Goal: Task Accomplishment & Management: Manage account settings

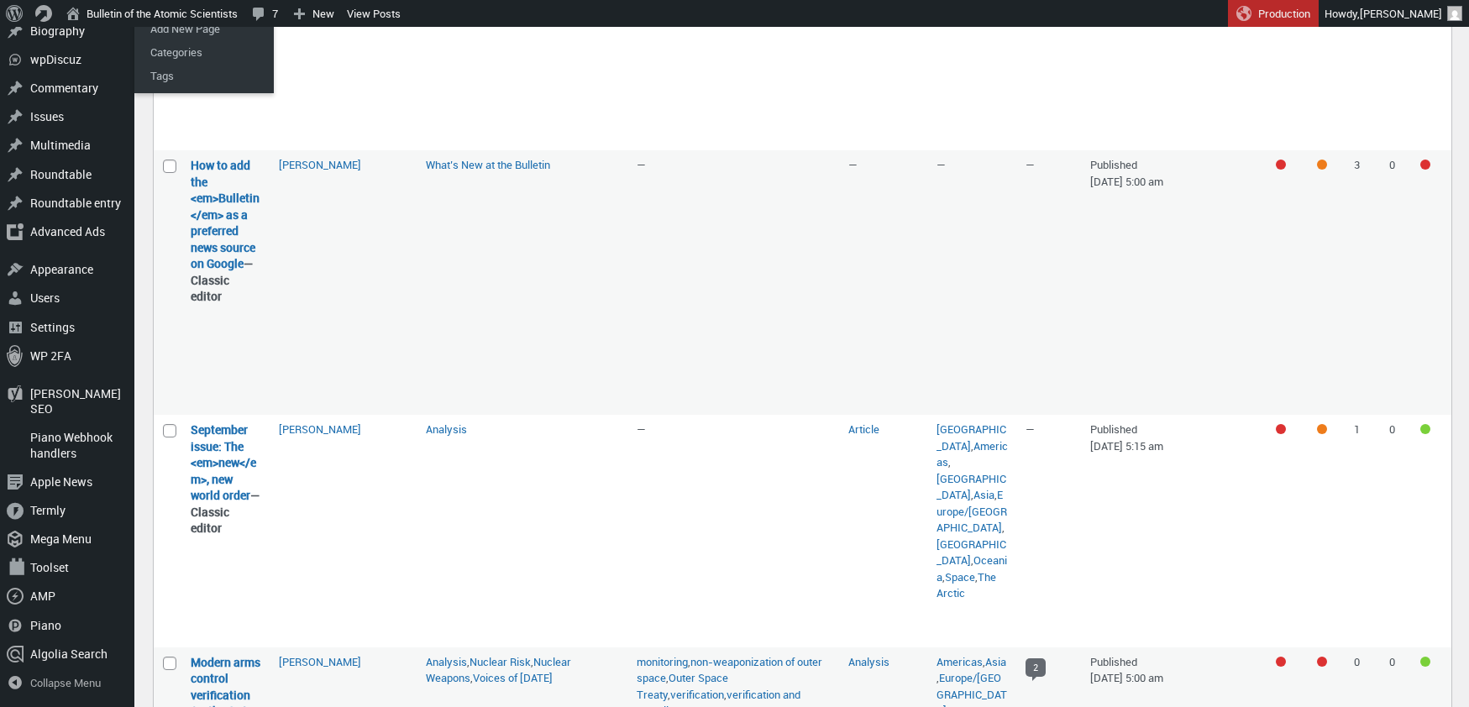
scroll to position [1194, 0]
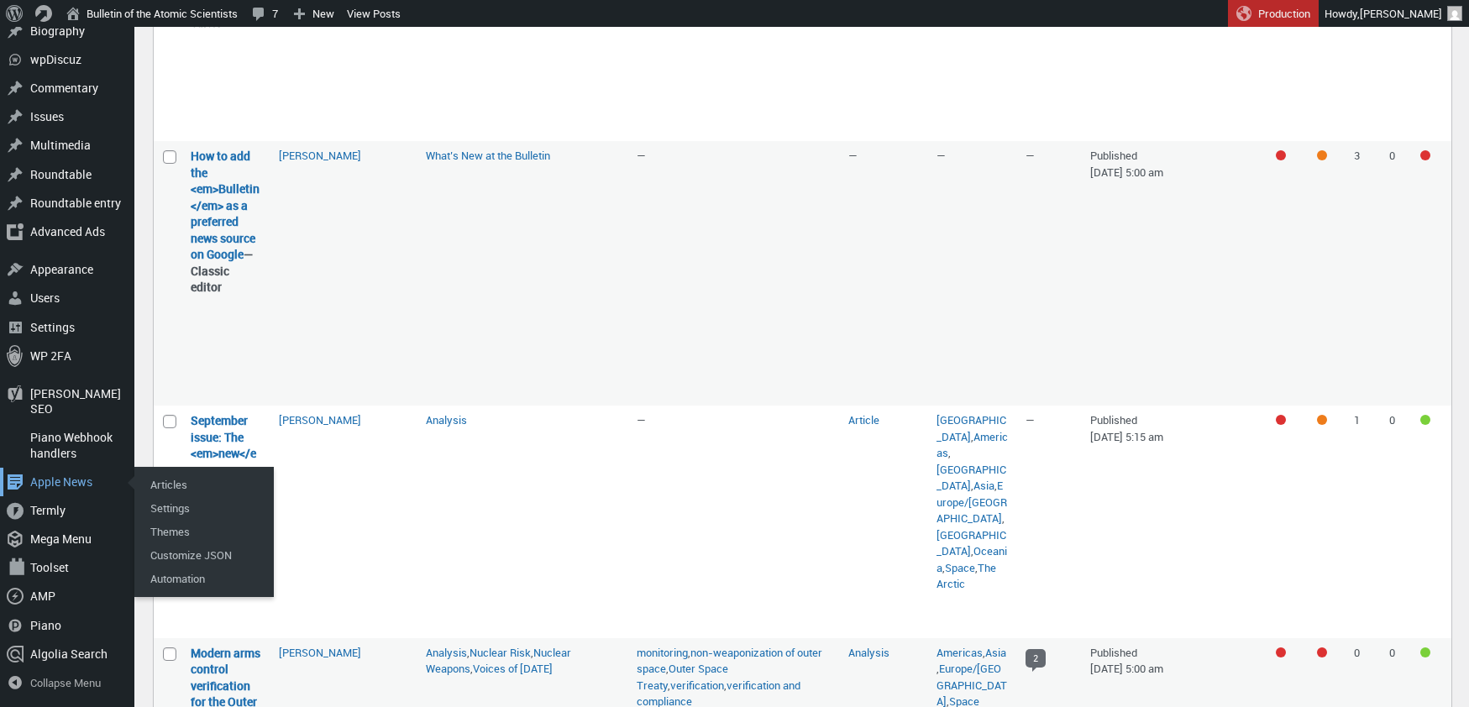
click at [66, 483] on div "Apple News" at bounding box center [67, 482] width 134 height 29
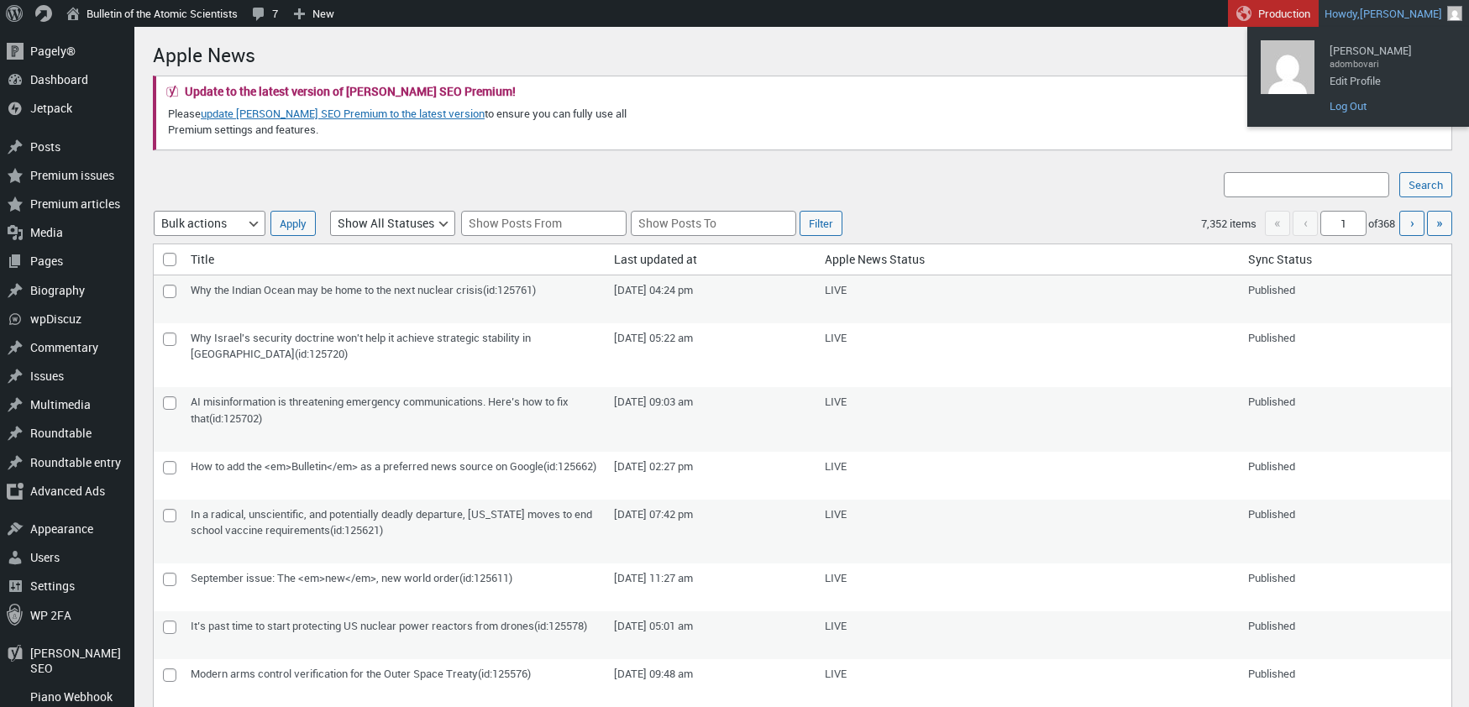
click at [1344, 108] on link "Log Out" at bounding box center [1388, 106] width 134 height 22
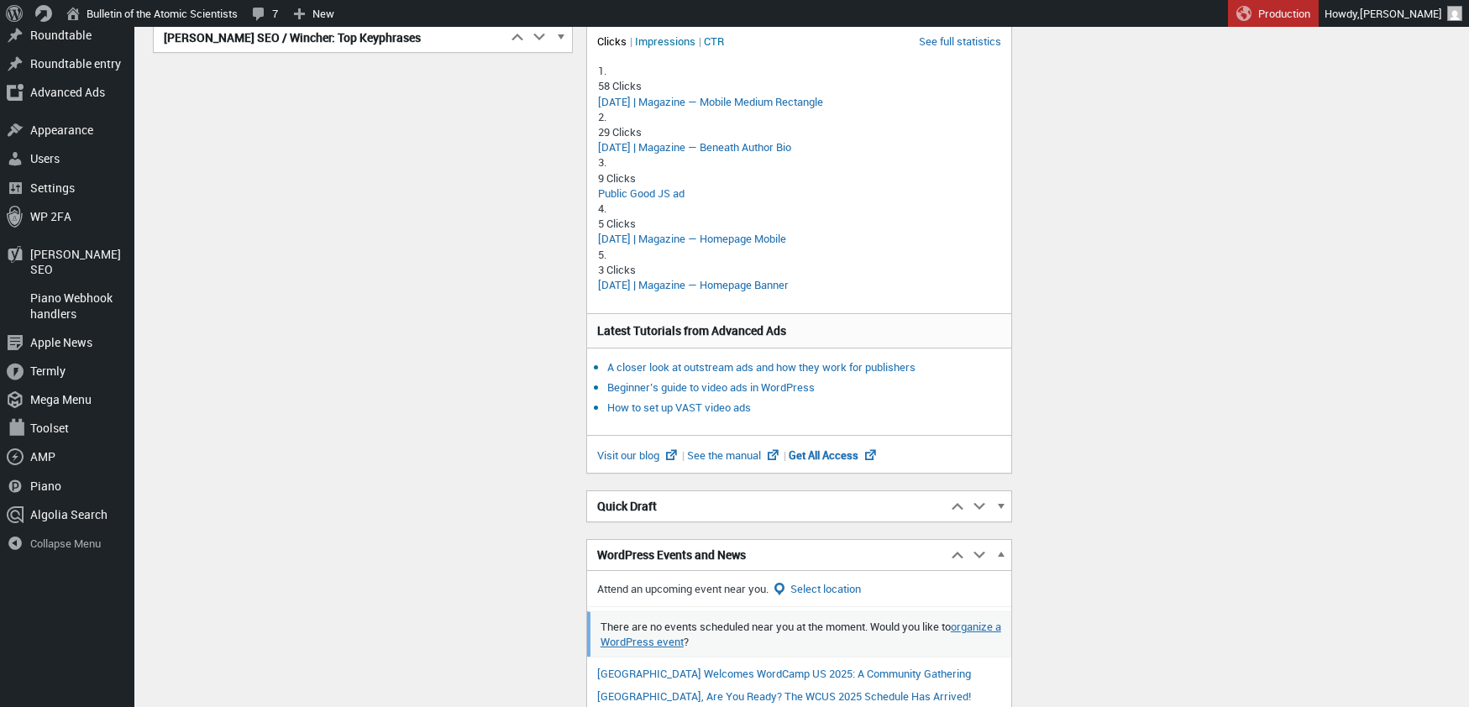
scroll to position [452, 0]
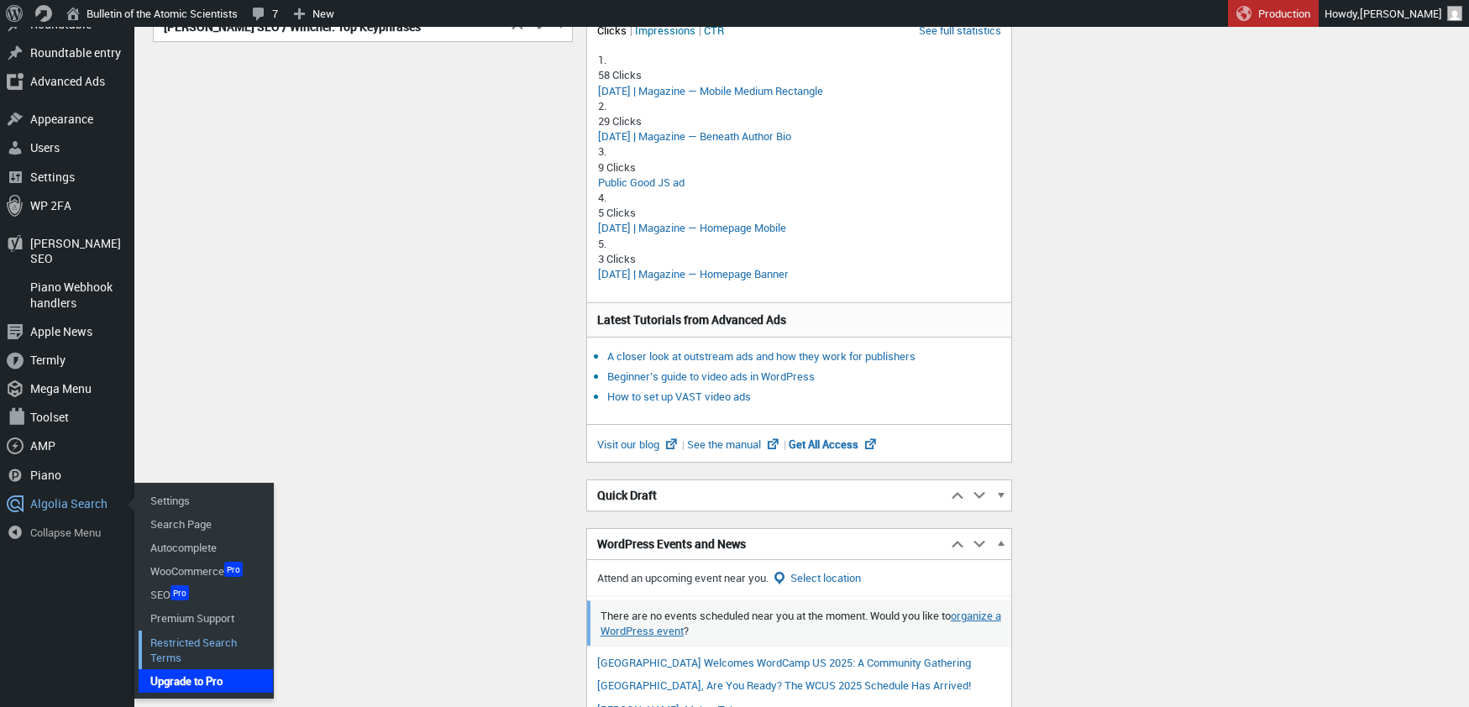
click at [181, 631] on link "Restricted Search Terms" at bounding box center [206, 650] width 134 height 39
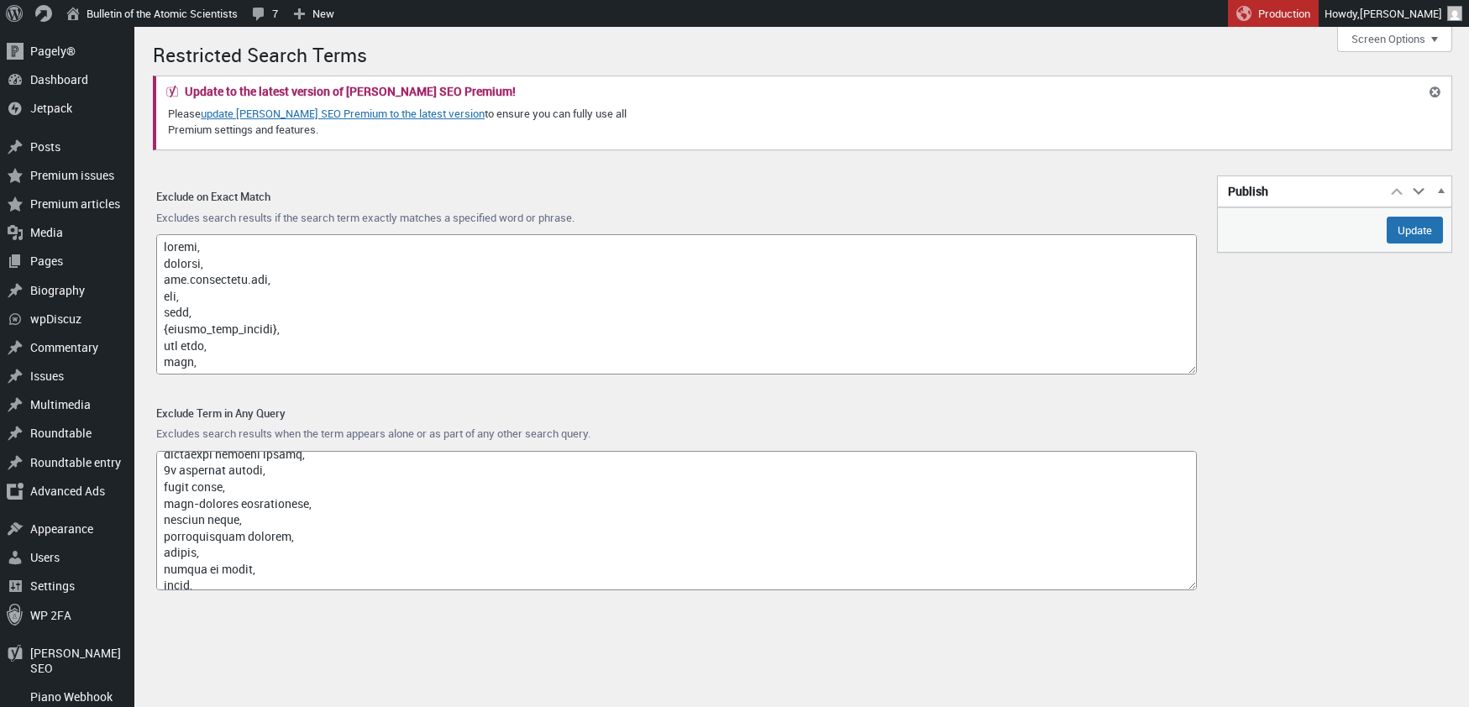
scroll to position [11188, 0]
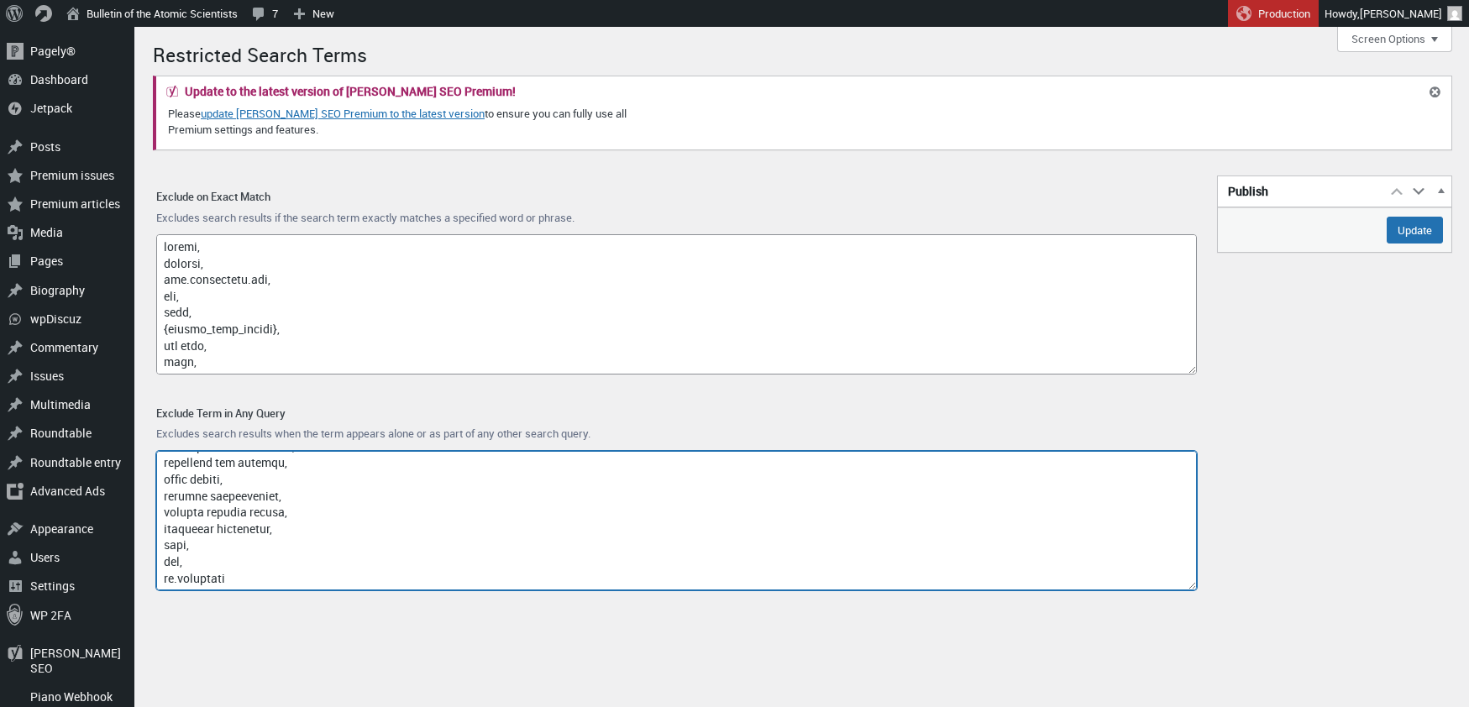
click at [244, 576] on textarea "Exclude Term in Any Query" at bounding box center [676, 521] width 1040 height 140
paste textarea "industrial automation"
click at [304, 566] on textarea "Exclude Term in Any Query" at bounding box center [676, 521] width 1040 height 140
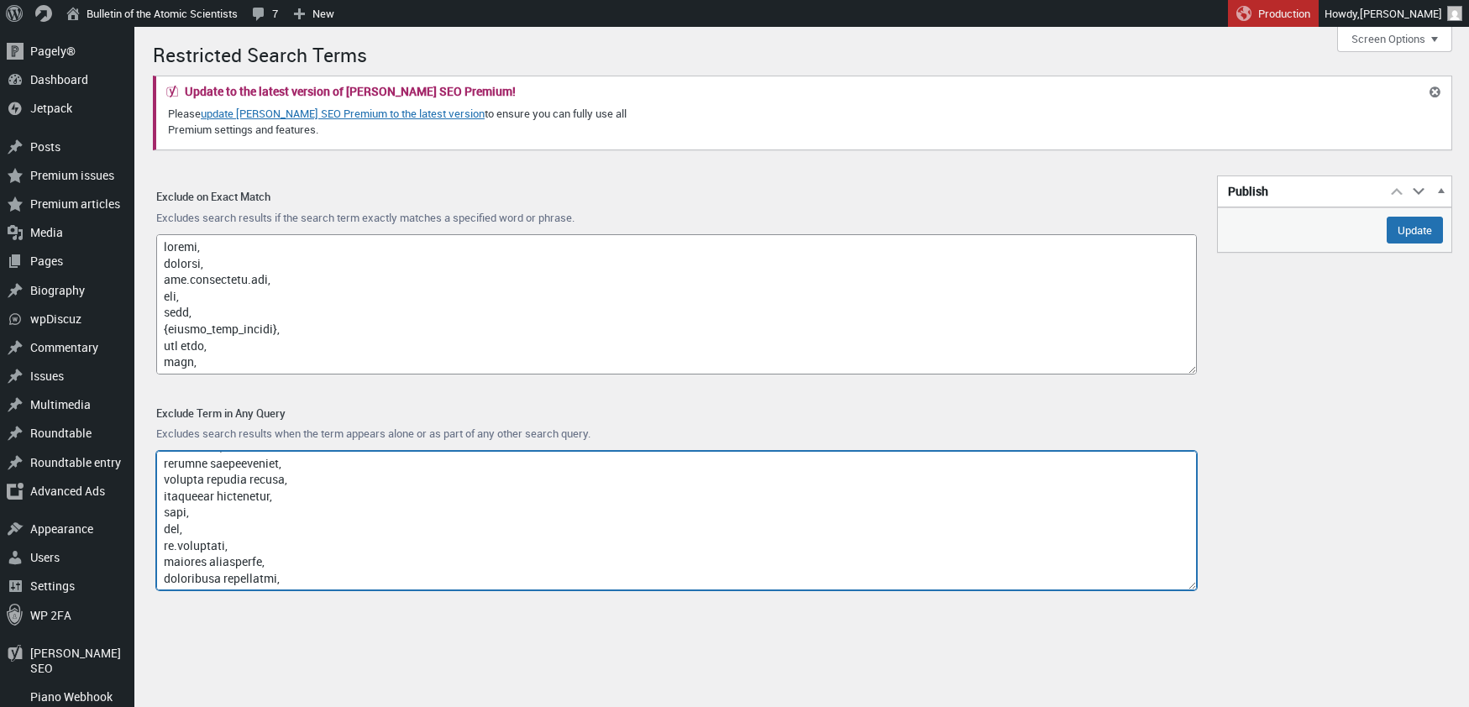
paste textarea "zheng shanjie"
paste textarea "zheng shanjie chinese quantum sensing company"
drag, startPoint x: 289, startPoint y: 581, endPoint x: 139, endPoint y: 579, distance: 150.3
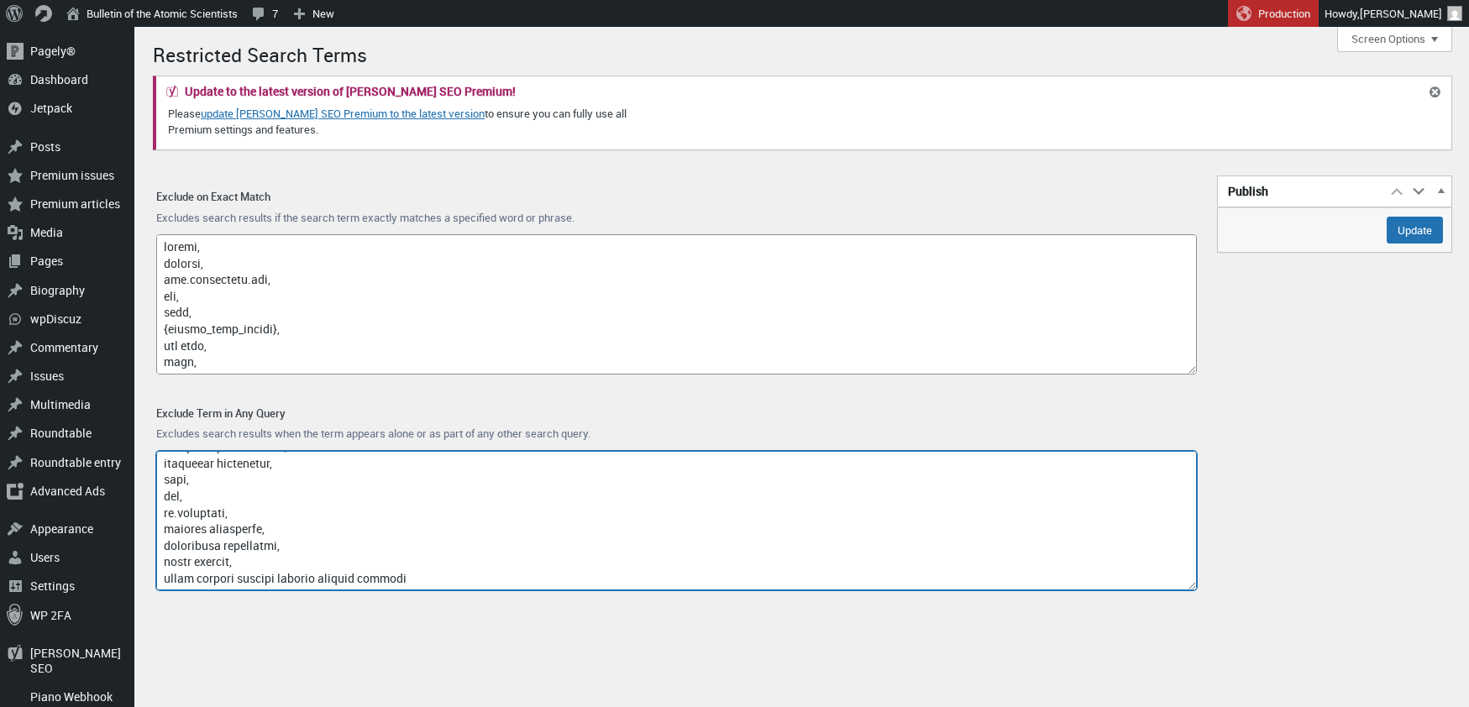
click at [139, 579] on div "Menu About WordPress About WordPress Get Involved WordPress.org Documentation L…" at bounding box center [801, 604] width 1334 height 1155
click at [249, 583] on textarea "Exclude Term in Any Query" at bounding box center [676, 521] width 1040 height 140
drag, startPoint x: 244, startPoint y: 578, endPoint x: 137, endPoint y: 576, distance: 106.7
click at [137, 576] on div "Menu About WordPress About WordPress Get Involved WordPress.org Documentation L…" at bounding box center [801, 604] width 1334 height 1155
drag, startPoint x: 361, startPoint y: 578, endPoint x: 211, endPoint y: 575, distance: 150.3
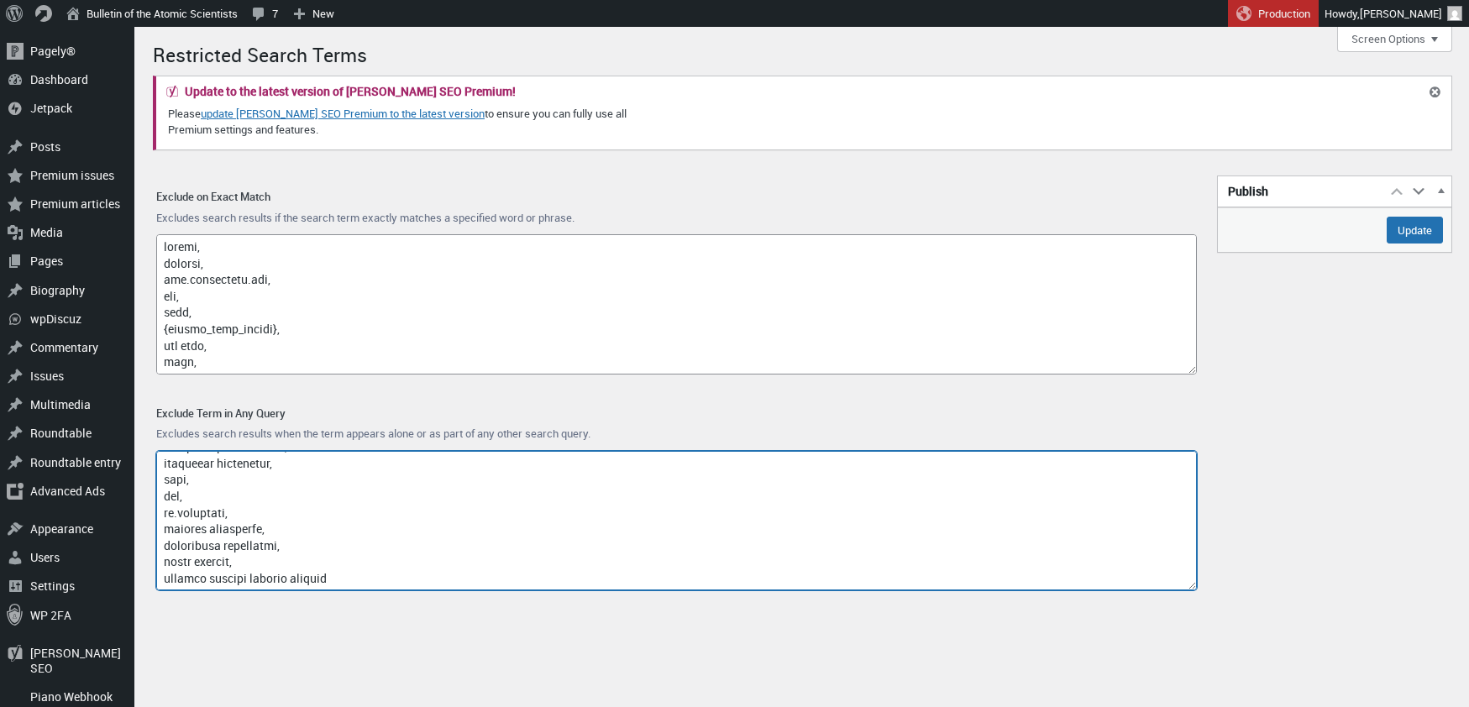
click at [211, 575] on textarea "Exclude Term in Any Query" at bounding box center [676, 521] width 1040 height 140
click at [253, 575] on textarea "Exclude Term in Any Query" at bounding box center [676, 521] width 1040 height 140
drag, startPoint x: 358, startPoint y: 577, endPoint x: 255, endPoint y: 577, distance: 102.4
click at [255, 577] on textarea "Exclude Term in Any Query" at bounding box center [676, 521] width 1040 height 140
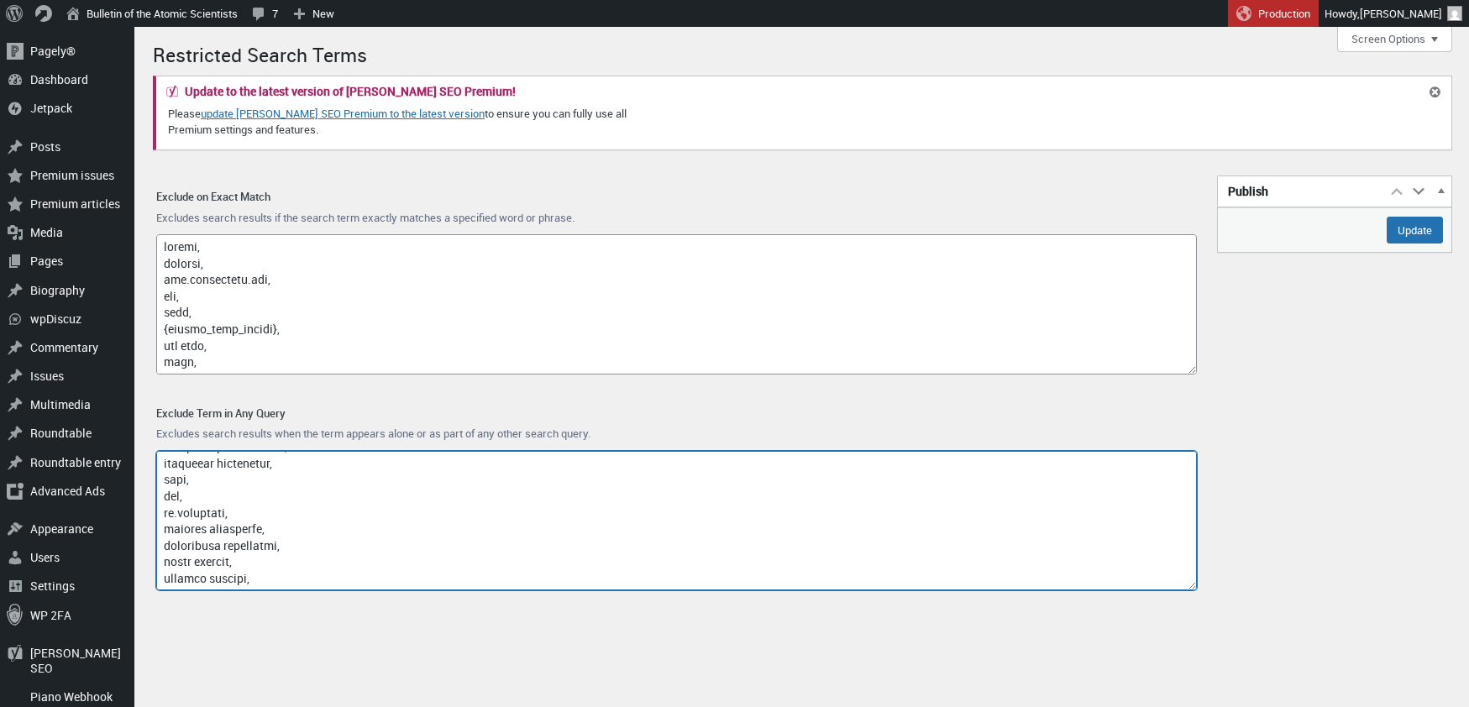
paste textarea "quantum sensing company"
paste textarea "investor shao qiming"
drag, startPoint x: 210, startPoint y: 549, endPoint x: 144, endPoint y: 548, distance: 66.3
click at [144, 548] on div "Exclude Term in Any Query Excludes search results when the term appears alone o…" at bounding box center [676, 499] width 1067 height 217
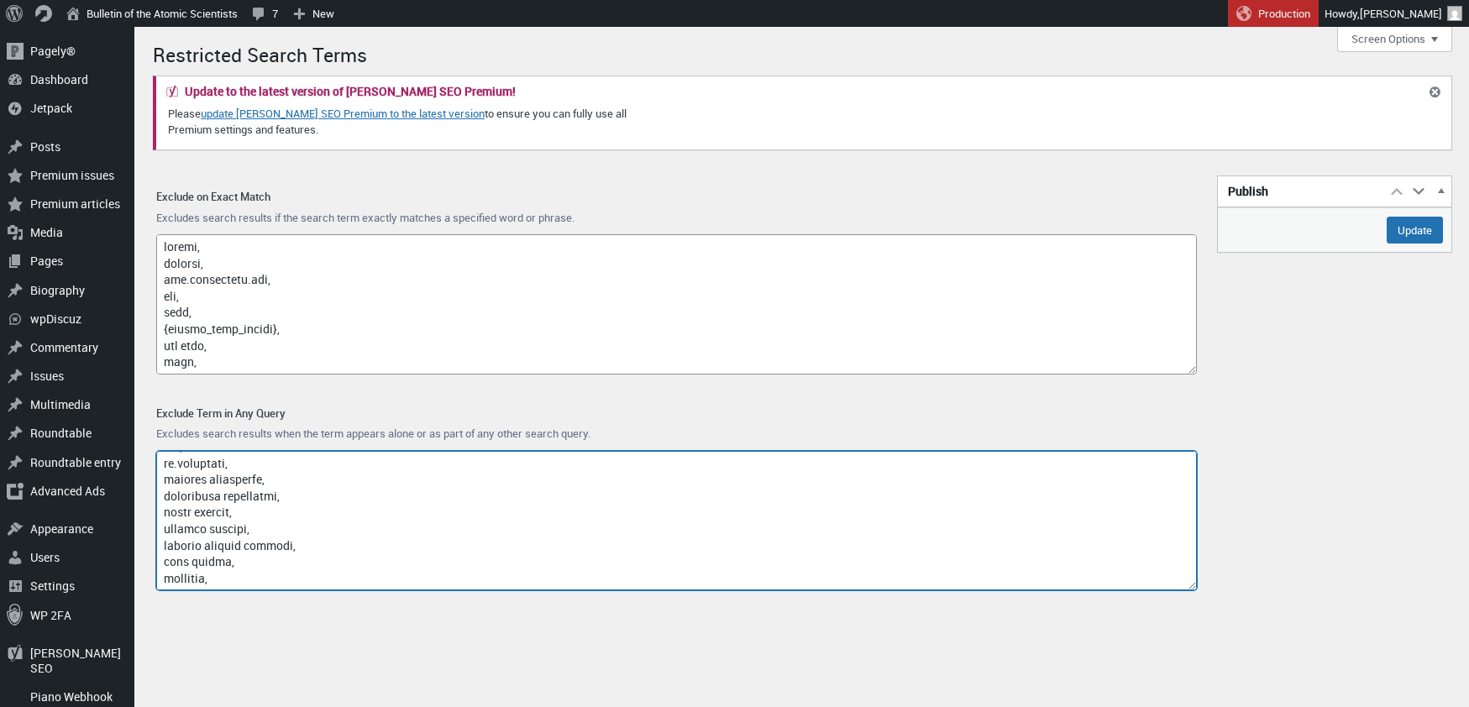
click at [202, 572] on textarea "Exclude Term in Any Query" at bounding box center [676, 521] width 1040 height 140
click at [191, 580] on textarea "Exclude Term in Any Query" at bounding box center [676, 521] width 1040 height 140
paste textarea "china quantum"
paste textarea "telecommunication network"
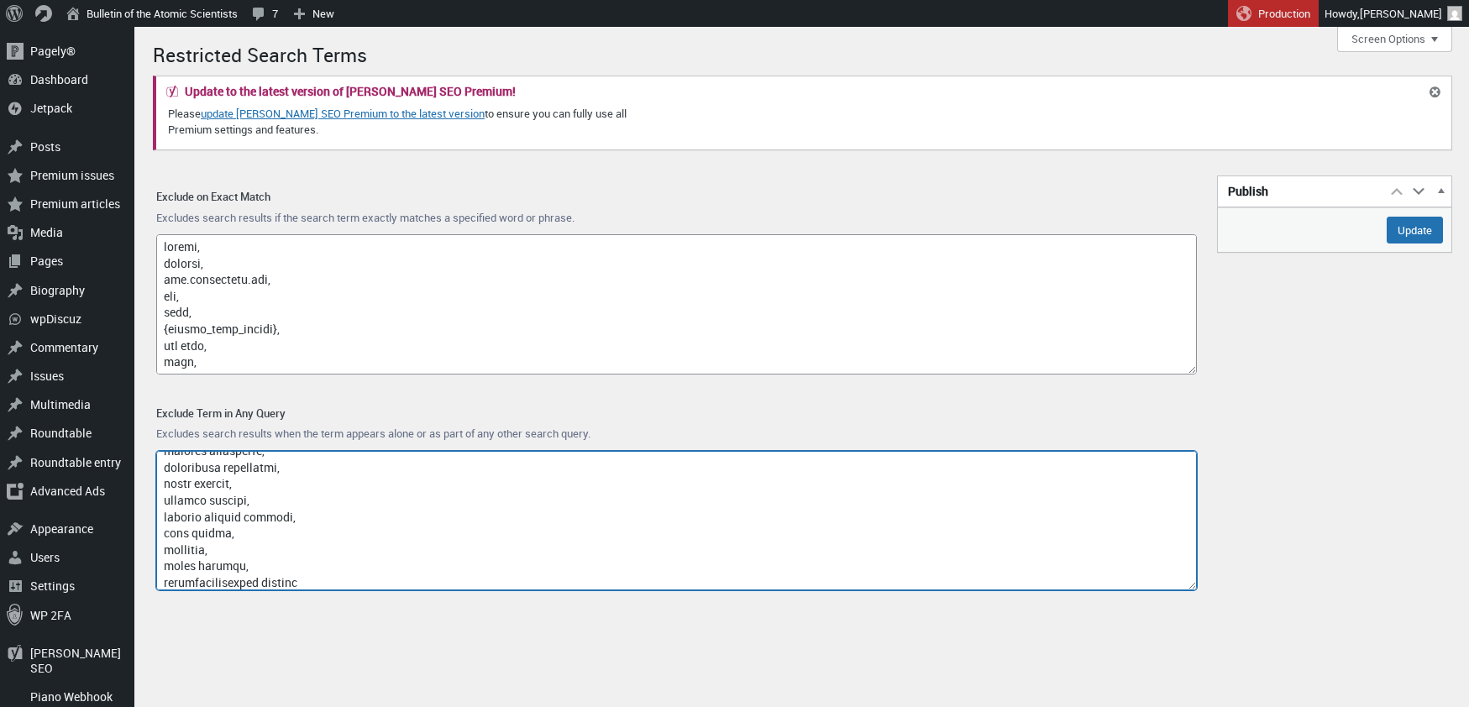
scroll to position [11349, 0]
click at [332, 567] on textarea "Exclude Term in Any Query" at bounding box center [676, 521] width 1040 height 140
paste textarea "xianghui xue"
click at [253, 563] on textarea "Exclude Term in Any Query" at bounding box center [676, 521] width 1040 height 140
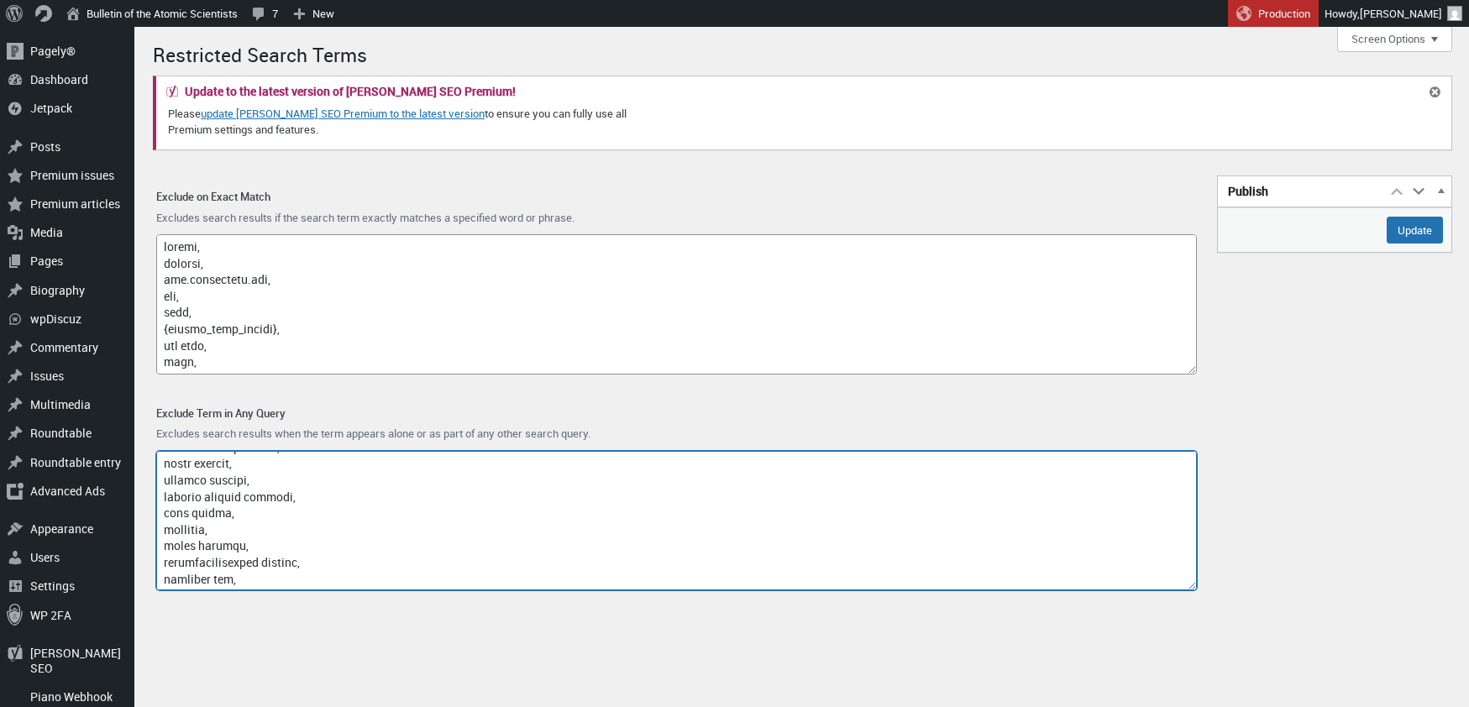
paste textarea "scientist chinese quantum communication company"
drag, startPoint x: 214, startPoint y: 583, endPoint x: 163, endPoint y: 581, distance: 51.2
click at [163, 581] on textarea "Exclude Term in Any Query" at bounding box center [676, 521] width 1040 height 140
drag, startPoint x: 262, startPoint y: 576, endPoint x: 160, endPoint y: 584, distance: 102.7
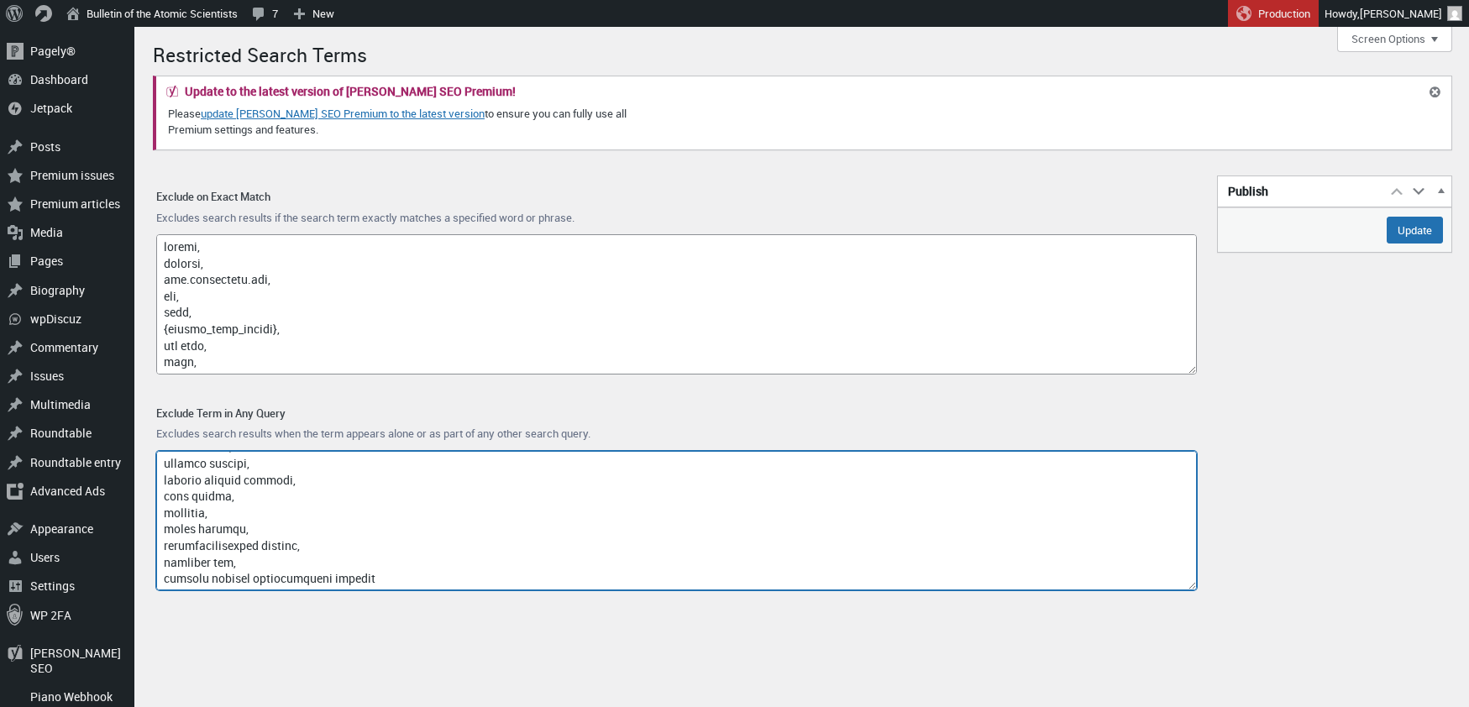
click at [160, 584] on textarea "Exclude Term in Any Query" at bounding box center [676, 521] width 1040 height 140
click at [302, 576] on textarea "Exclude Term in Any Query" at bounding box center [676, 521] width 1040 height 140
paste textarea "xue xianghui"
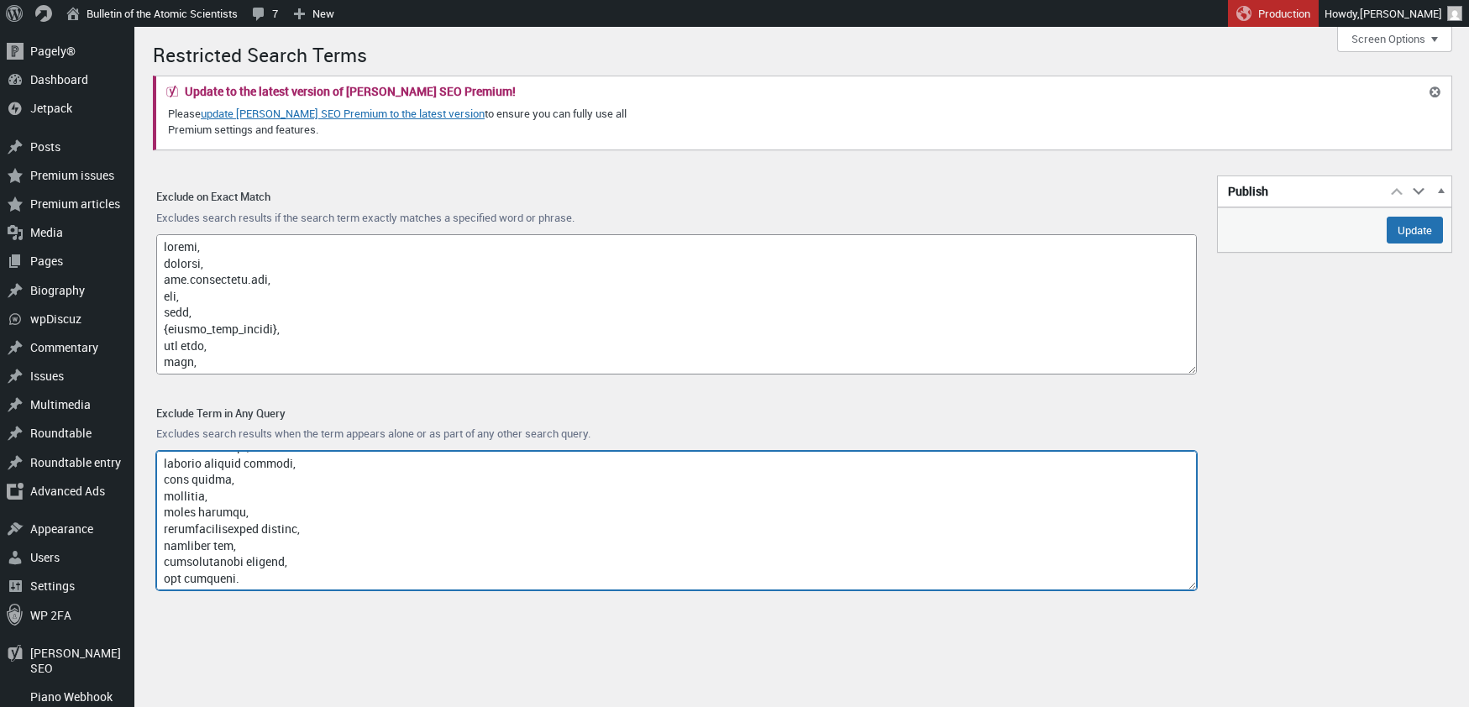
click at [280, 559] on textarea "Exclude Term in Any Query" at bounding box center [676, 521] width 1040 height 140
paste textarea "wu yansheng"
click at [254, 567] on textarea "Exclude Term in Any Query" at bounding box center [676, 521] width 1040 height 140
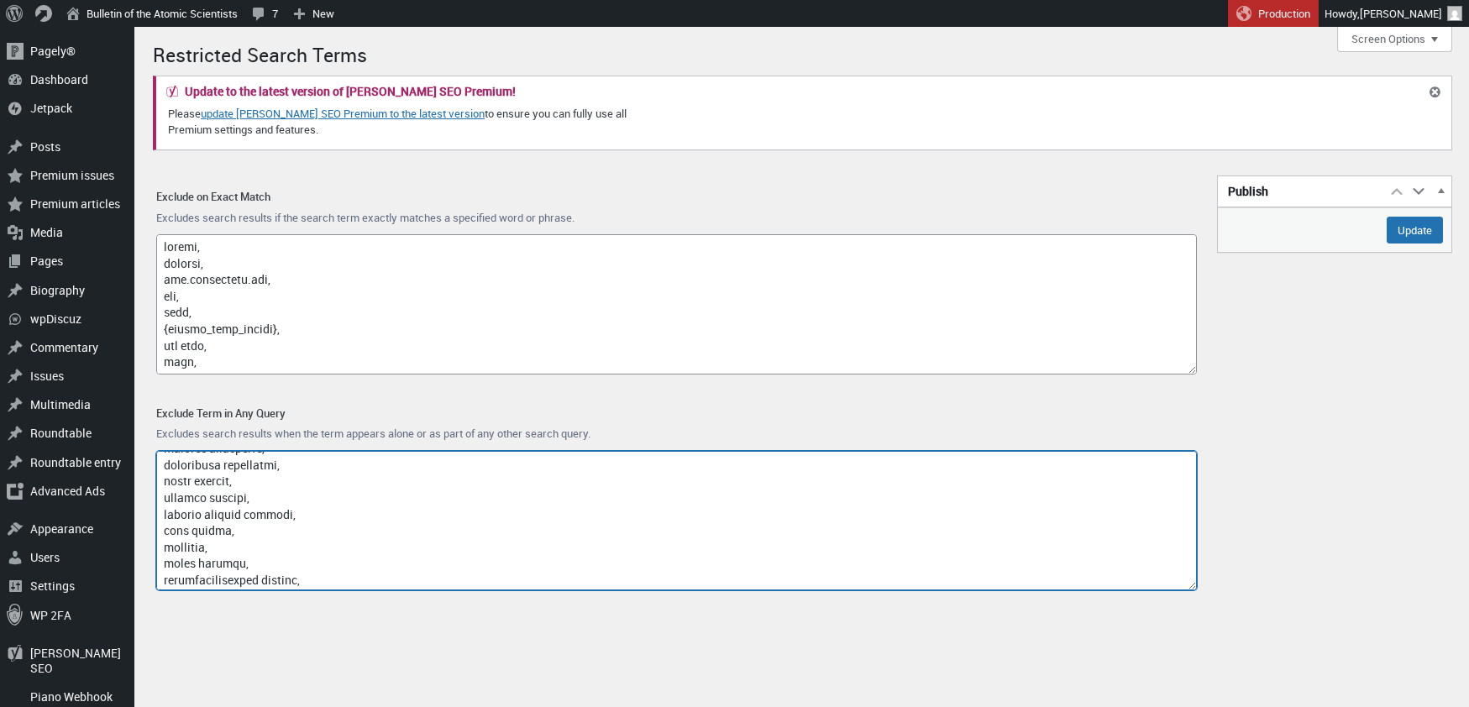
click at [375, 585] on textarea "Exclude Term in Any Query" at bounding box center [676, 521] width 1040 height 140
paste textarea "shao qiming"
click at [253, 563] on textarea "Exclude Term in Any Query" at bounding box center [676, 521] width 1040 height 140
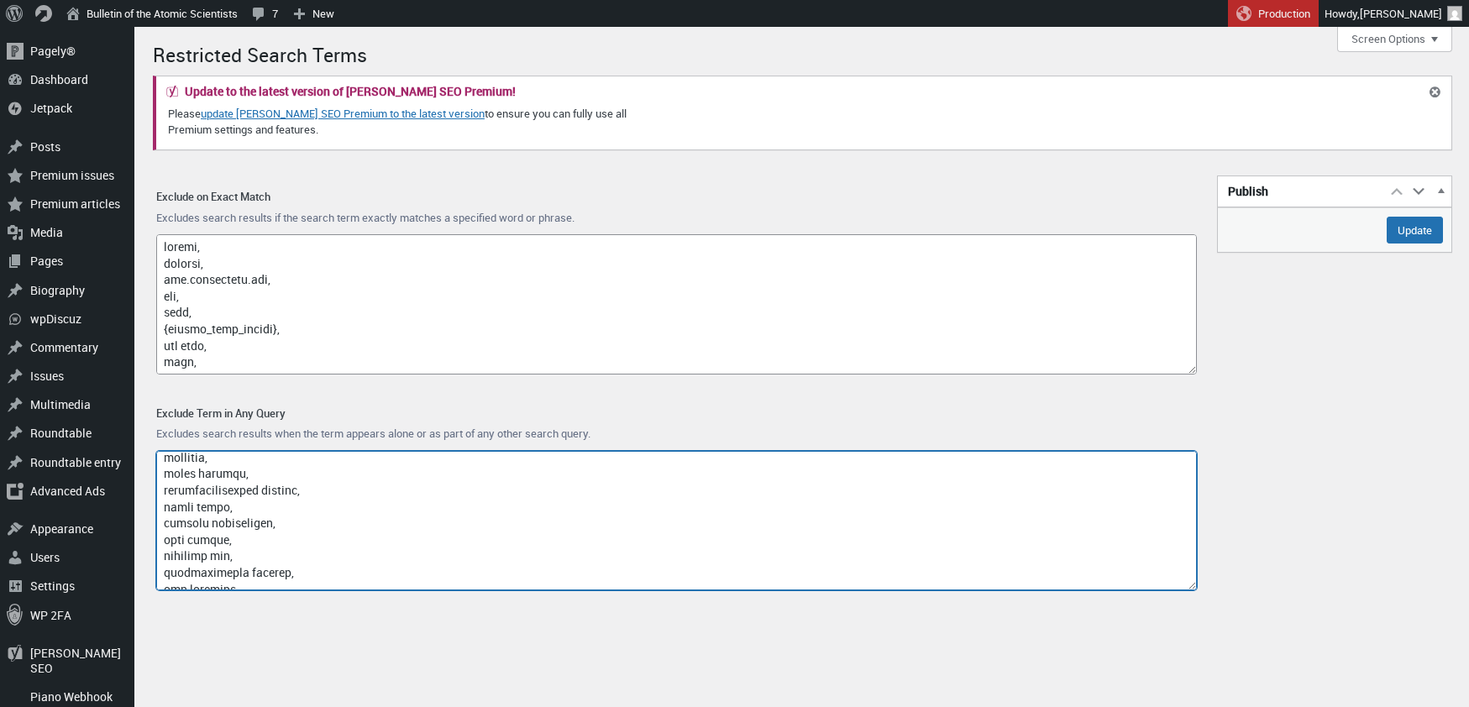
scroll to position [11425, 0]
drag, startPoint x: 241, startPoint y: 539, endPoint x: 151, endPoint y: 539, distance: 89.8
click at [151, 539] on div "Exclude Term in Any Query Excludes search results when the term appears alone o…" at bounding box center [676, 499] width 1067 height 217
click at [192, 579] on textarea "Exclude Term in Any Query" at bounding box center [676, 521] width 1040 height 140
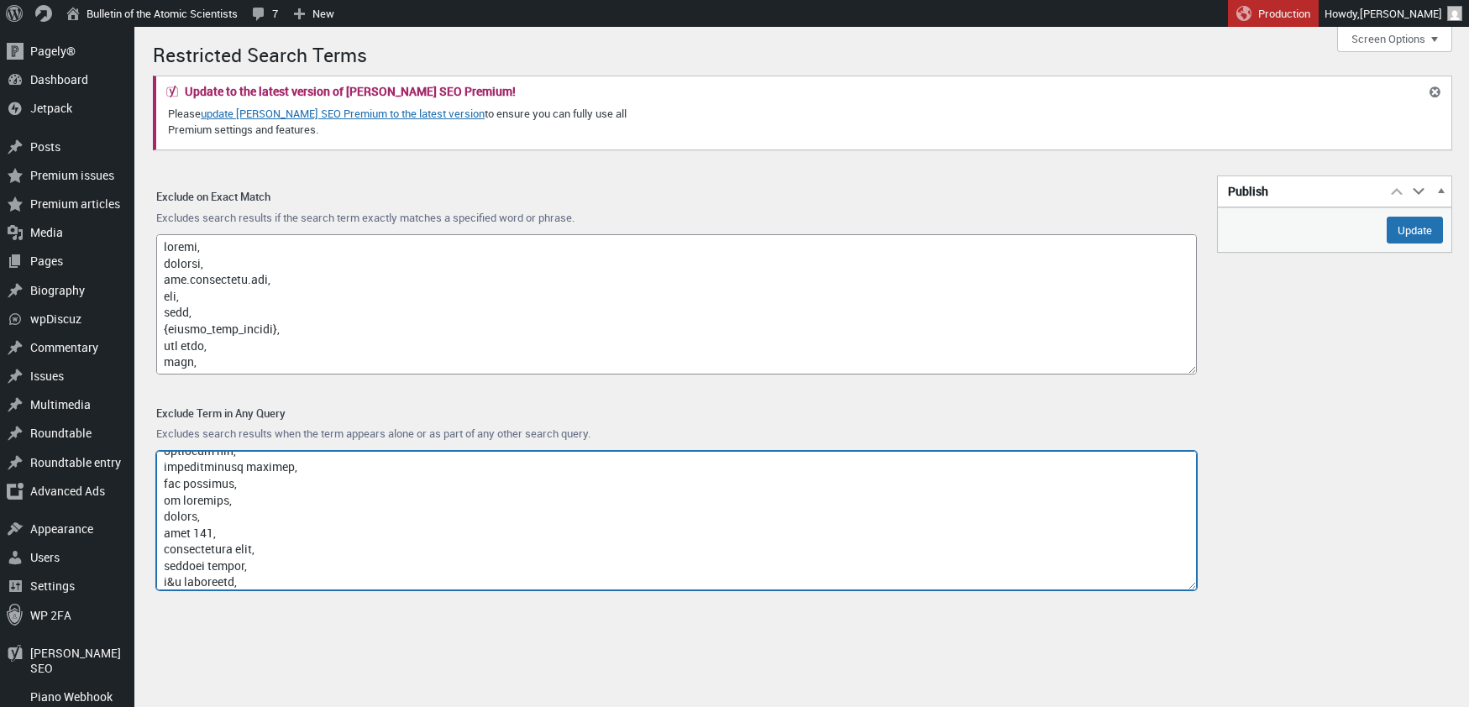
scroll to position [11530, 0]
paste textarea "field artillery cannon"
paste textarea "pla ground force"
click at [280, 582] on textarea "Exclude Term in Any Query" at bounding box center [676, 521] width 1040 height 140
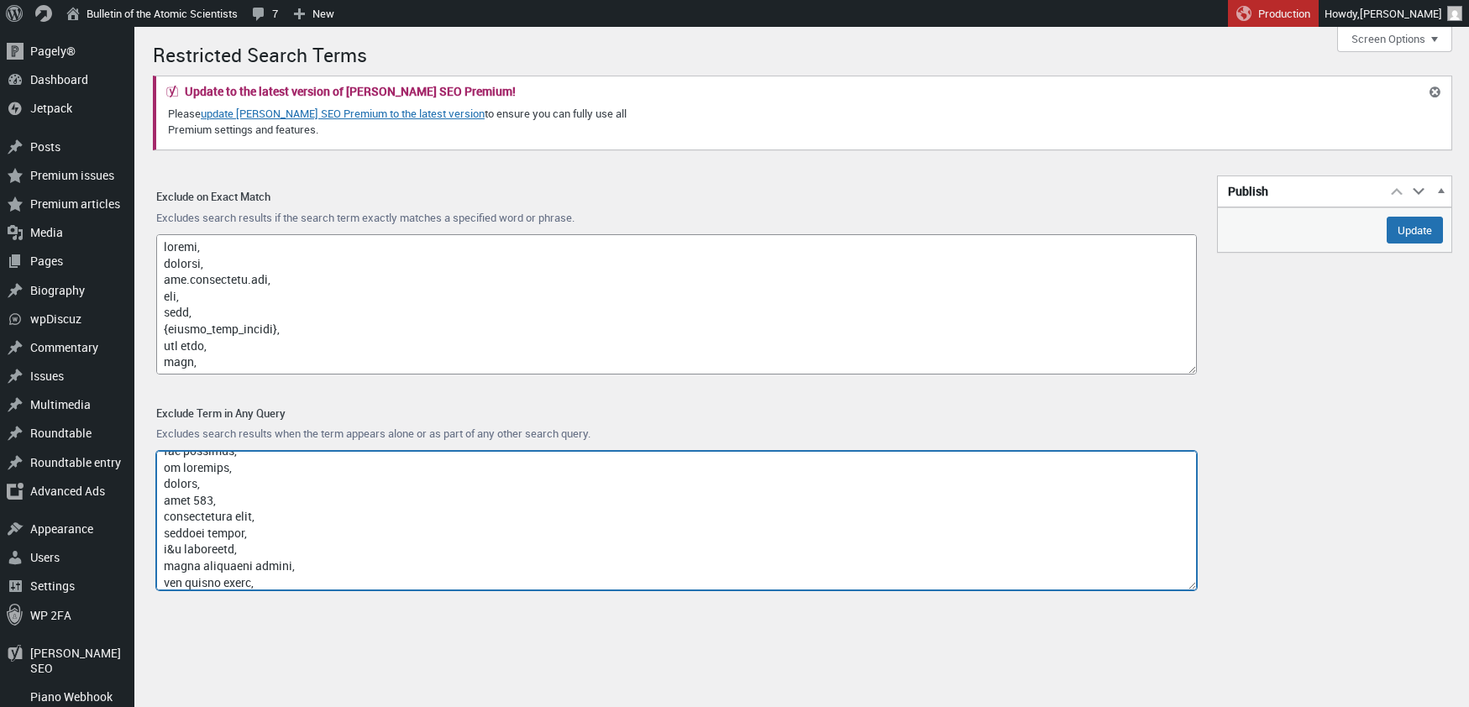
scroll to position [11563, 0]
paste textarea "tianyan-504"
paste textarea "quantum computing electronic intelligence data"
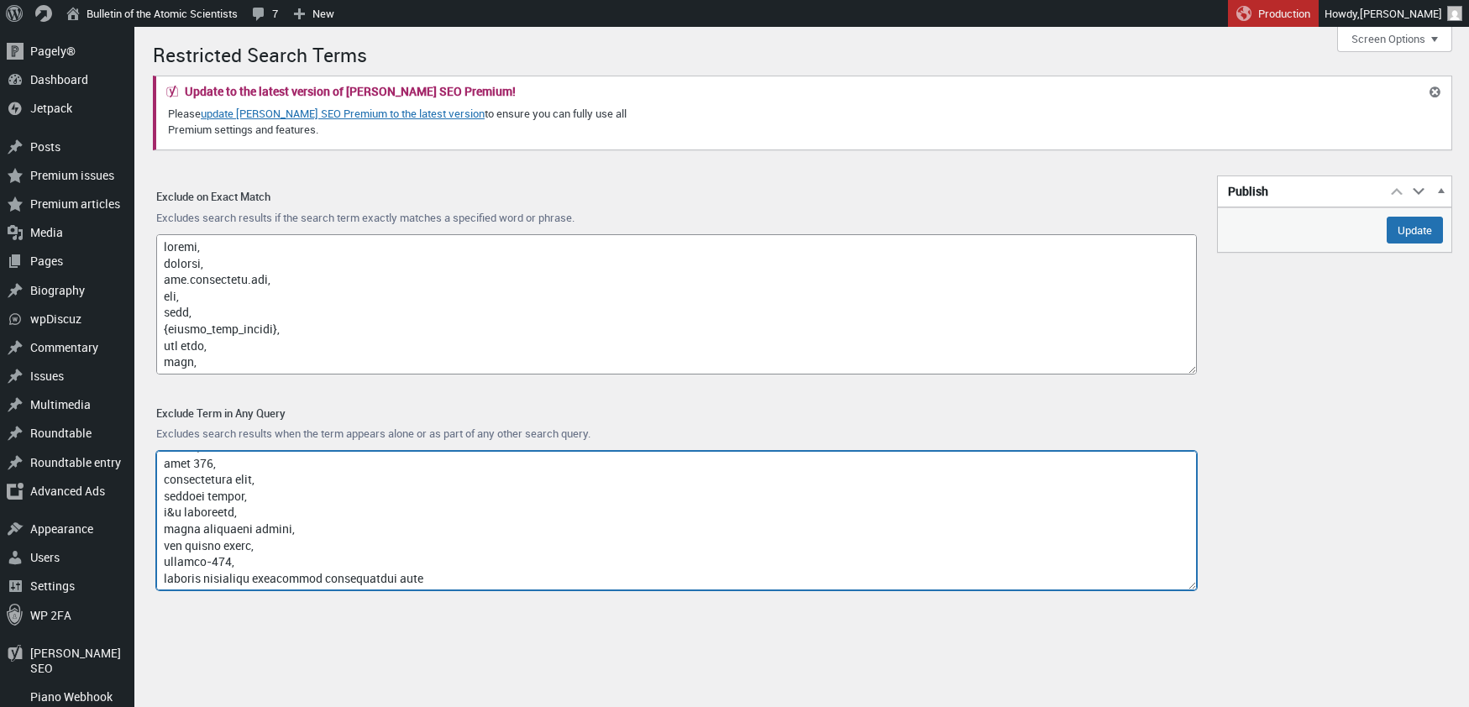
drag, startPoint x: 276, startPoint y: 584, endPoint x: 156, endPoint y: 564, distance: 121.6
click at [156, 564] on textarea "Exclude Term in Any Query" at bounding box center [676, 521] width 1040 height 140
click at [170, 575] on textarea "Exclude Term in Any Query" at bounding box center [676, 521] width 1040 height 140
paste textarea "ccb private equity investment management company micius satellite"
click at [453, 579] on textarea "Exclude Term in Any Query" at bounding box center [676, 521] width 1040 height 140
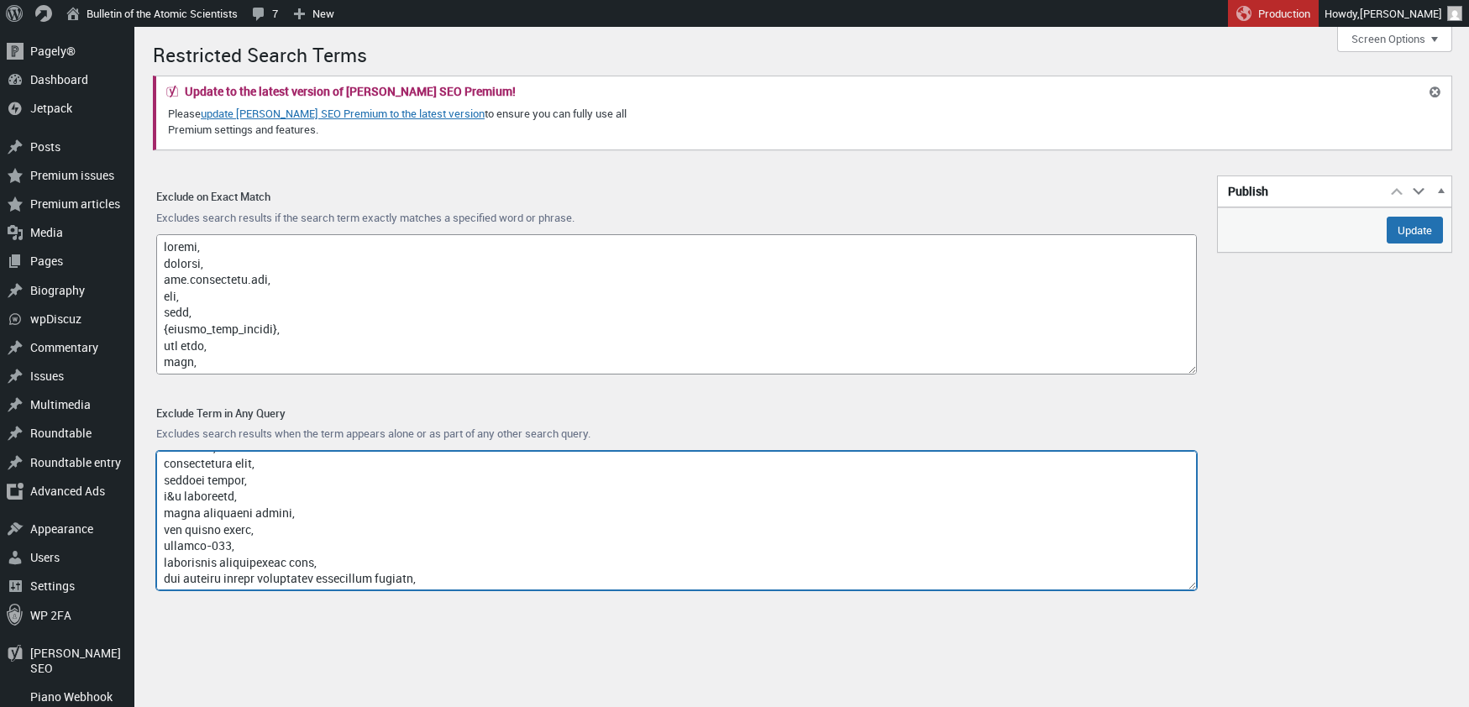
scroll to position [11612, 0]
click at [186, 568] on textarea "Exclude Term in Any Query" at bounding box center [676, 521] width 1040 height 140
click at [240, 567] on textarea "Exclude Term in Any Query" at bounding box center [676, 521] width 1040 height 140
paste textarea "people\'s republic of china china experimental fast reactor"
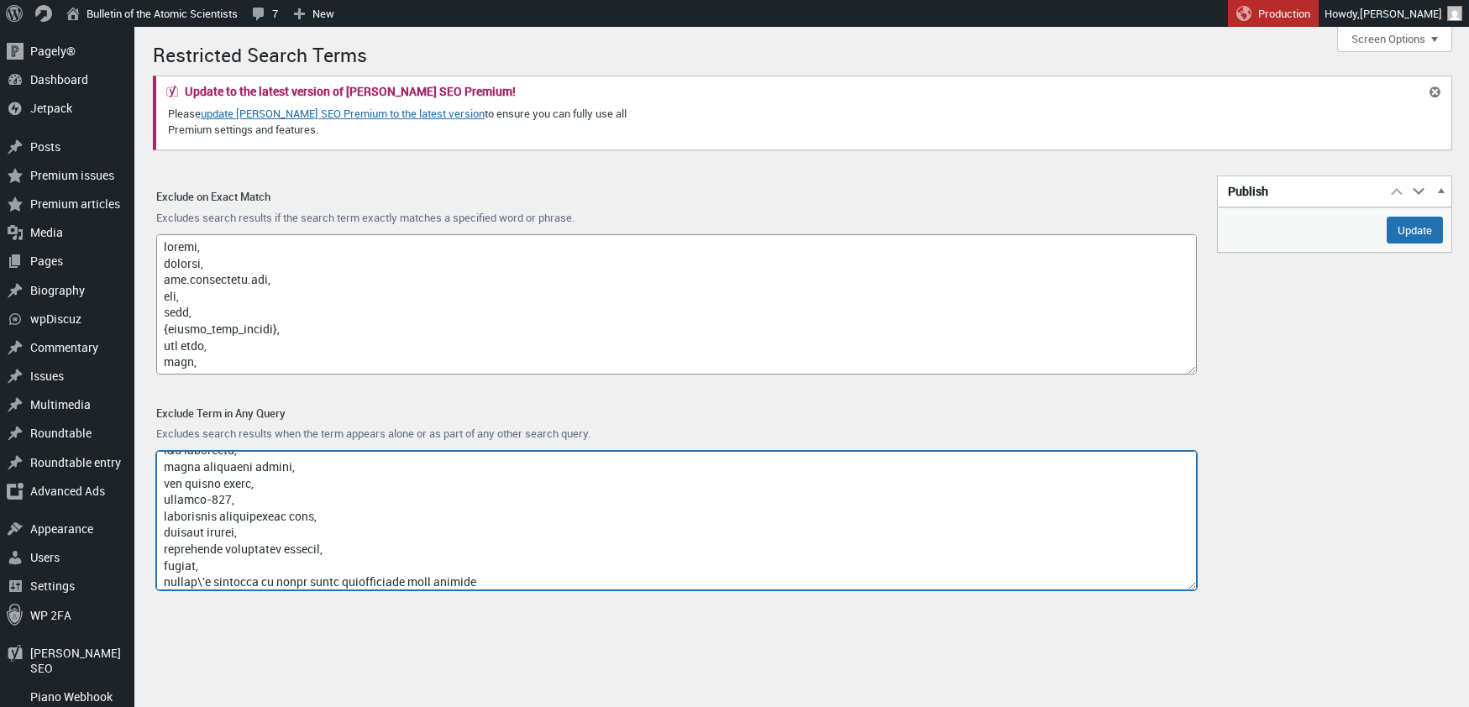
scroll to position [11648, 0]
drag, startPoint x: 312, startPoint y: 583, endPoint x: 149, endPoint y: 579, distance: 162.1
click at [149, 579] on div "Exclude Term in Any Query Excludes search results when the term appears alone o…" at bounding box center [676, 499] width 1067 height 217
click at [389, 572] on textarea "Exclude Term in Any Query" at bounding box center [676, 521] width 1040 height 140
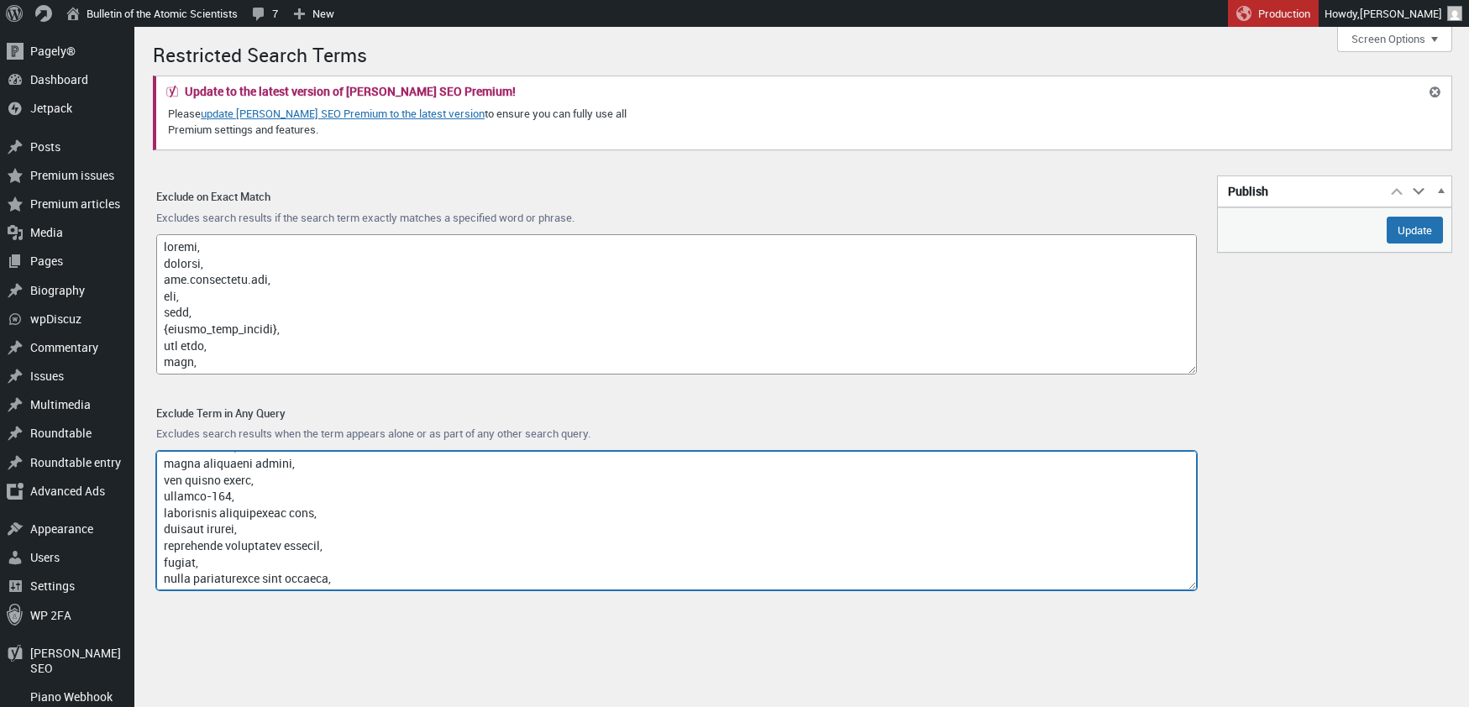
paste textarea "quantum technology cetc\'s 29th research institute"
drag, startPoint x: 320, startPoint y: 580, endPoint x: 165, endPoint y: 577, distance: 155.4
click at [165, 577] on textarea "Exclude Term in Any Query" at bounding box center [676, 521] width 1040 height 140
click at [297, 574] on textarea "Exclude Term in Any Query" at bounding box center [676, 521] width 1040 height 140
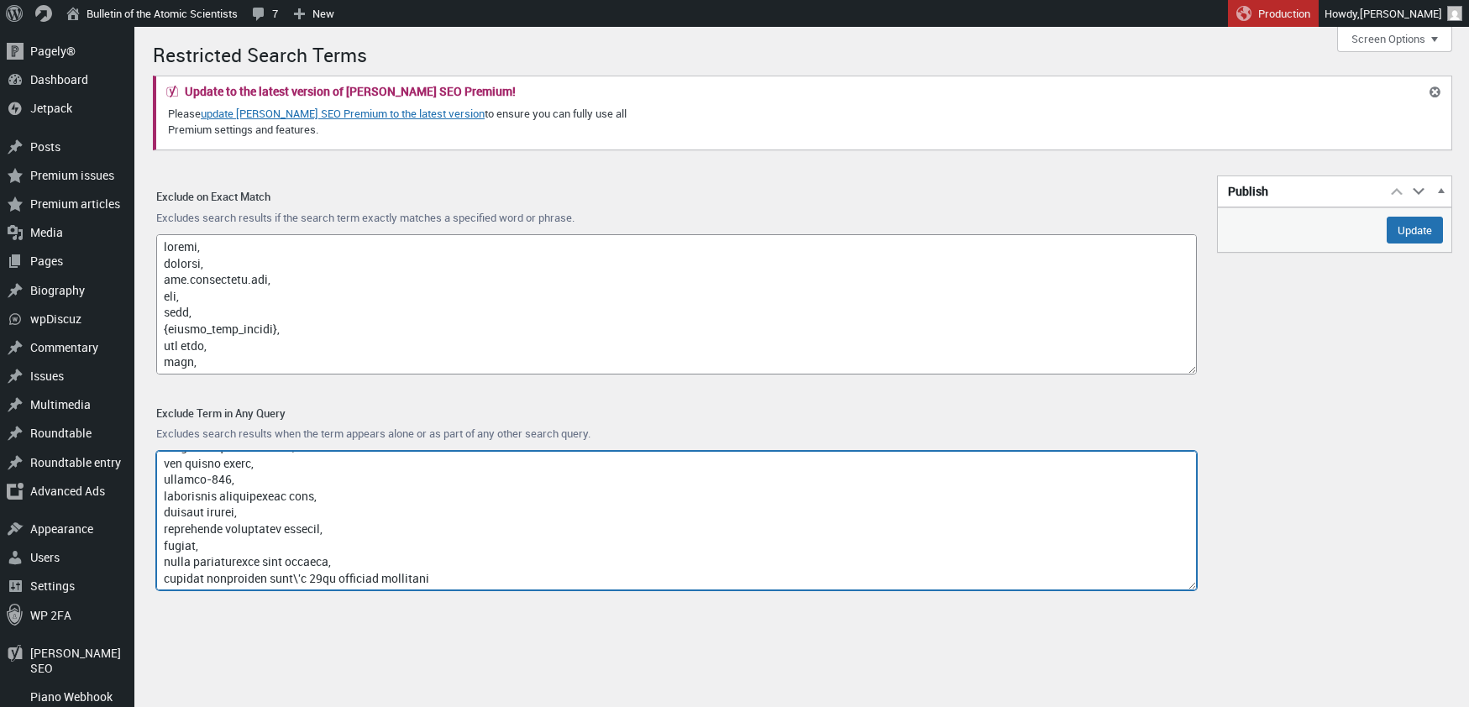
drag, startPoint x: 279, startPoint y: 579, endPoint x: 315, endPoint y: 580, distance: 36.1
click at [315, 580] on textarea "Exclude Term in Any Query" at bounding box center [676, 521] width 1040 height 140
click at [307, 575] on textarea "Exclude Term in Any Query" at bounding box center [676, 521] width 1040 height 140
paste textarea "cetc\'s"
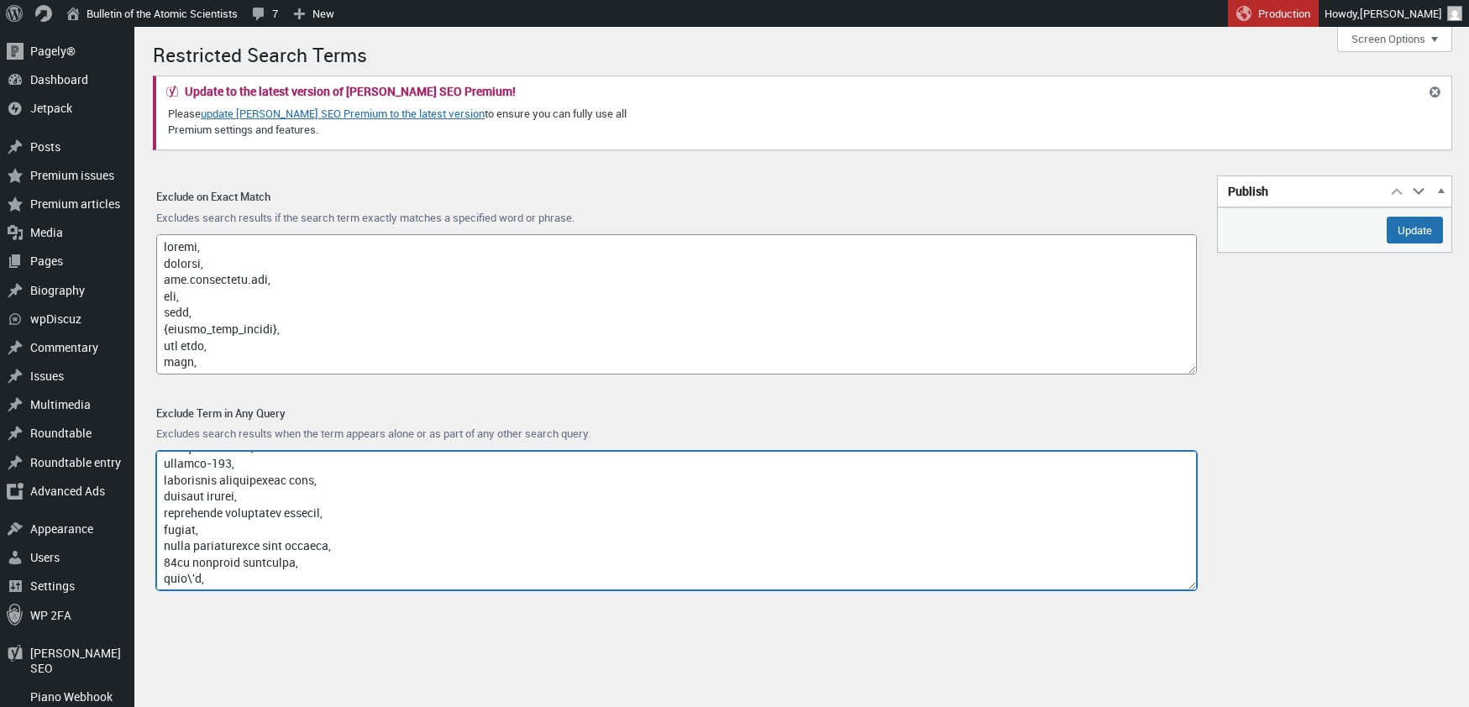
paste textarea "naval architect"
paste textarea "quantum communication"
click at [333, 577] on textarea "Exclude Term in Any Query" at bounding box center [676, 521] width 1040 height 140
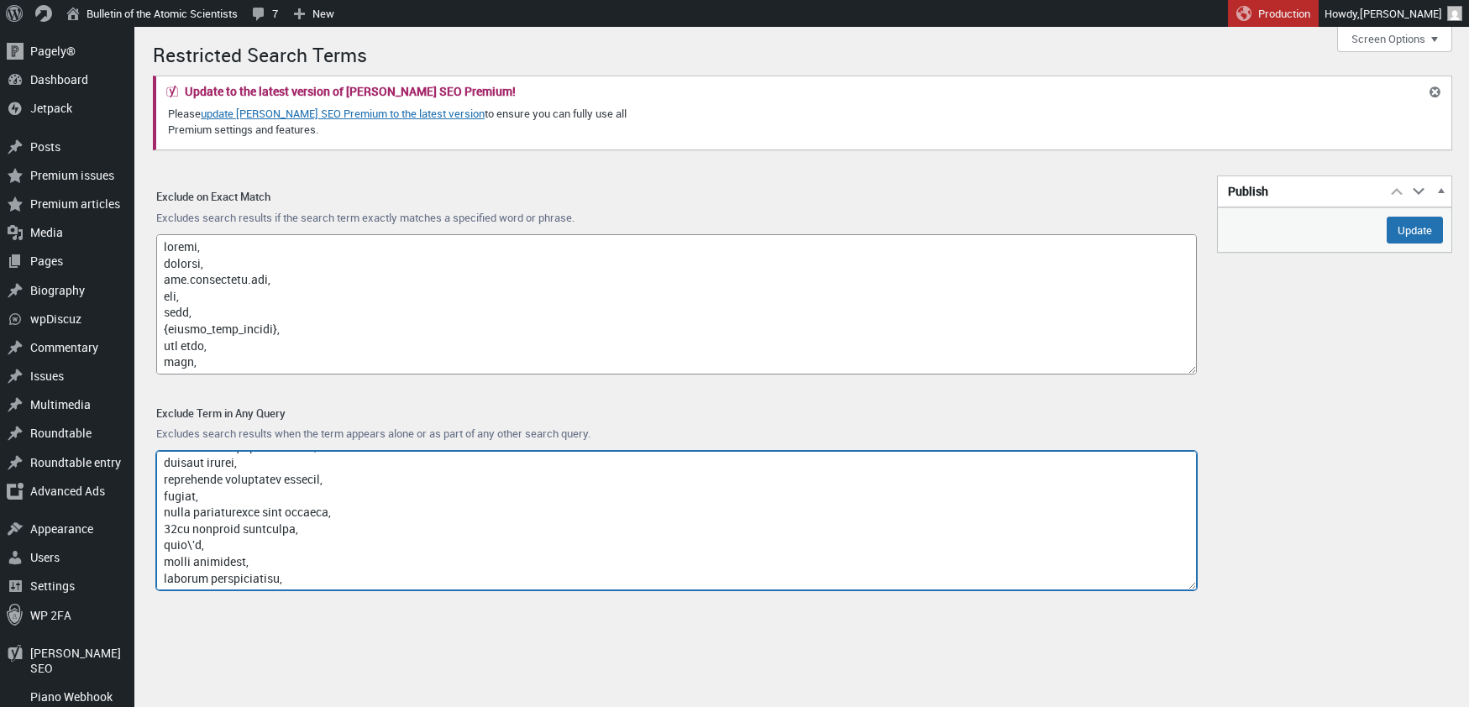
paste textarea "type 004\'s nuclear propulsion china national nuclear corporation"
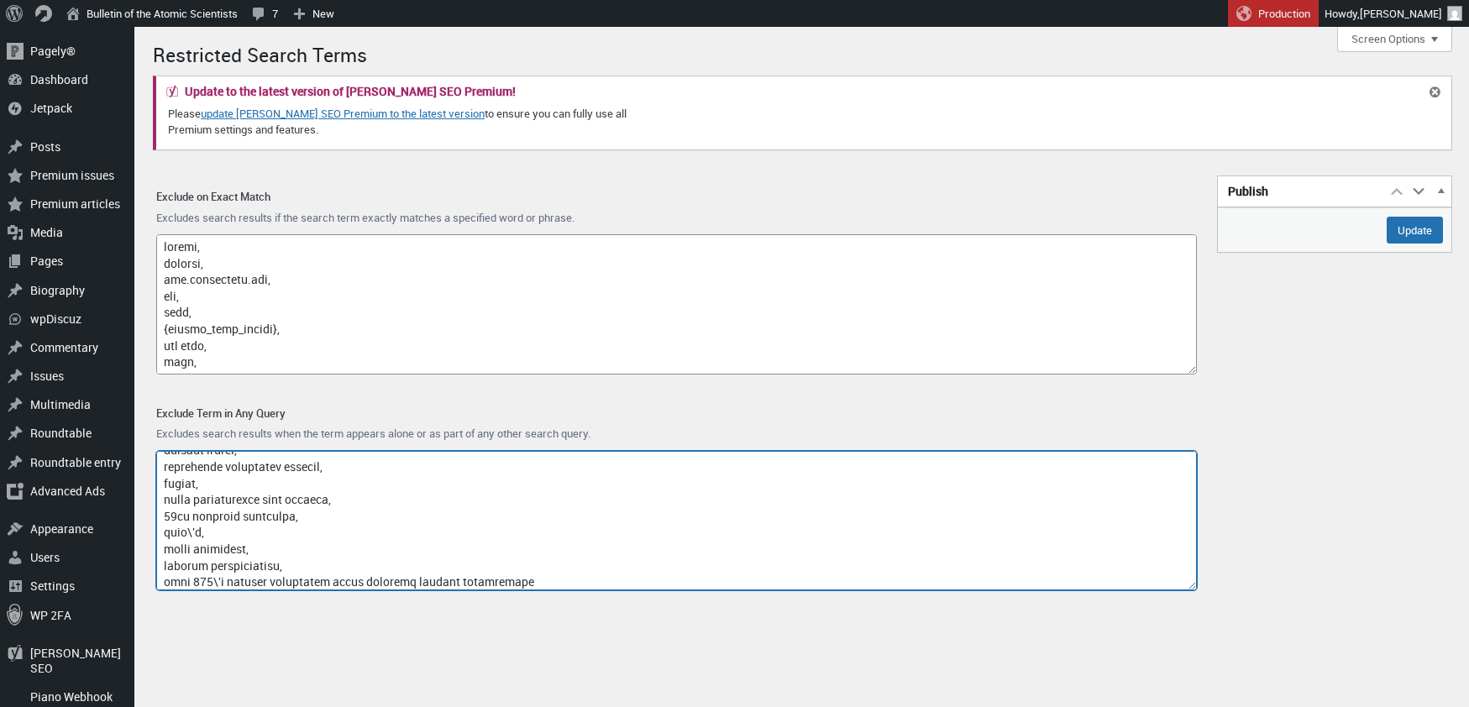
scroll to position [11747, 0]
drag, startPoint x: 333, startPoint y: 582, endPoint x: 165, endPoint y: 564, distance: 168.9
click at [165, 564] on textarea "Exclude Term in Any Query" at bounding box center [676, 521] width 1040 height 140
click at [364, 561] on textarea "Exclude Term in Any Query" at bounding box center [676, 521] width 1040 height 140
drag, startPoint x: 355, startPoint y: 562, endPoint x: 163, endPoint y: 558, distance: 192.3
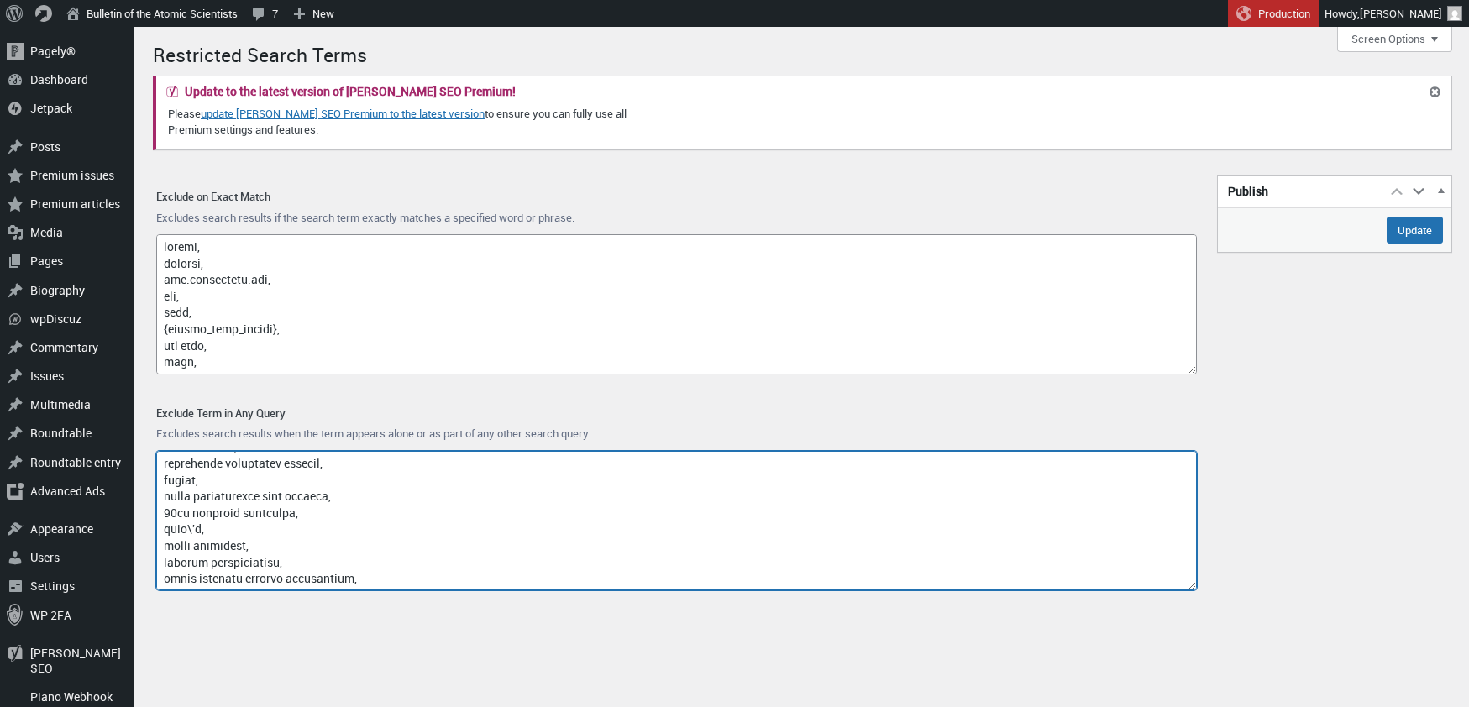
click at [163, 558] on textarea "Exclude Term in Any Query" at bounding box center [676, 521] width 1040 height 140
paste textarea "airborne radar"
paste textarea "sanctions circumvention"
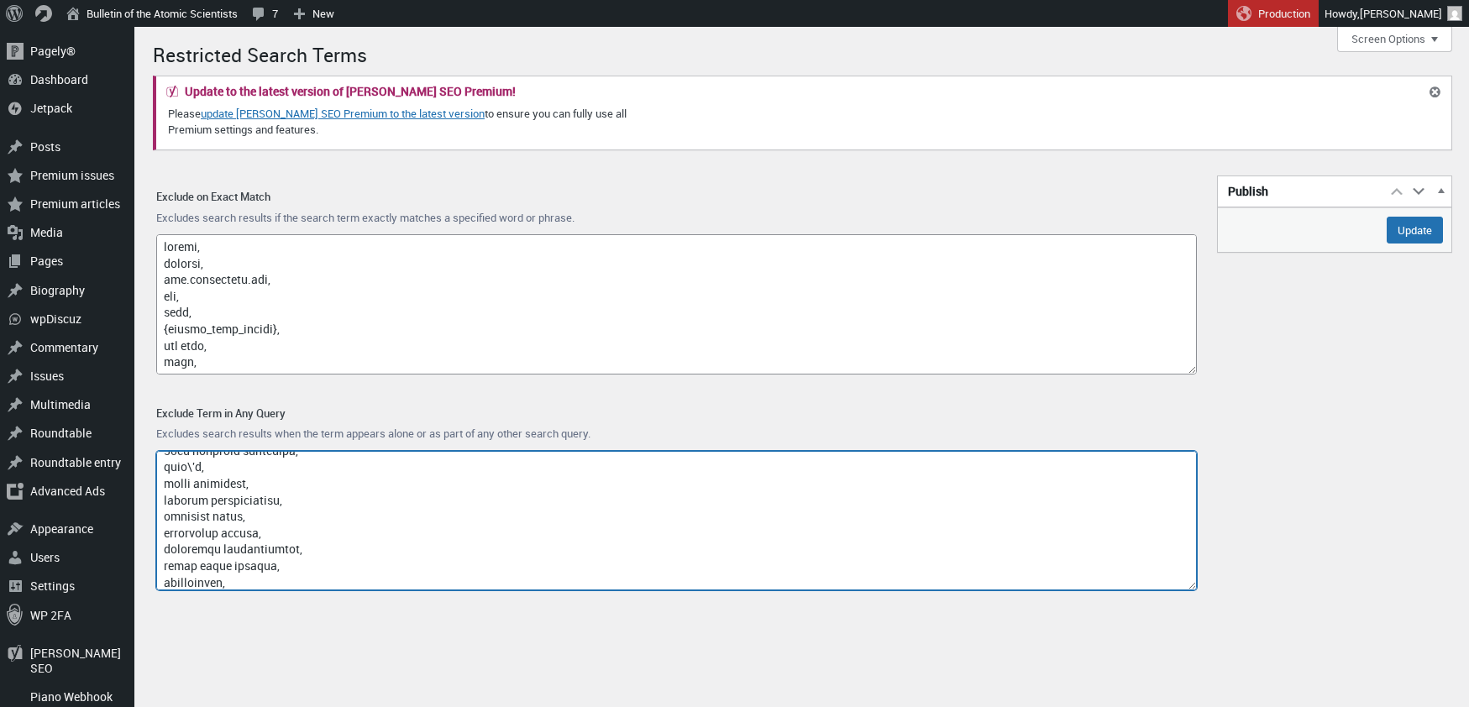
scroll to position [11809, 0]
paste textarea "cheng fubo"
paste textarea "youxia"
click at [209, 581] on textarea "Exclude Term in Any Query" at bounding box center [676, 521] width 1040 height 140
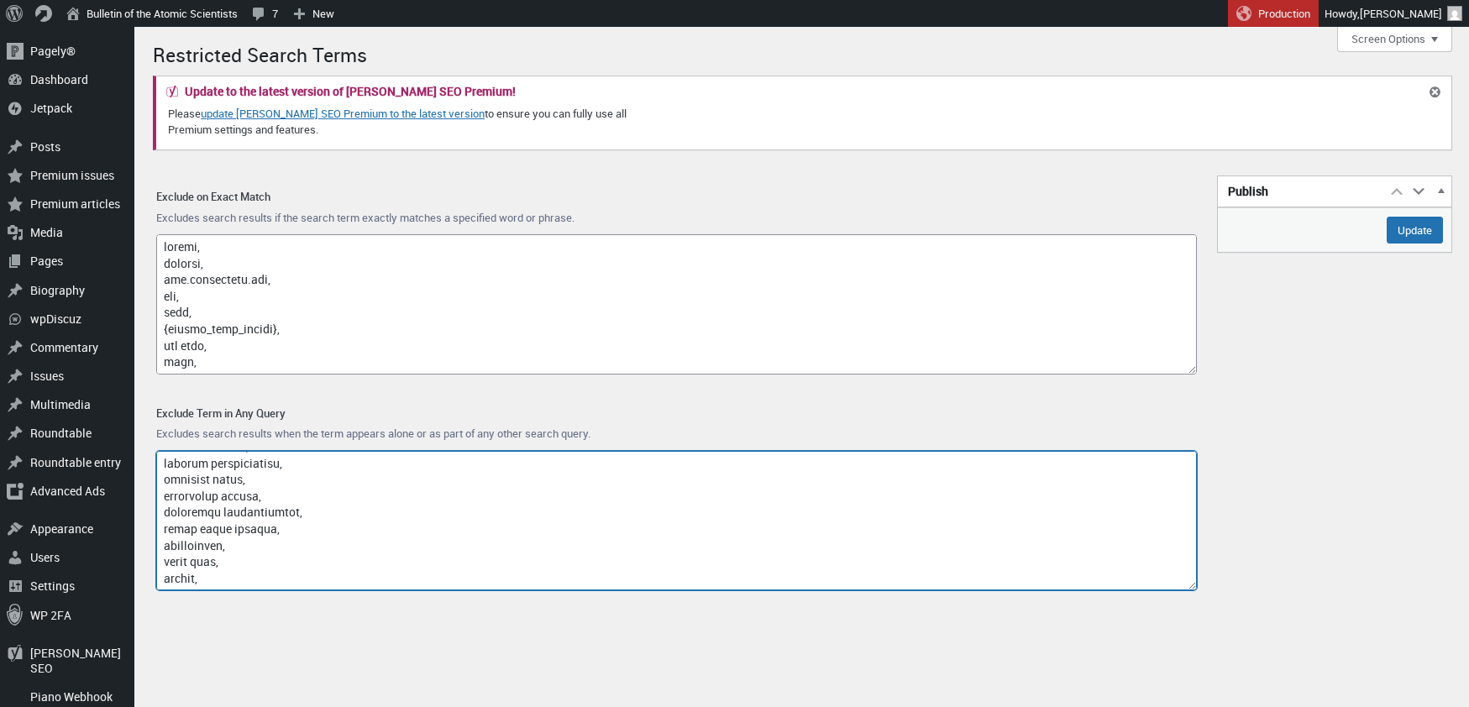
scroll to position [11830, 0]
paste textarea "luo ronghuai"
paste textarea "quantum technology china ocean engineering equipment"
drag, startPoint x: 279, startPoint y: 577, endPoint x: 165, endPoint y: 576, distance: 114.2
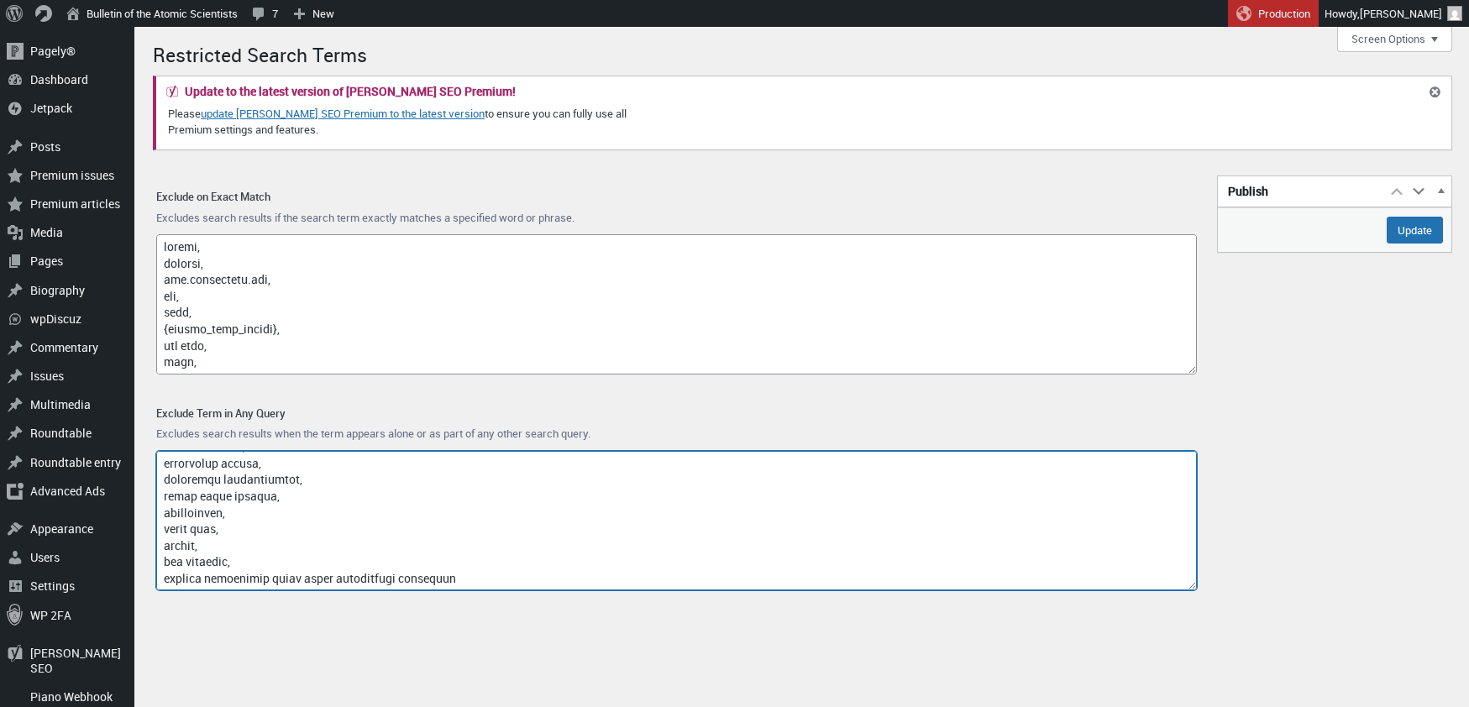
click at [165, 576] on textarea "Exclude Term in Any Query" at bounding box center [676, 521] width 1040 height 140
drag, startPoint x: 196, startPoint y: 579, endPoint x: 163, endPoint y: 575, distance: 32.9
click at [163, 575] on textarea "Exclude Term in Any Query" at bounding box center [676, 521] width 1040 height 140
click at [348, 576] on textarea "Exclude Term in Any Query" at bounding box center [676, 521] width 1040 height 140
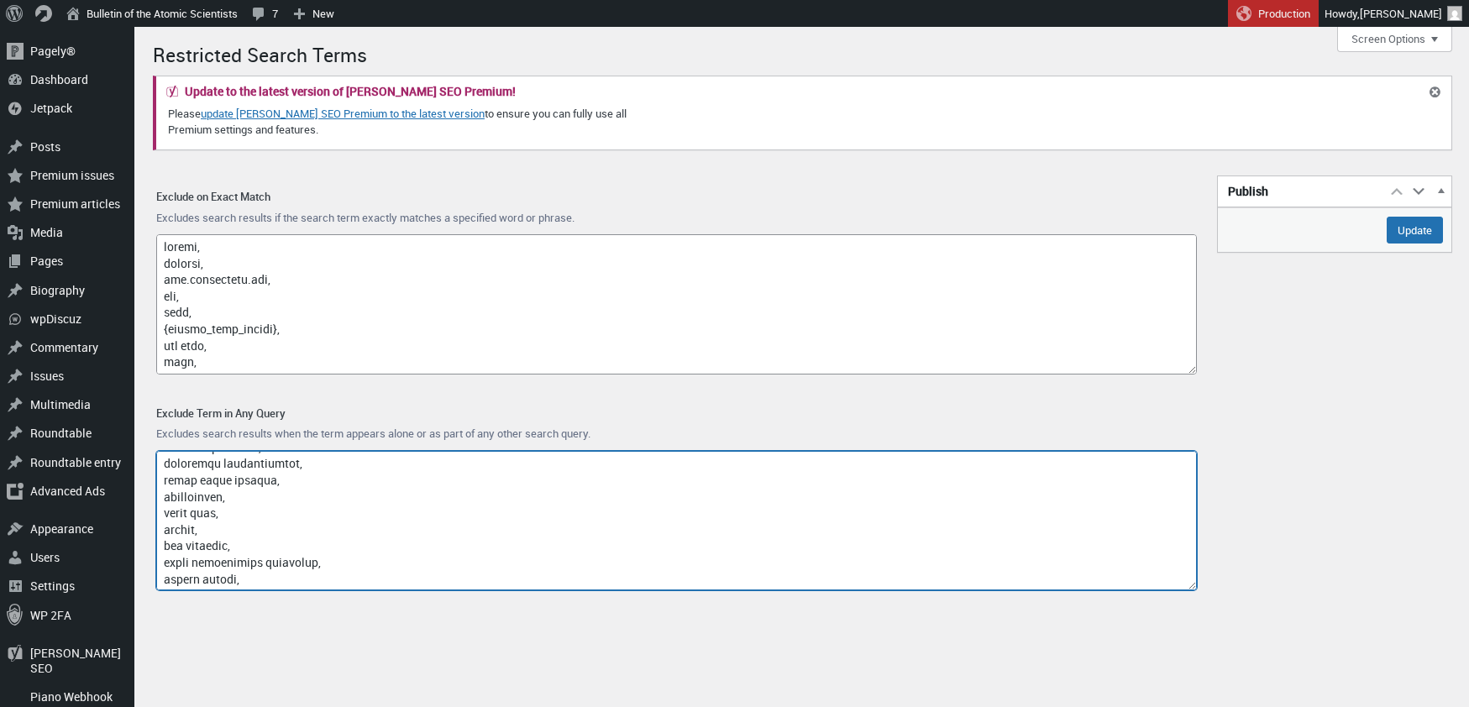
paste textarea "chinese communist party quantum information theory"
drag, startPoint x: 302, startPoint y: 578, endPoint x: 165, endPoint y: 571, distance: 137.9
click at [165, 571] on textarea "Exclude Term in Any Query" at bounding box center [676, 521] width 1040 height 140
click at [339, 576] on textarea "Exclude Term in Any Query" at bounding box center [676, 521] width 1040 height 140
paste textarea "nuscale power"
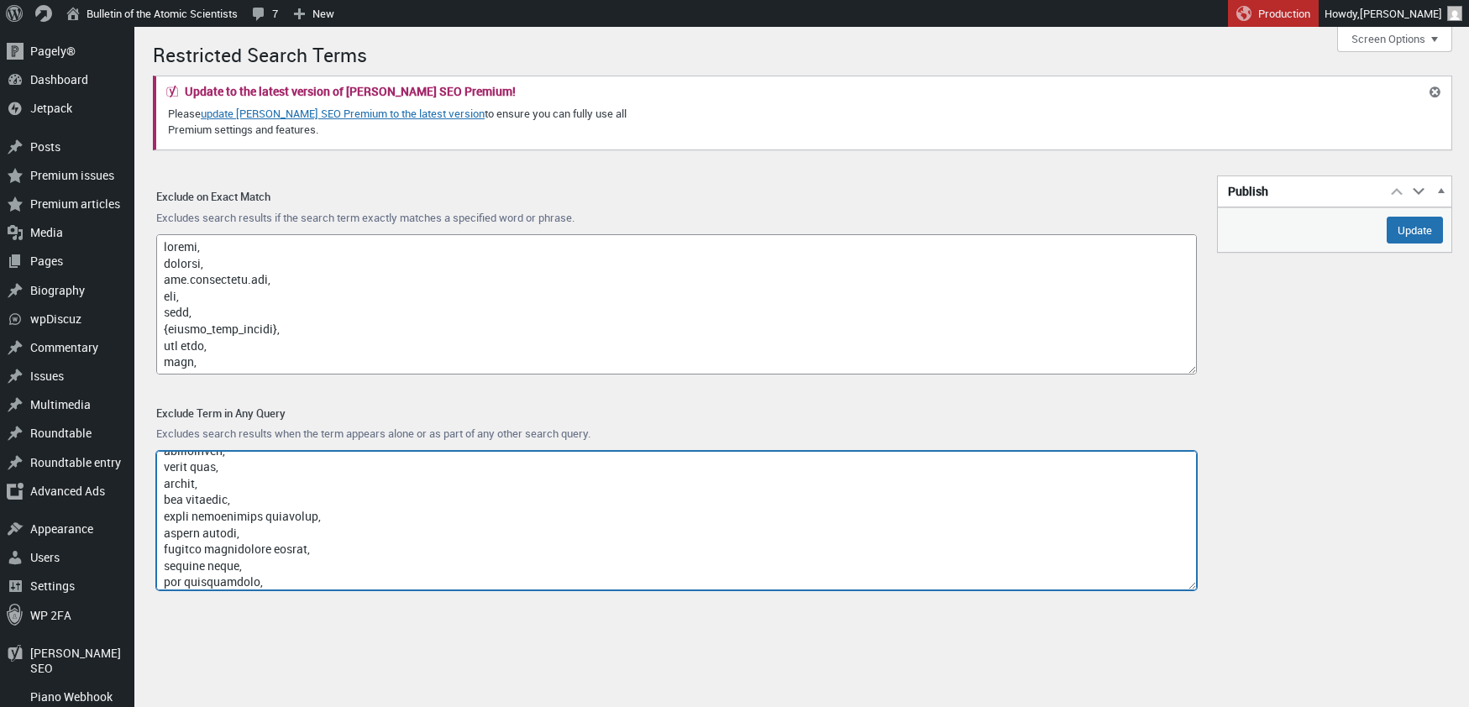
scroll to position [11940, 0]
paste textarea "chinaprosp quantum"
drag, startPoint x: 276, startPoint y: 580, endPoint x: 222, endPoint y: 581, distance: 54.6
click at [222, 581] on textarea "Exclude Term in Any Query" at bounding box center [676, 521] width 1040 height 140
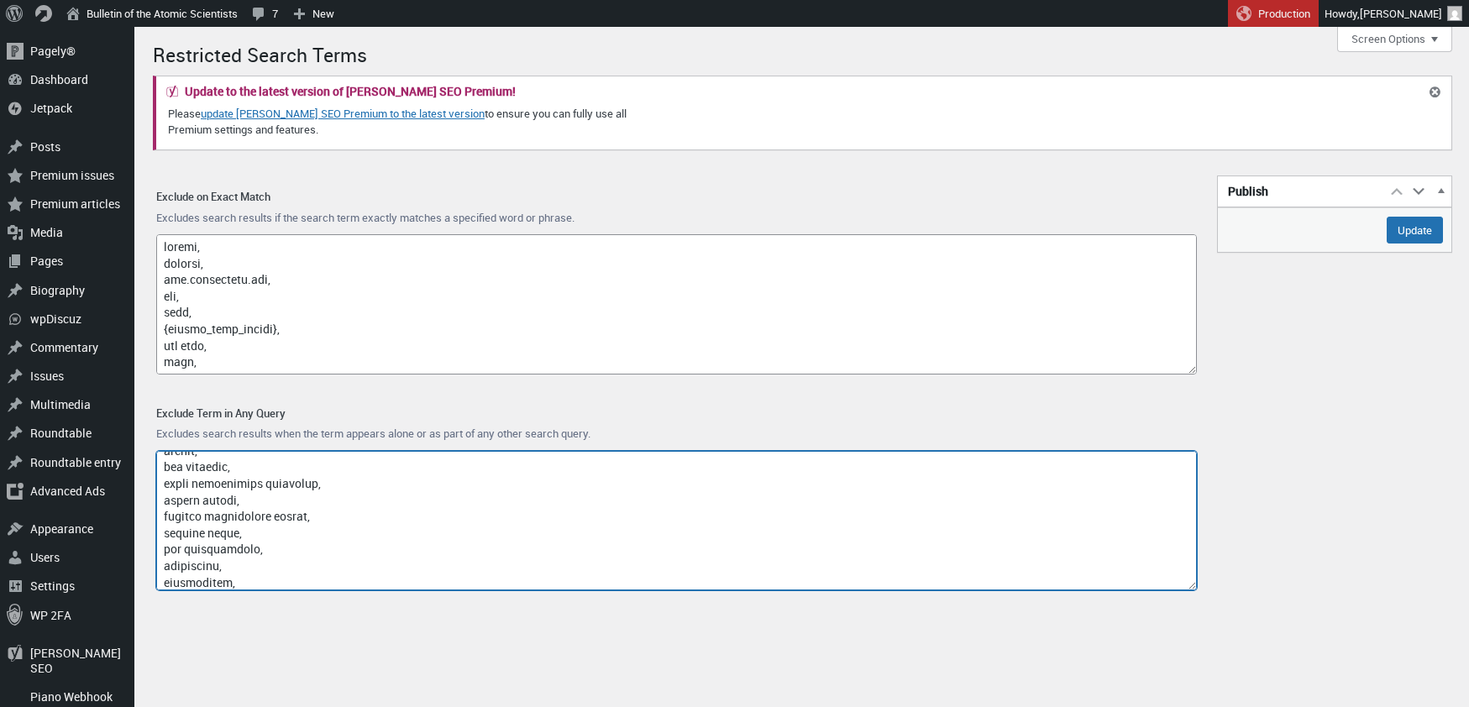
scroll to position [11974, 0]
click at [233, 485] on textarea "Exclude Term in Any Query" at bounding box center [676, 521] width 1040 height 140
click at [270, 576] on textarea "Exclude Term in Any Query" at bounding box center [676, 521] width 1040 height 140
drag, startPoint x: 230, startPoint y: 579, endPoint x: 162, endPoint y: 575, distance: 68.1
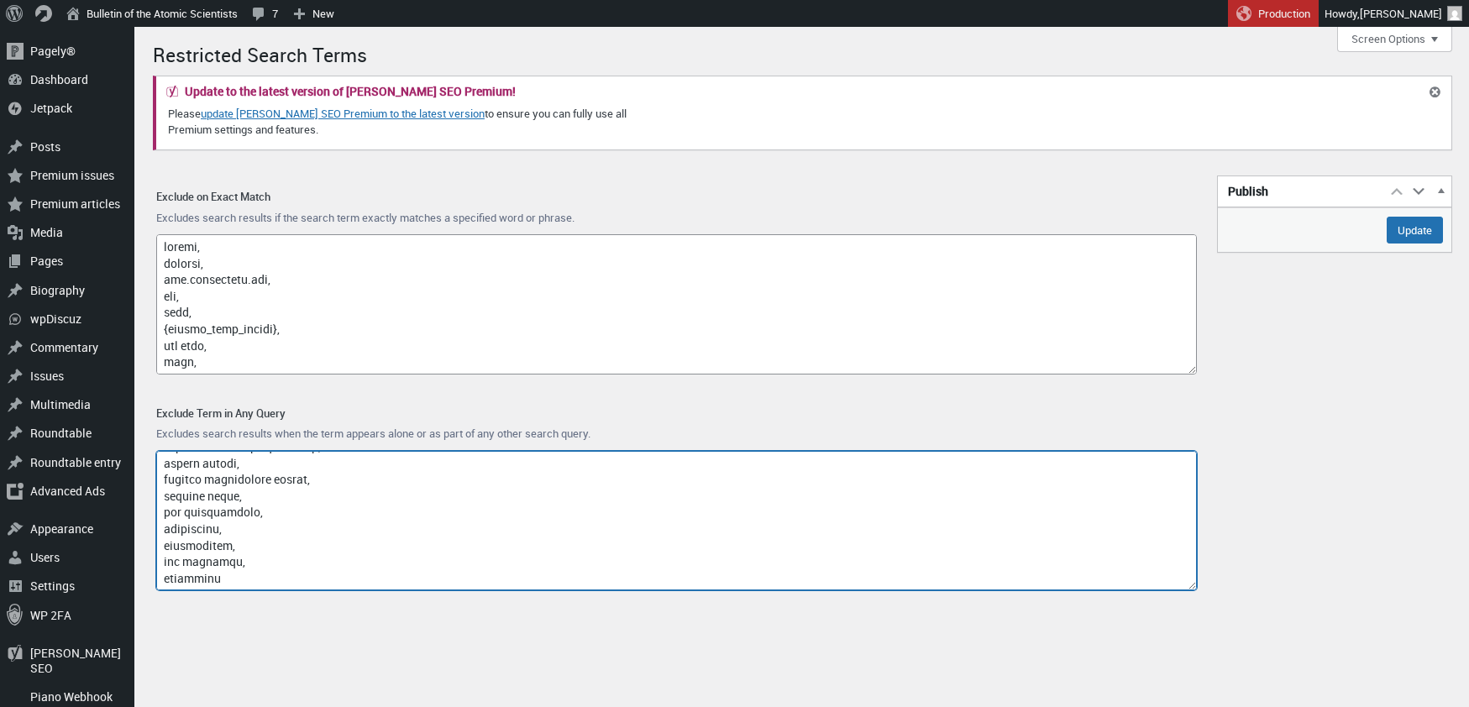
click at [162, 575] on textarea "Exclude Term in Any Query" at bounding box center [676, 521] width 1040 height 140
paste textarea "of the chinese communist party liquid sodium cooled fast neutron reactor"
drag, startPoint x: 633, startPoint y: 576, endPoint x: 385, endPoint y: 571, distance: 248.6
click at [385, 571] on textarea "Exclude Term in Any Query" at bounding box center [676, 521] width 1040 height 140
paste textarea "cfr-600"
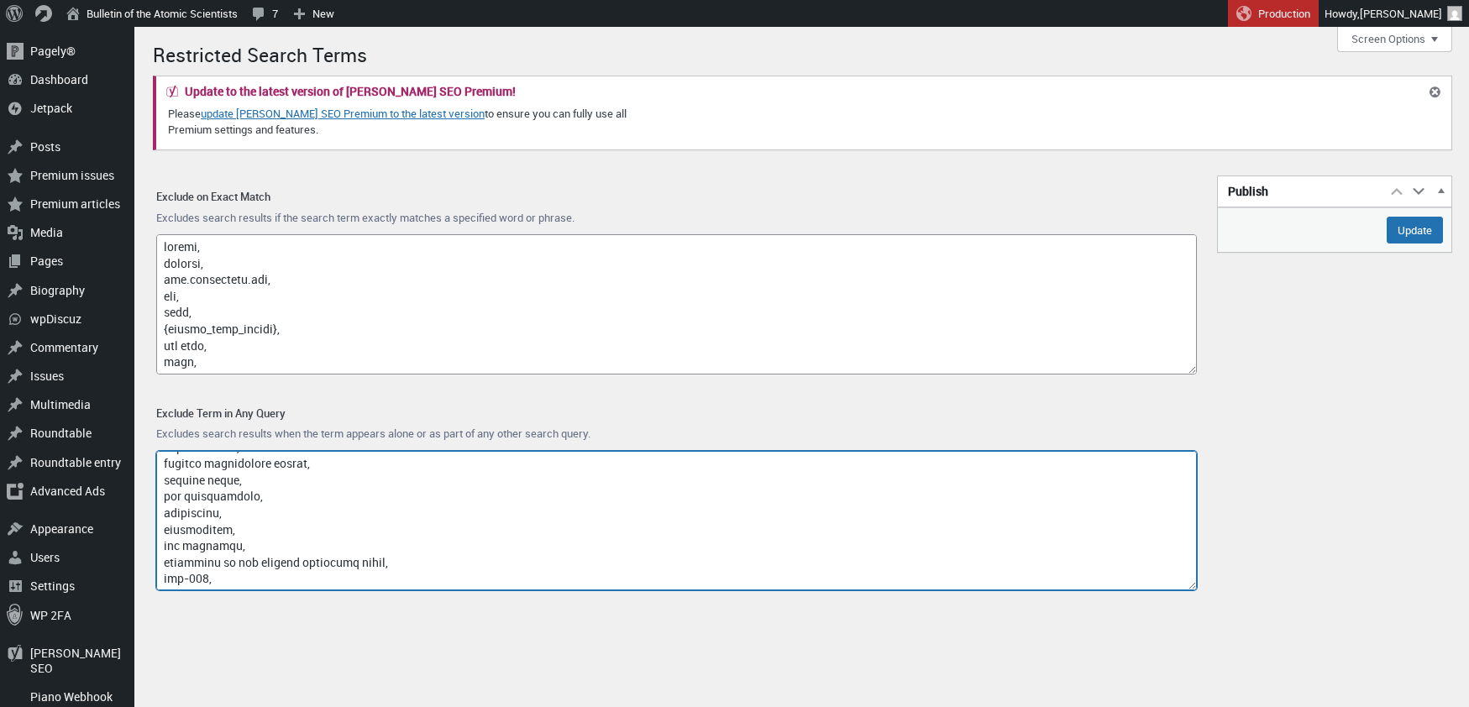
scroll to position [12023, 0]
paste textarea "wang haibo"
paste textarea "shanjie spinq"
click at [206, 583] on textarea "Exclude Term in Any Query" at bounding box center [676, 521] width 1040 height 140
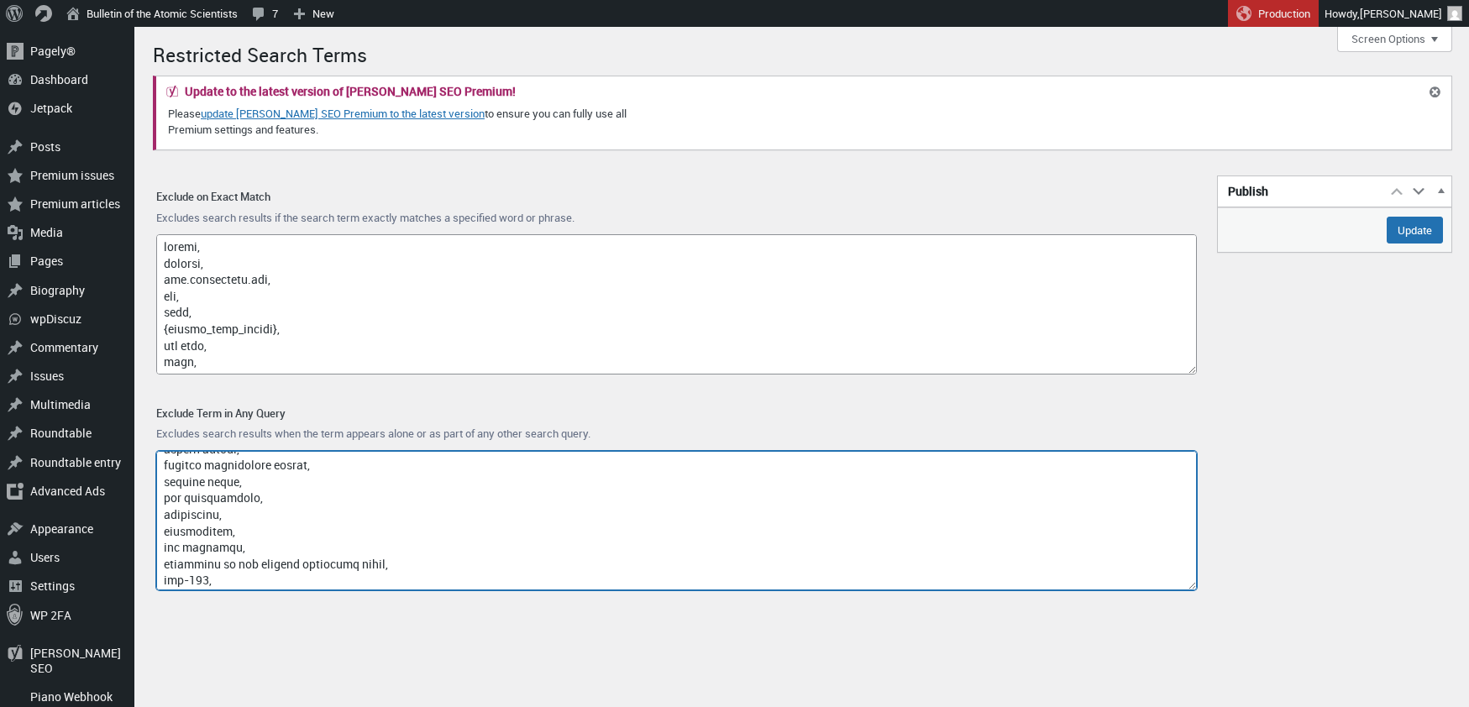
scroll to position [12092, 0]
click at [168, 583] on textarea "Exclude Term in Any Query" at bounding box center [676, 521] width 1040 height 140
paste textarea "longwei project"
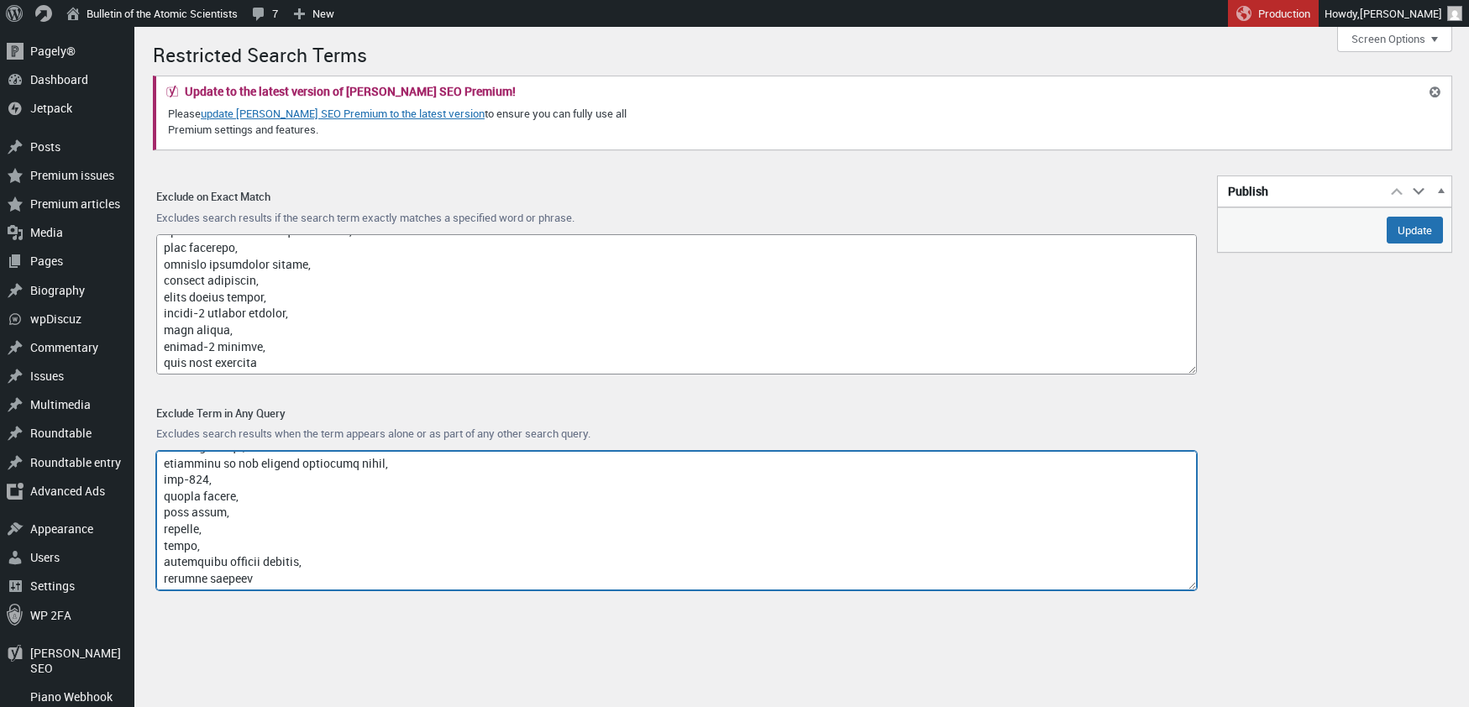
scroll to position [11583, 0]
type textarea "access-type/, article-subject/, invokefunction, to66.asia, binance.com, index/,…"
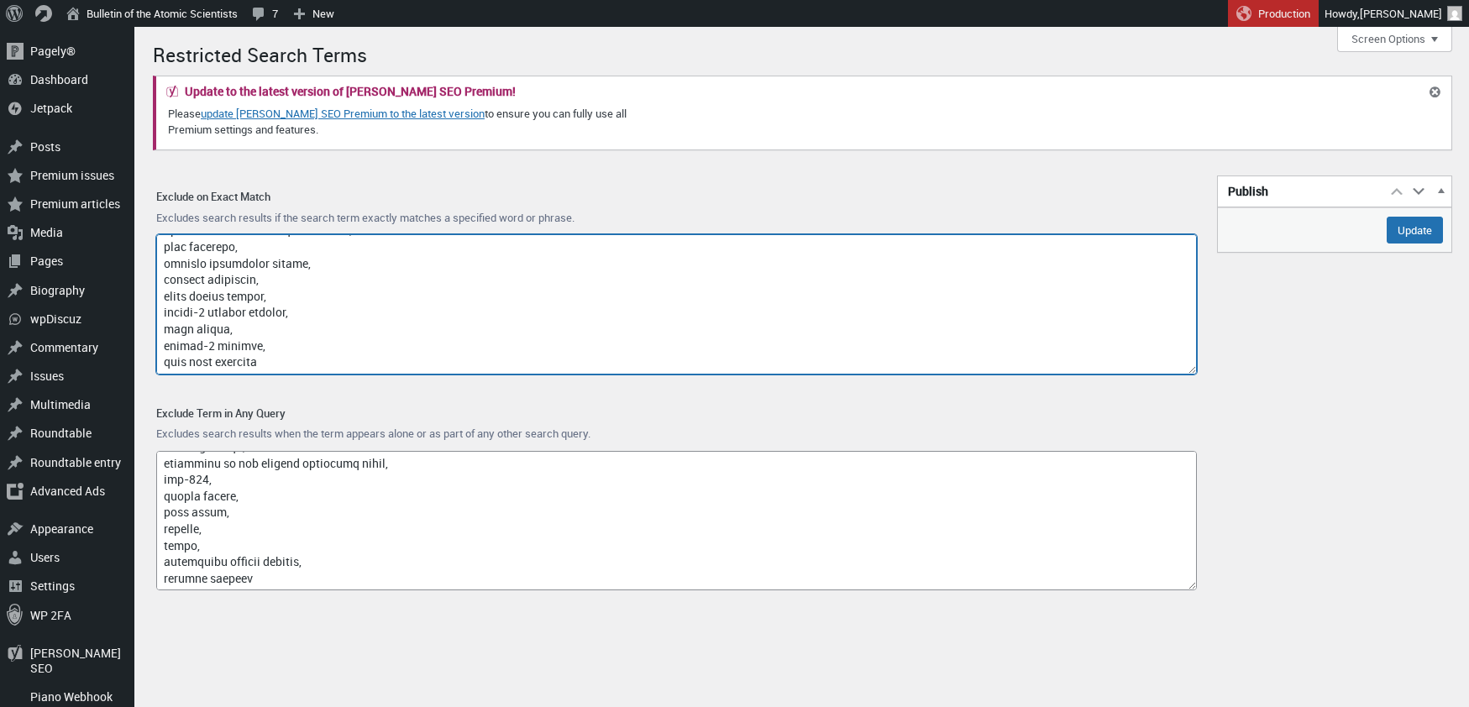
click at [280, 361] on textarea "Exclude on Exact Match" at bounding box center [676, 304] width 1040 height 140
type textarea "google, captcha, www.nubobeauty.com, amp, feed, {search_term_string}, say what,…"
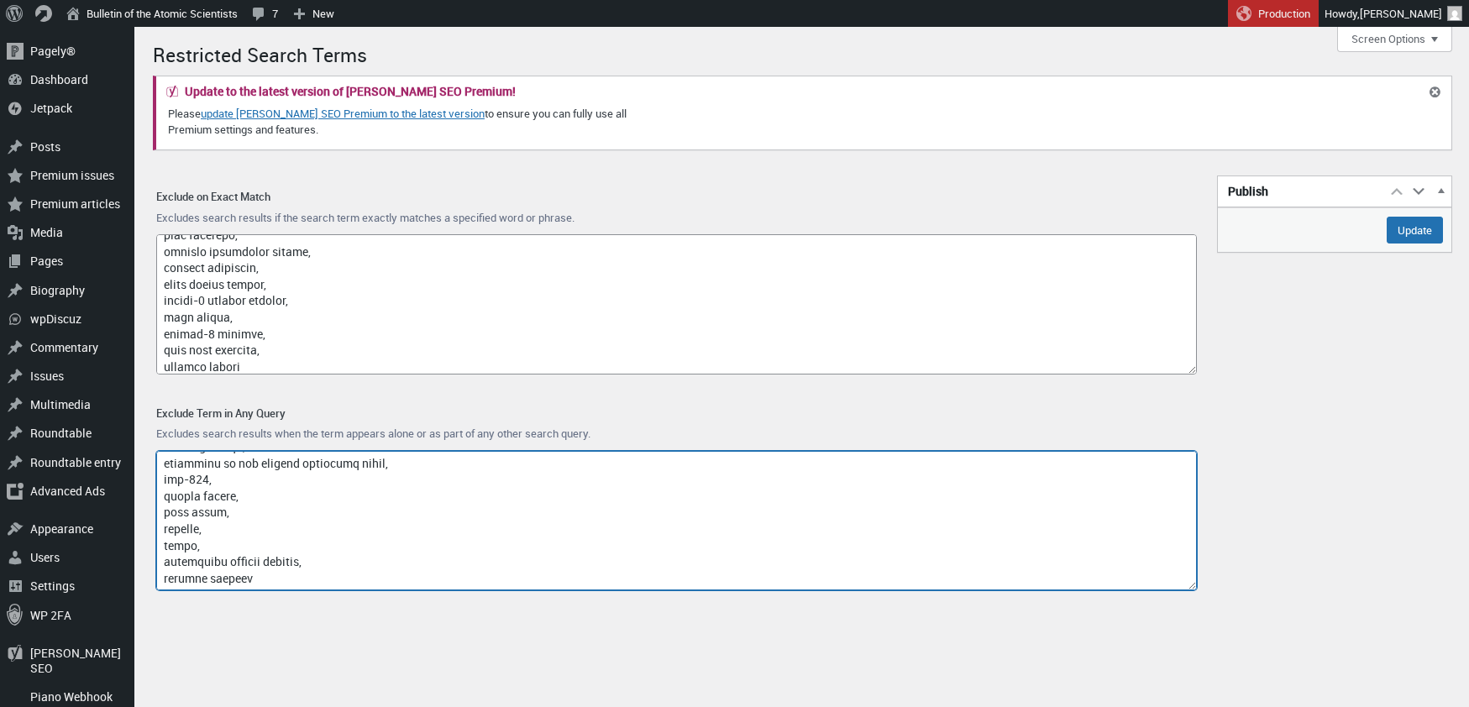
click at [280, 579] on textarea "Exclude Term in Any Query" at bounding box center [676, 521] width 1040 height 140
paste textarea "avalanche photodiode"
click at [302, 580] on textarea "Exclude Term in Any Query" at bounding box center [676, 521] width 1040 height 140
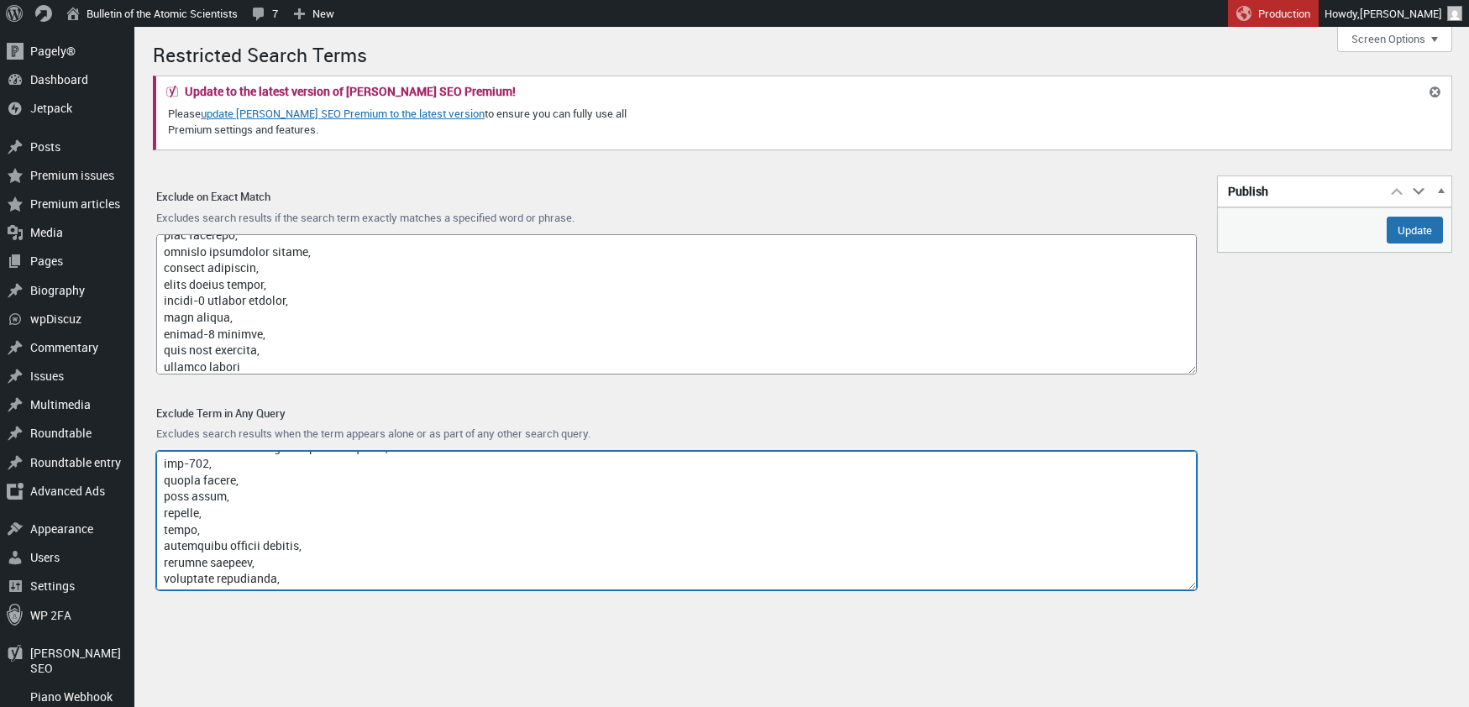
paste textarea "tibetan plateau sodium-cooled cfr-600"
drag, startPoint x: 248, startPoint y: 584, endPoint x: 155, endPoint y: 556, distance: 96.4
click at [156, 556] on textarea "Exclude Term in Any Query" at bounding box center [676, 521] width 1040 height 140
drag, startPoint x: 315, startPoint y: 562, endPoint x: 245, endPoint y: 564, distance: 69.7
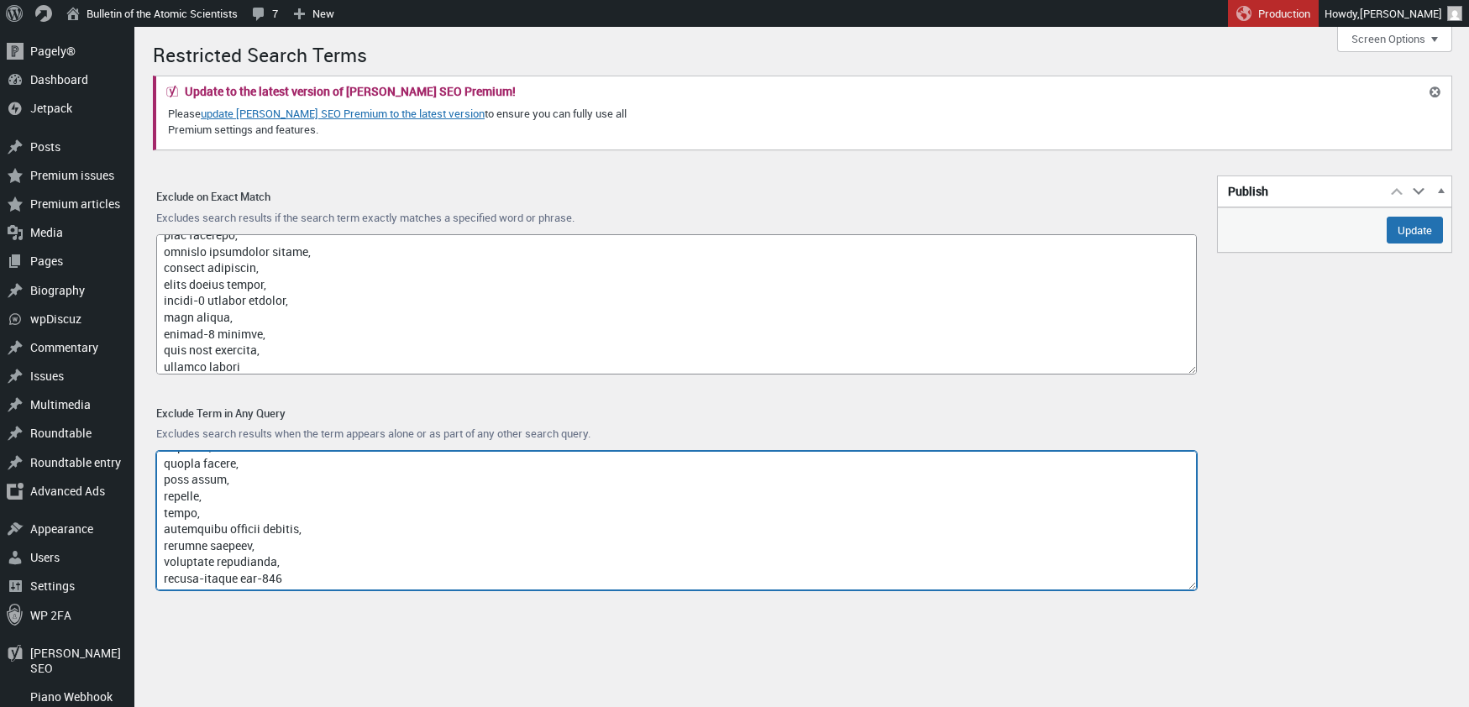
click at [245, 564] on textarea "Exclude Term in Any Query" at bounding box center [676, 521] width 1040 height 140
click at [248, 575] on textarea "Exclude Term in Any Query" at bounding box center [676, 521] width 1040 height 140
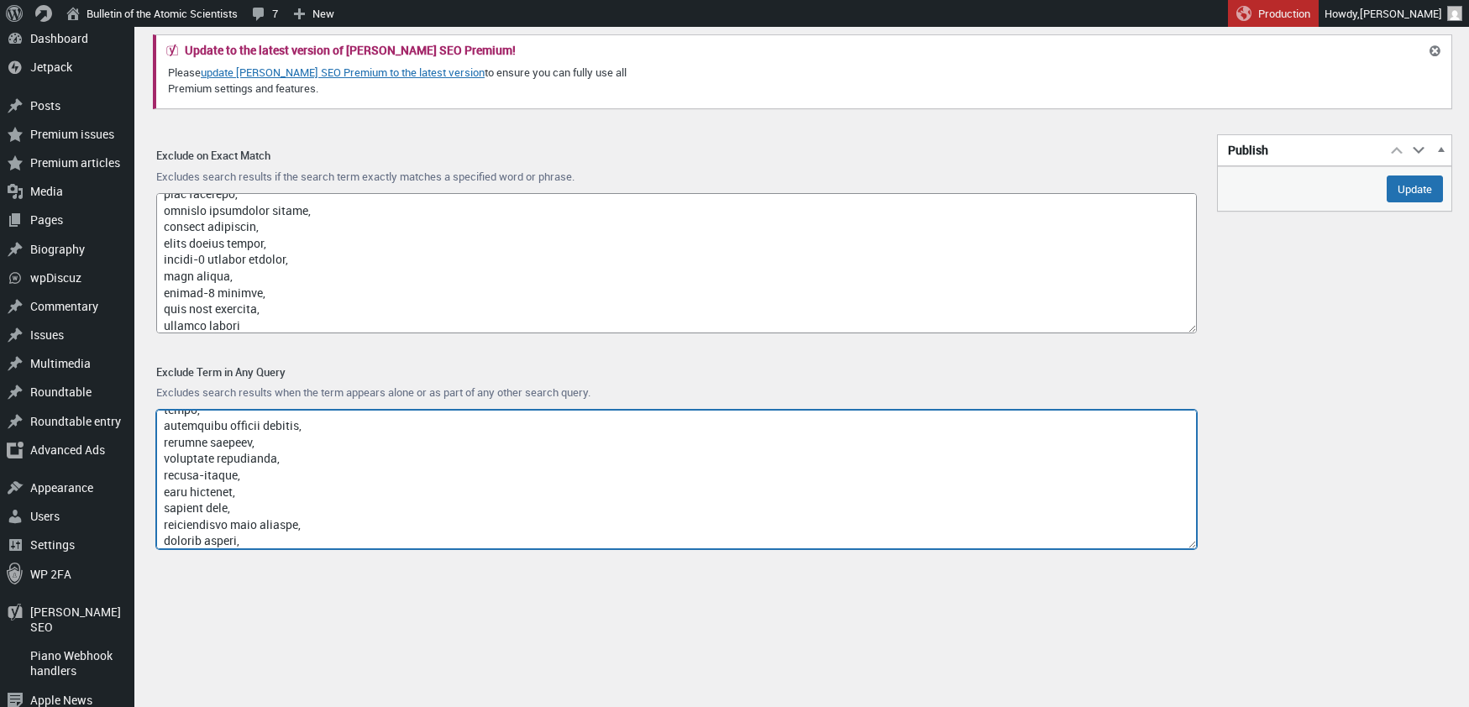
scroll to position [12221, 0]
type textarea "access-type/, article-subject/, invokefunction, to66.asia, binance.com, index/,…"
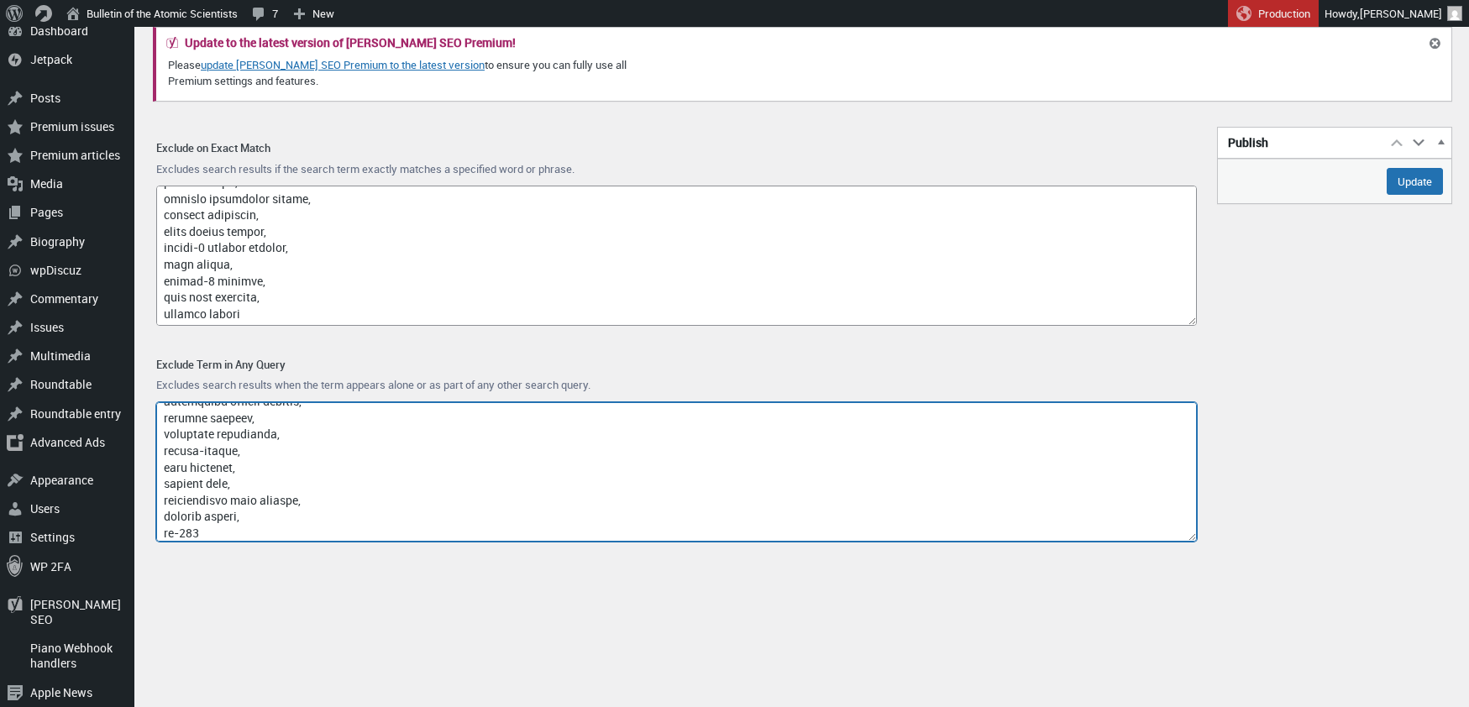
scroll to position [50, 0]
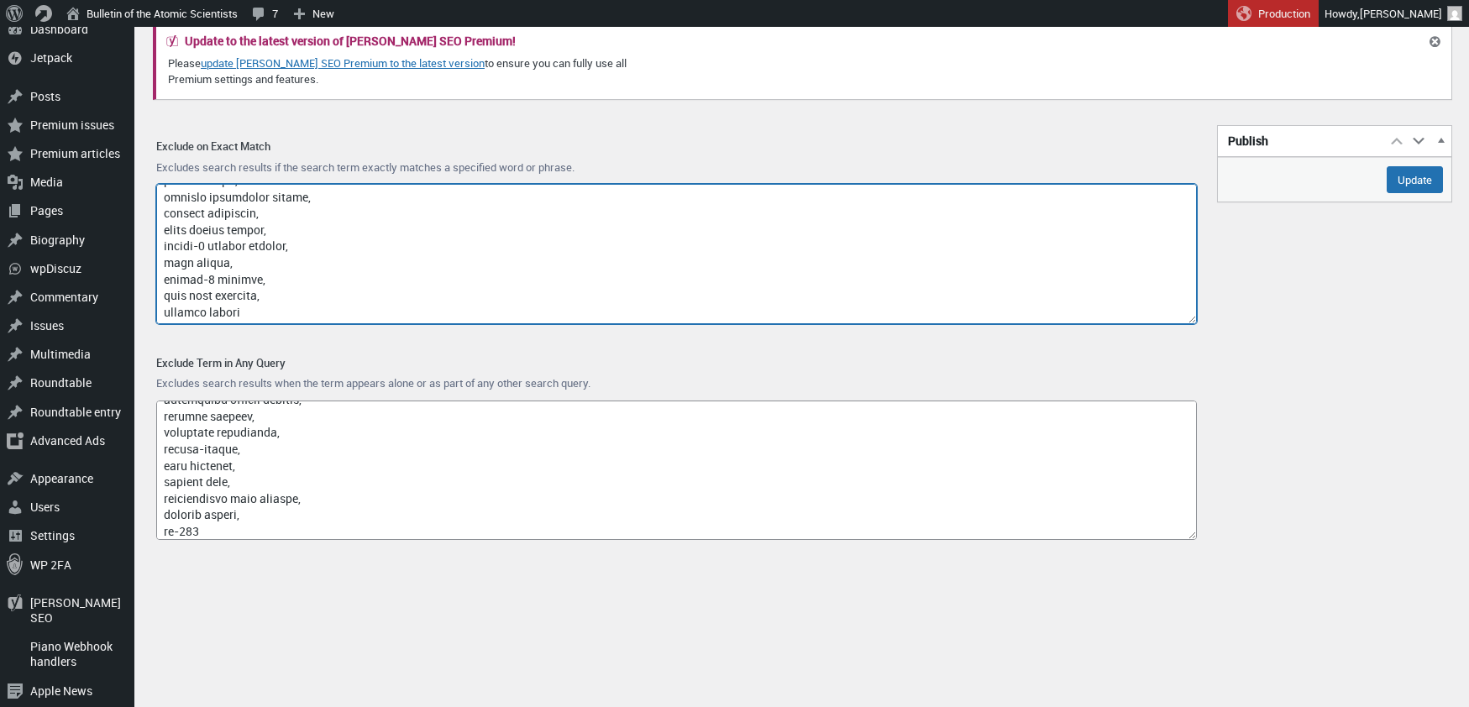
click at [274, 311] on textarea "Exclude on Exact Match" at bounding box center [676, 254] width 1040 height 140
paste textarea "chinese communist party small modular reactor"
paste textarea "tibetan plateau quantum"
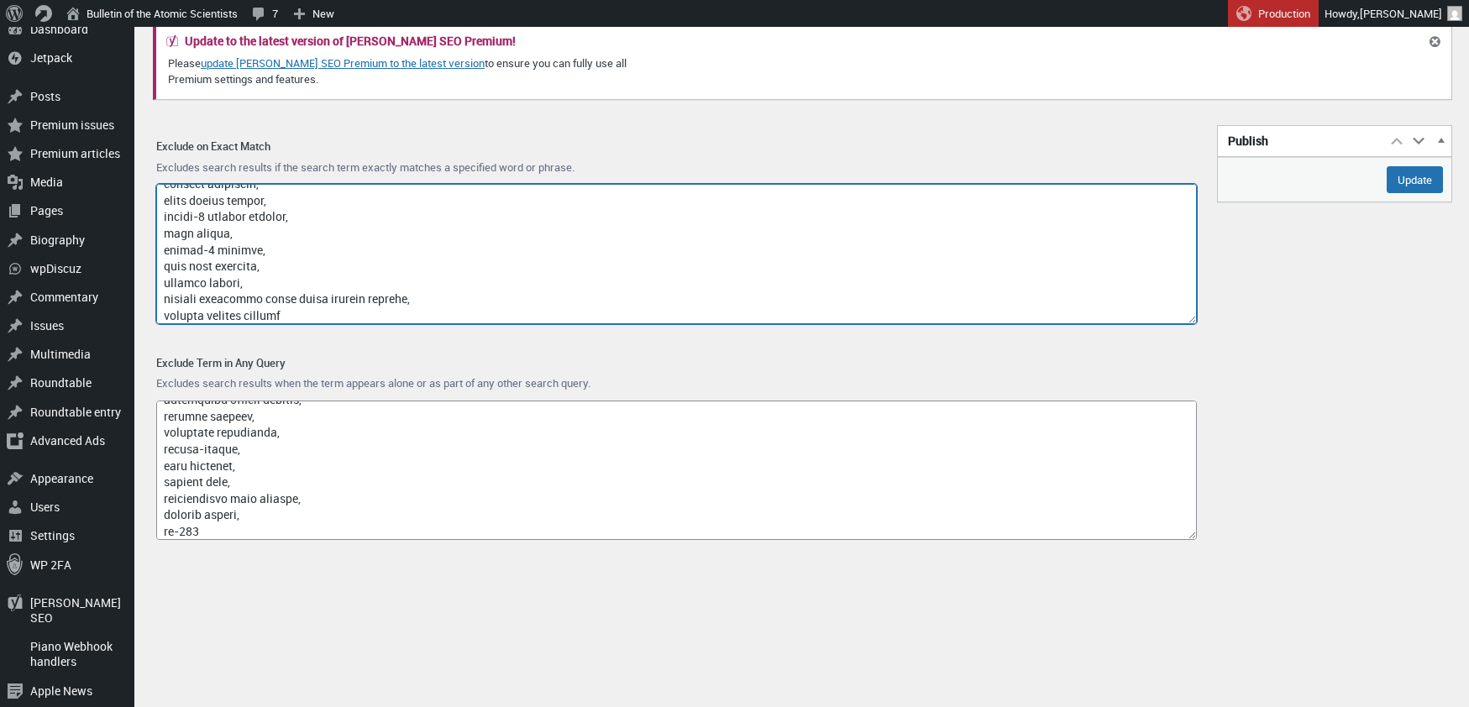
type textarea "google, captcha, www.nubobeauty.com, amp, feed, {search_term_string}, say what,…"
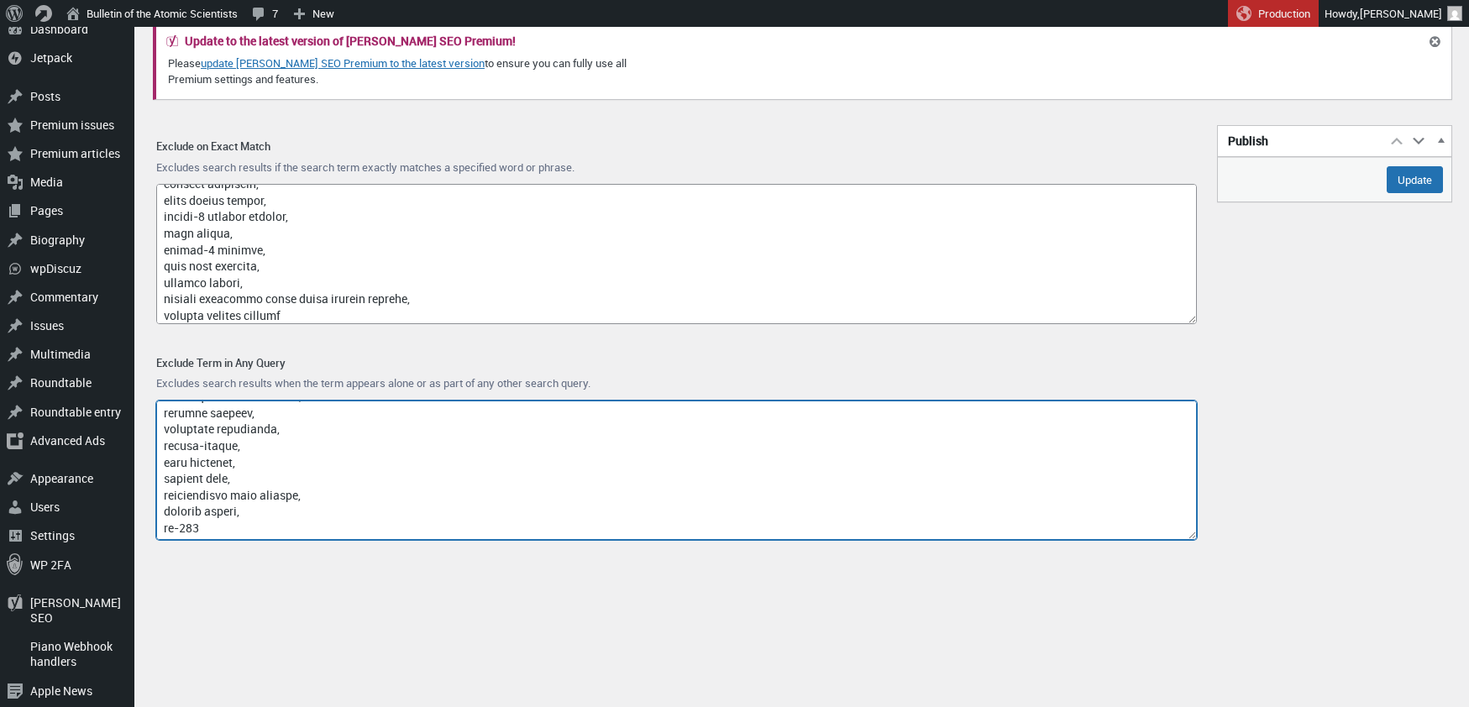
click at [228, 521] on textarea "Exclude Term in Any Query" at bounding box center [676, 471] width 1040 height 140
type textarea "access-type/, article-subject/, invokefunction, to66.asia, binance.com, index/,…"
type textarea "access-type/, article-subject/, invokefunction, [DOMAIN_NAME], [DOMAIN_NAME], i…"
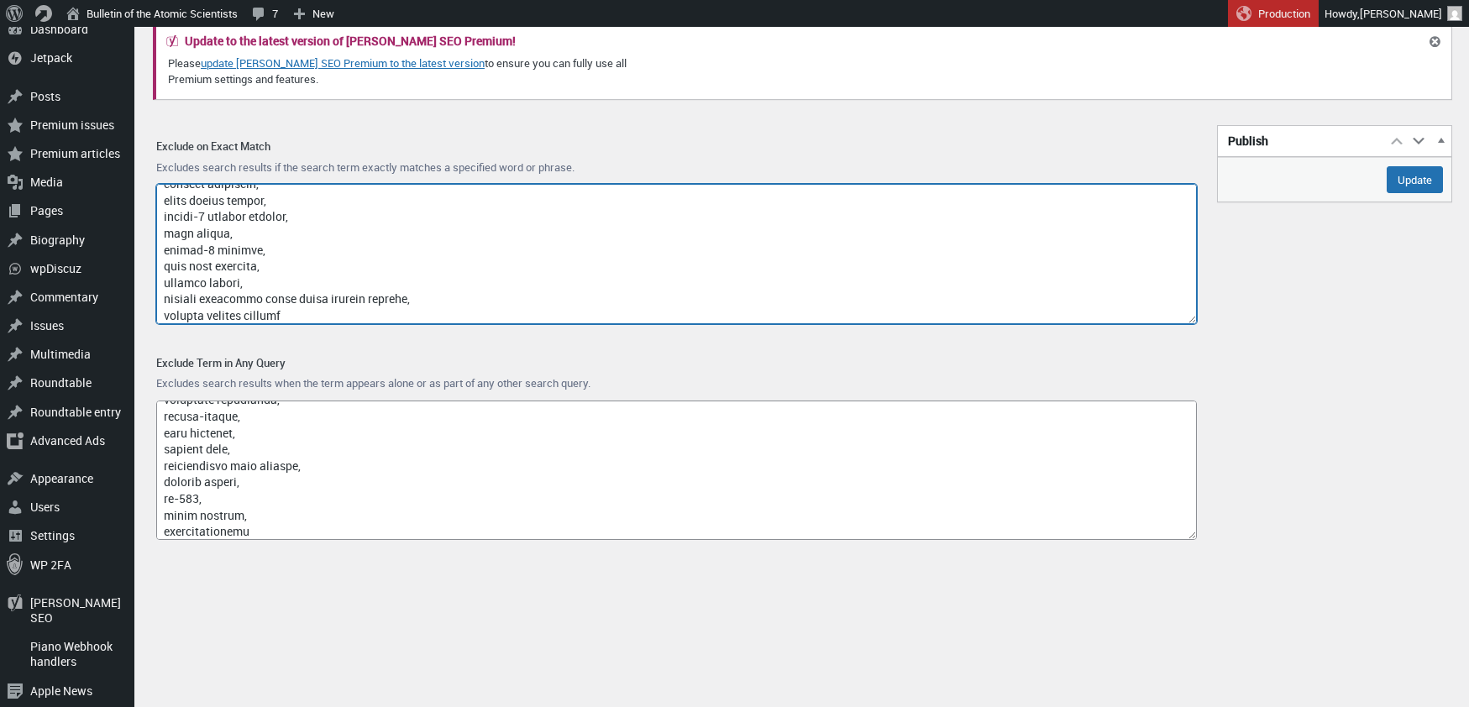
click at [330, 310] on textarea "Exclude on Exact Match" at bounding box center [676, 254] width 1040 height 140
paste textarea "quantum computing people\'s liberation army"
paste textarea "chinese communist party quantum"
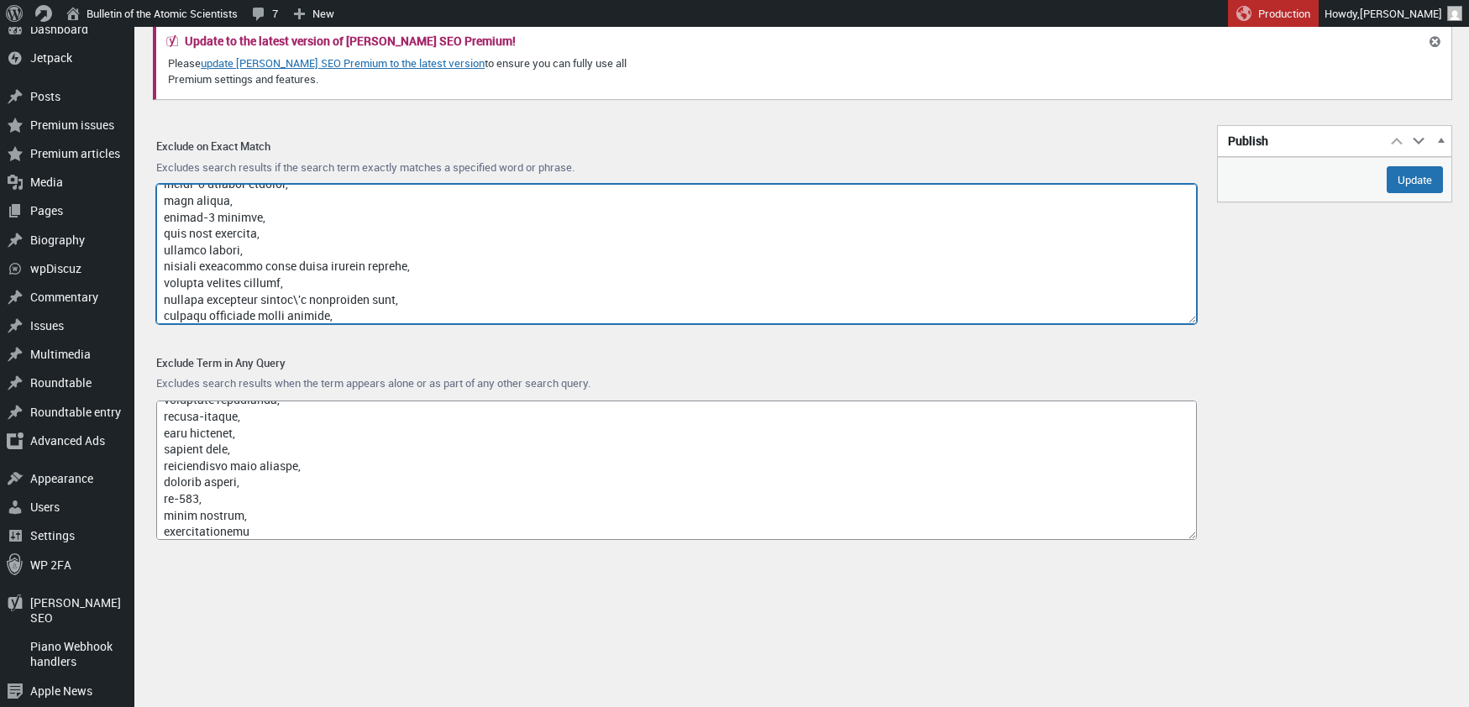
scroll to position [11677, 0]
paste textarea "quantum computing chinese communist party"
type textarea "google, captcha, www.nubobeauty.com, amp, feed, {search_term_string}, say what,…"
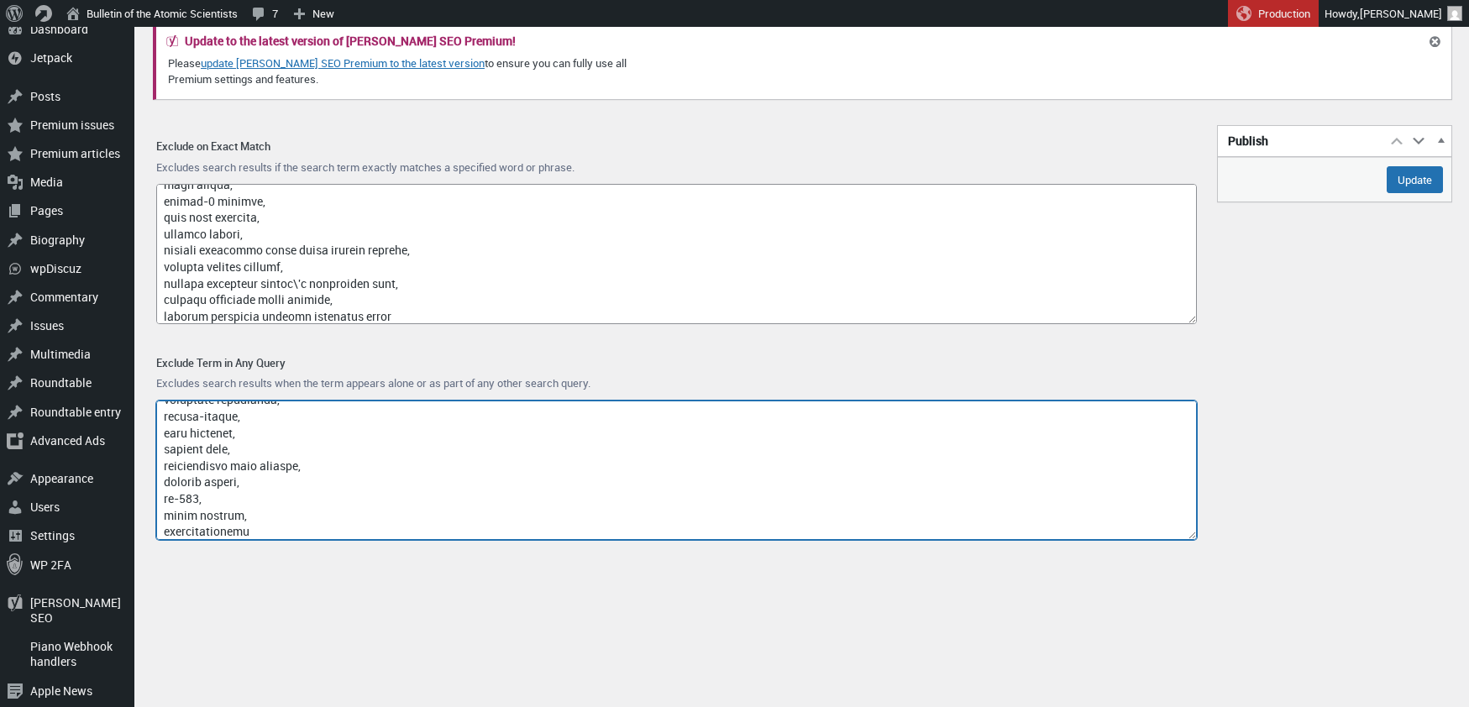
click at [275, 526] on textarea "Exclude Term in Any Query" at bounding box center [676, 471] width 1040 height 140
paste textarea "mcmahon line bn-600"
drag, startPoint x: 286, startPoint y: 533, endPoint x: 240, endPoint y: 532, distance: 46.2
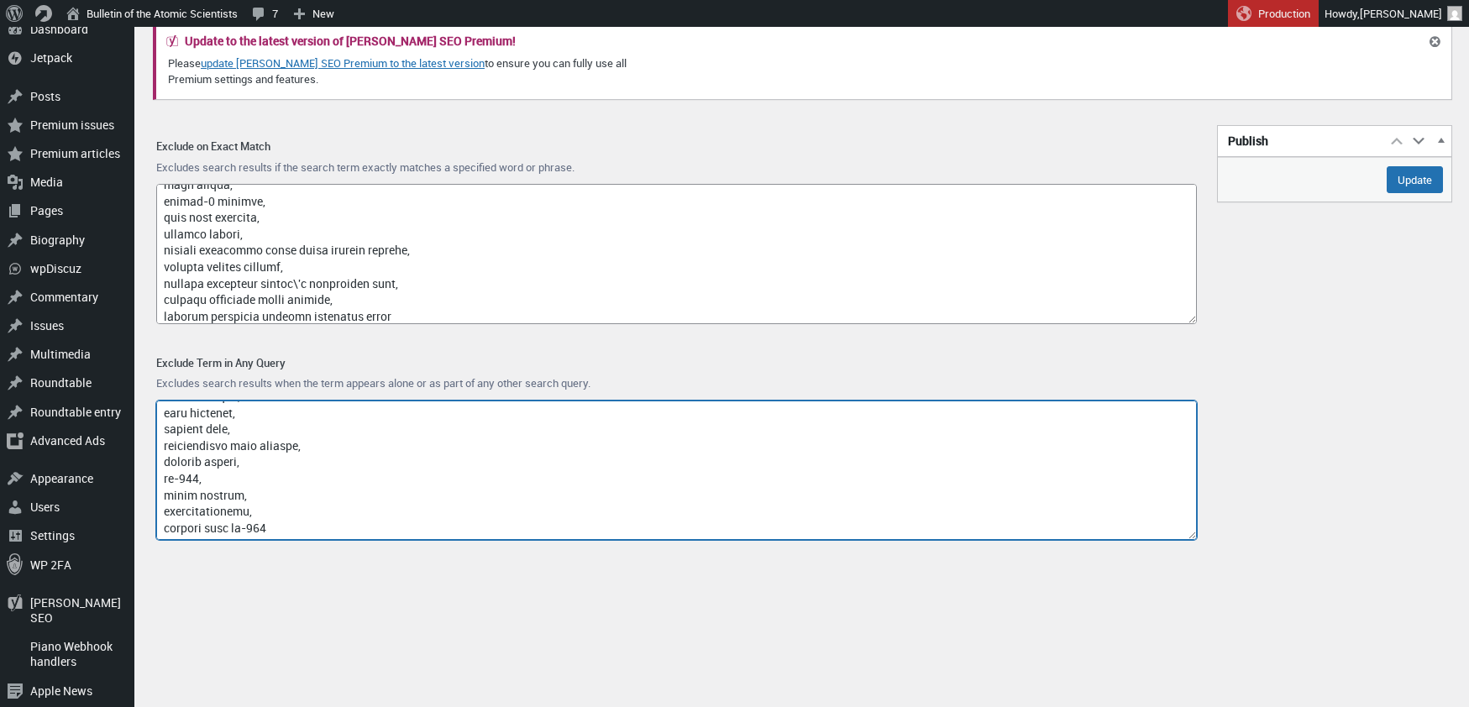
click at [240, 532] on textarea "Exclude Term in Any Query" at bounding box center [676, 471] width 1040 height 140
paste textarea "laboratory chinese quantum communication start-up"
drag, startPoint x: 266, startPoint y: 534, endPoint x: 157, endPoint y: 533, distance: 109.2
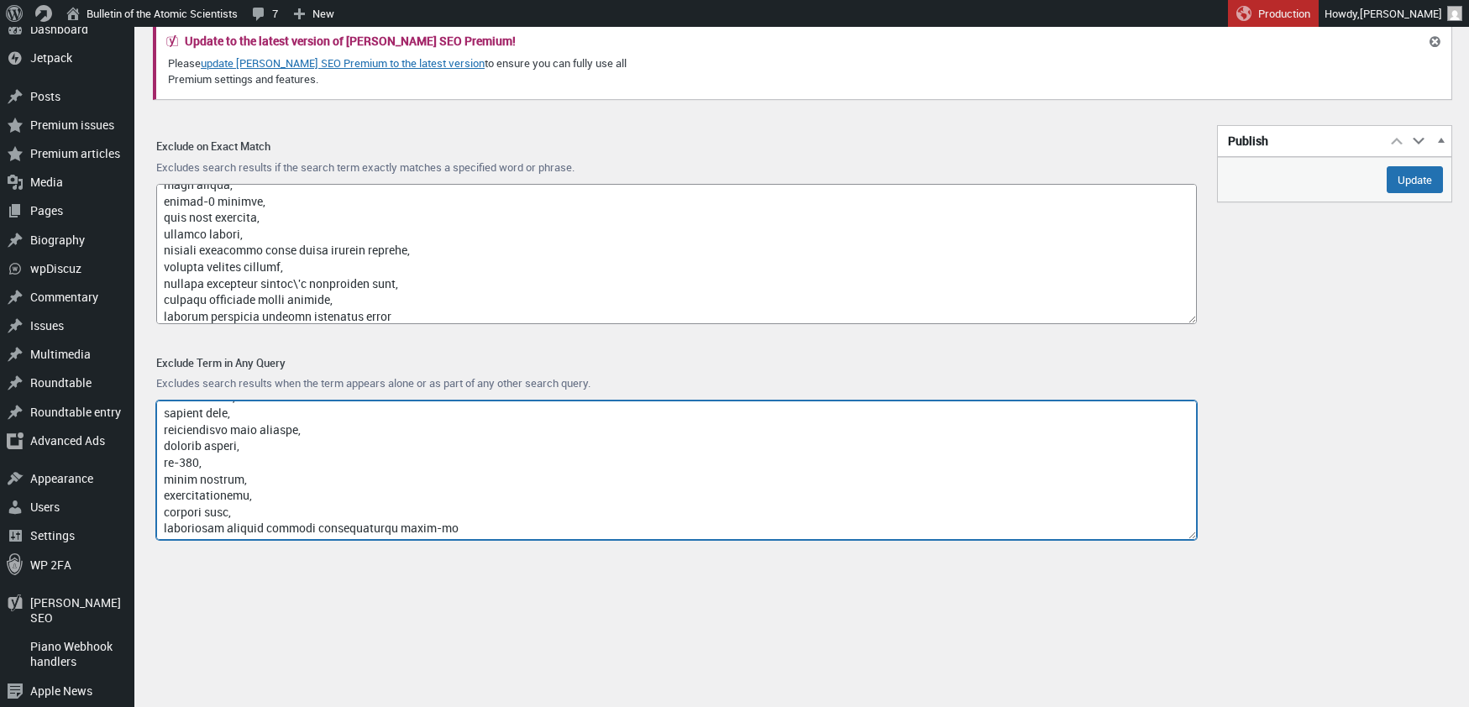
click at [157, 533] on textarea "Exclude Term in Any Query" at bounding box center [676, 471] width 1040 height 140
drag, startPoint x: 302, startPoint y: 532, endPoint x: 163, endPoint y: 529, distance: 139.4
click at [163, 529] on textarea "Exclude Term in Any Query" at bounding box center [676, 471] width 1040 height 140
click at [214, 524] on textarea "Exclude Term in Any Query" at bounding box center [676, 471] width 1040 height 140
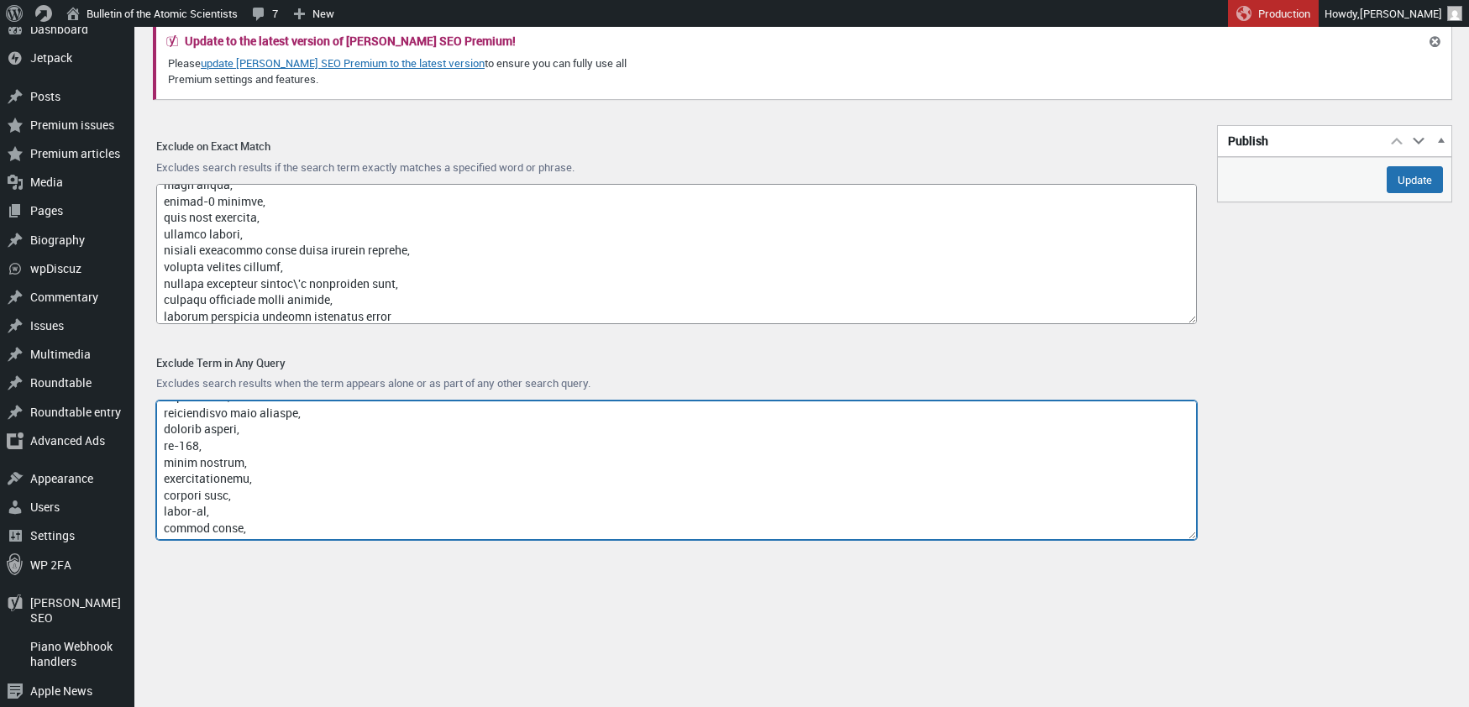
paste textarea "quantum technology aviation industry corporation of china"
drag, startPoint x: 278, startPoint y: 534, endPoint x: 166, endPoint y: 529, distance: 111.8
click at [166, 529] on textarea "Exclude Term in Any Query" at bounding box center [676, 471] width 1040 height 140
drag, startPoint x: 380, startPoint y: 528, endPoint x: 319, endPoint y: 531, distance: 60.5
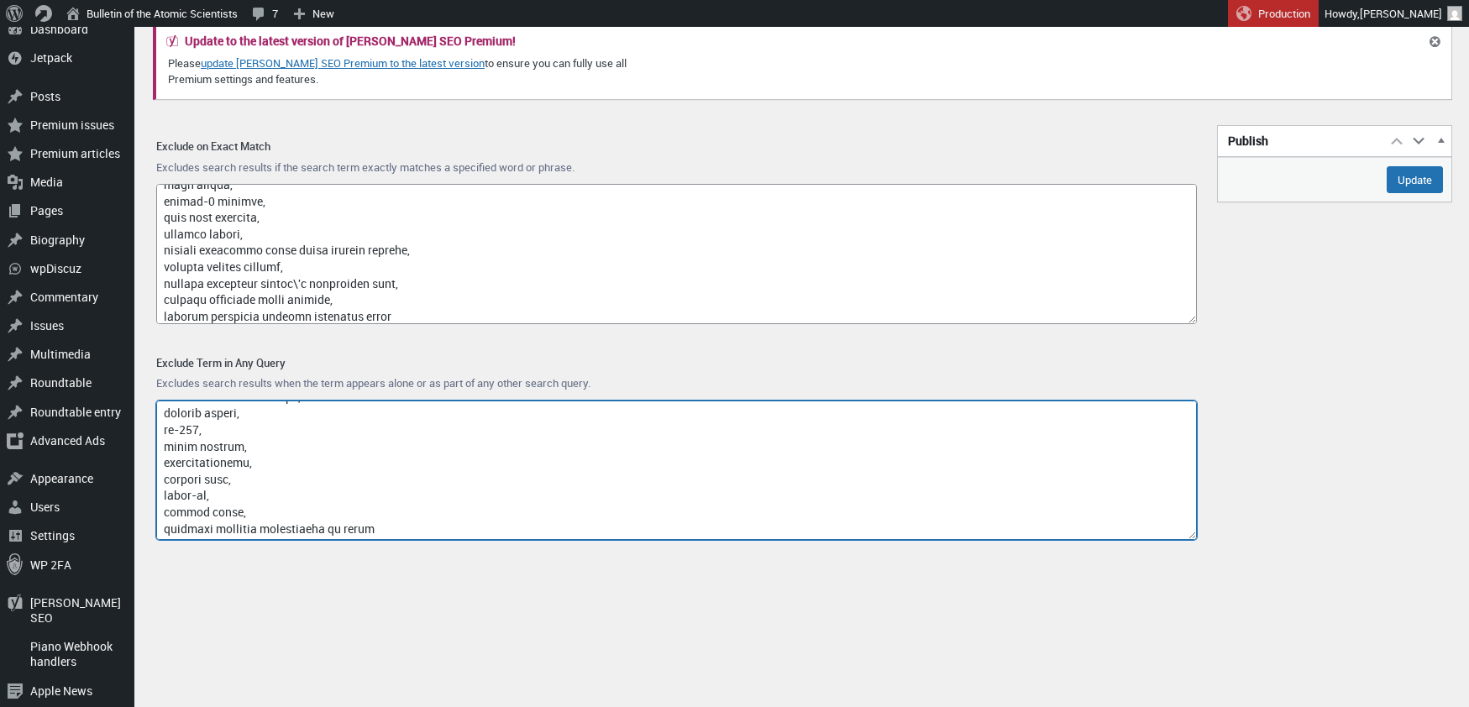
click at [319, 531] on textarea "Exclude Term in Any Query" at bounding box center [676, 471] width 1040 height 140
click at [243, 470] on textarea "Exclude Term in Any Query" at bounding box center [676, 471] width 1040 height 140
type textarea "access-type/, article-subject/, invokefunction, to66.asia, binance.com, index/,…"
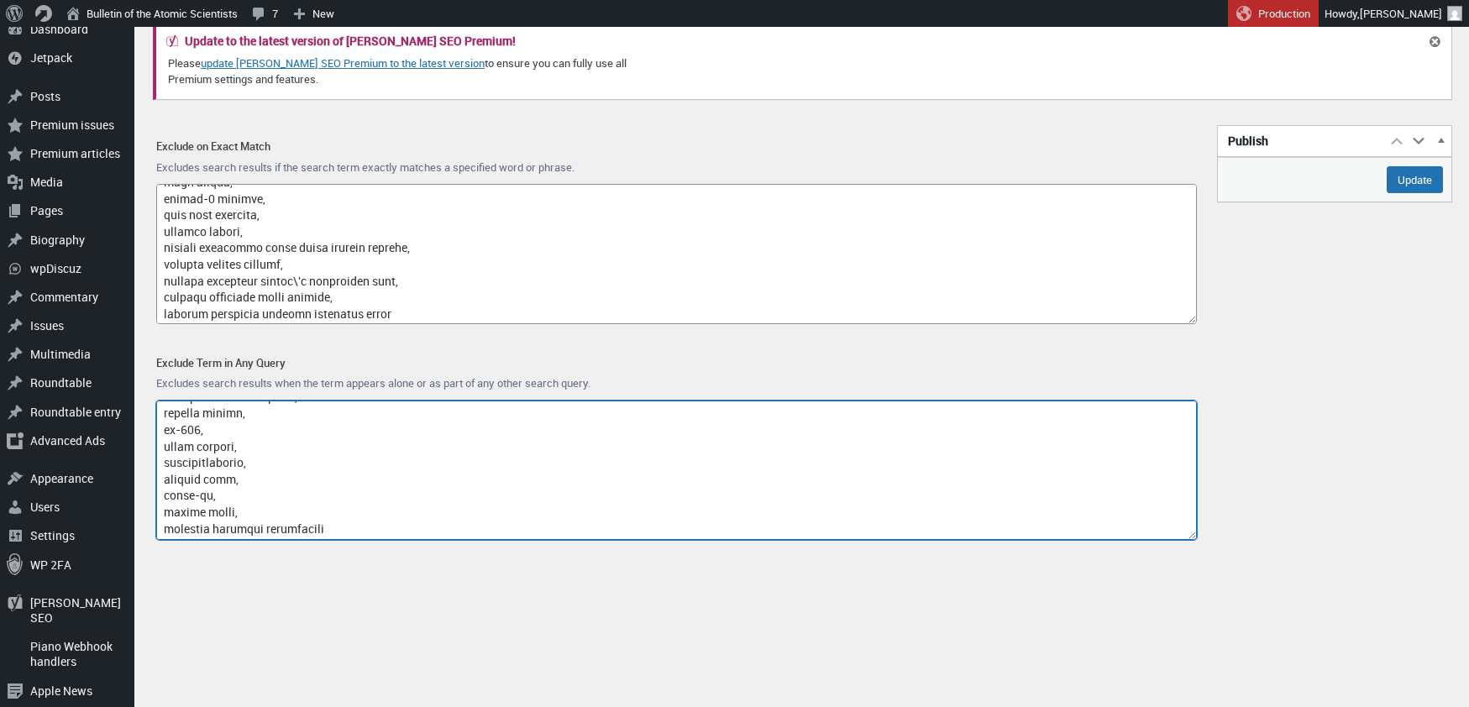
scroll to position [11681, 0]
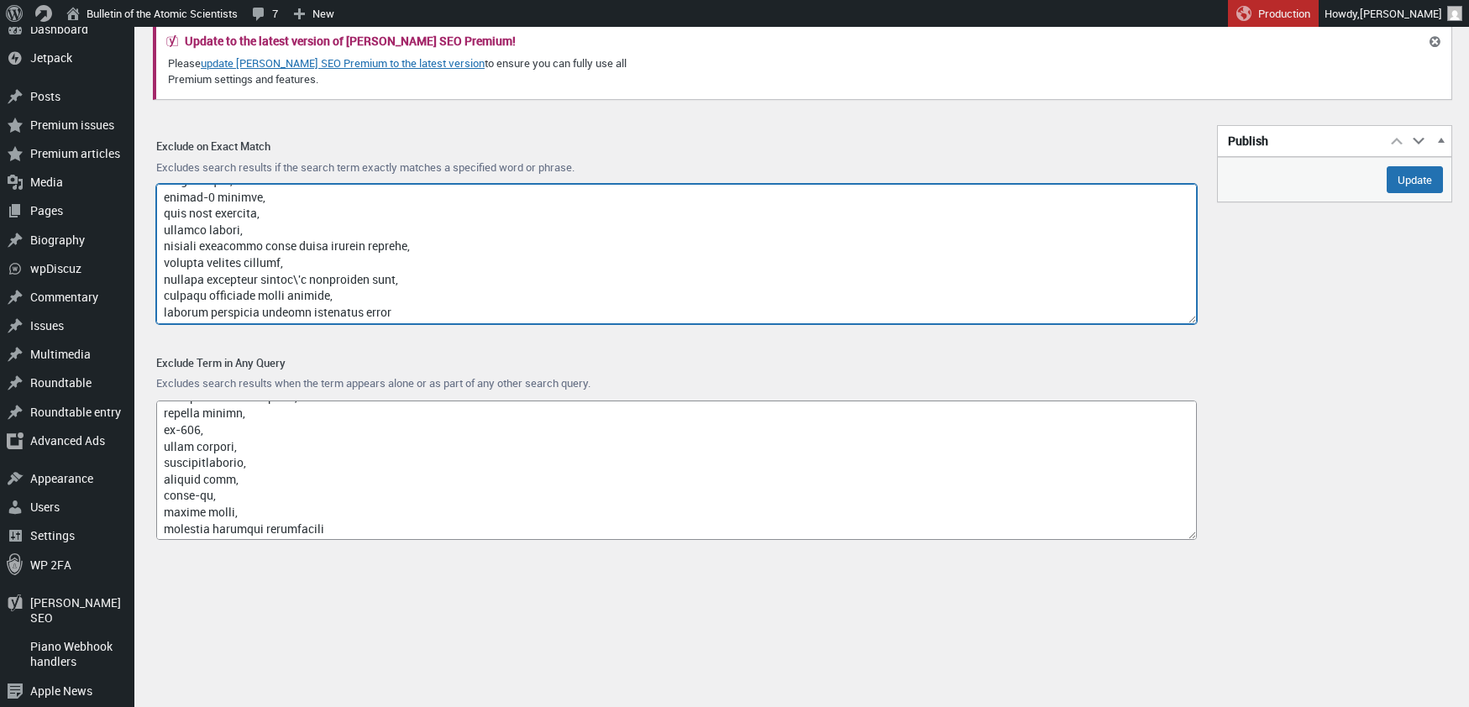
click at [448, 312] on textarea "Exclude on Exact Match" at bounding box center [676, 254] width 1040 height 140
paste textarea "quantum computing fighter pilot"
paste textarea "quantum technology people\'s liberation army"
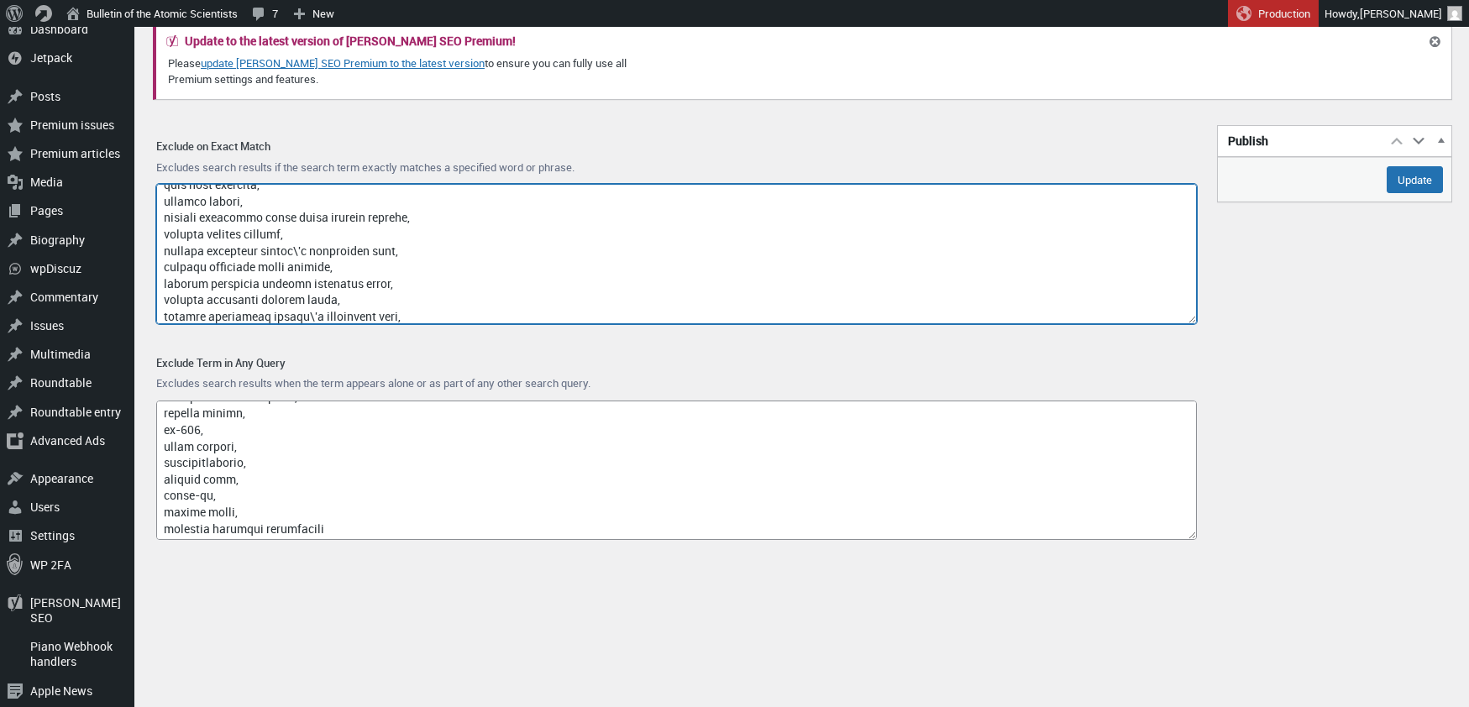
scroll to position [11726, 0]
paste textarea "chinese communist party quantum sensor"
type textarea "google, captcha, www.nubobeauty.com, amp, feed, {search_term_string}, say what,…"
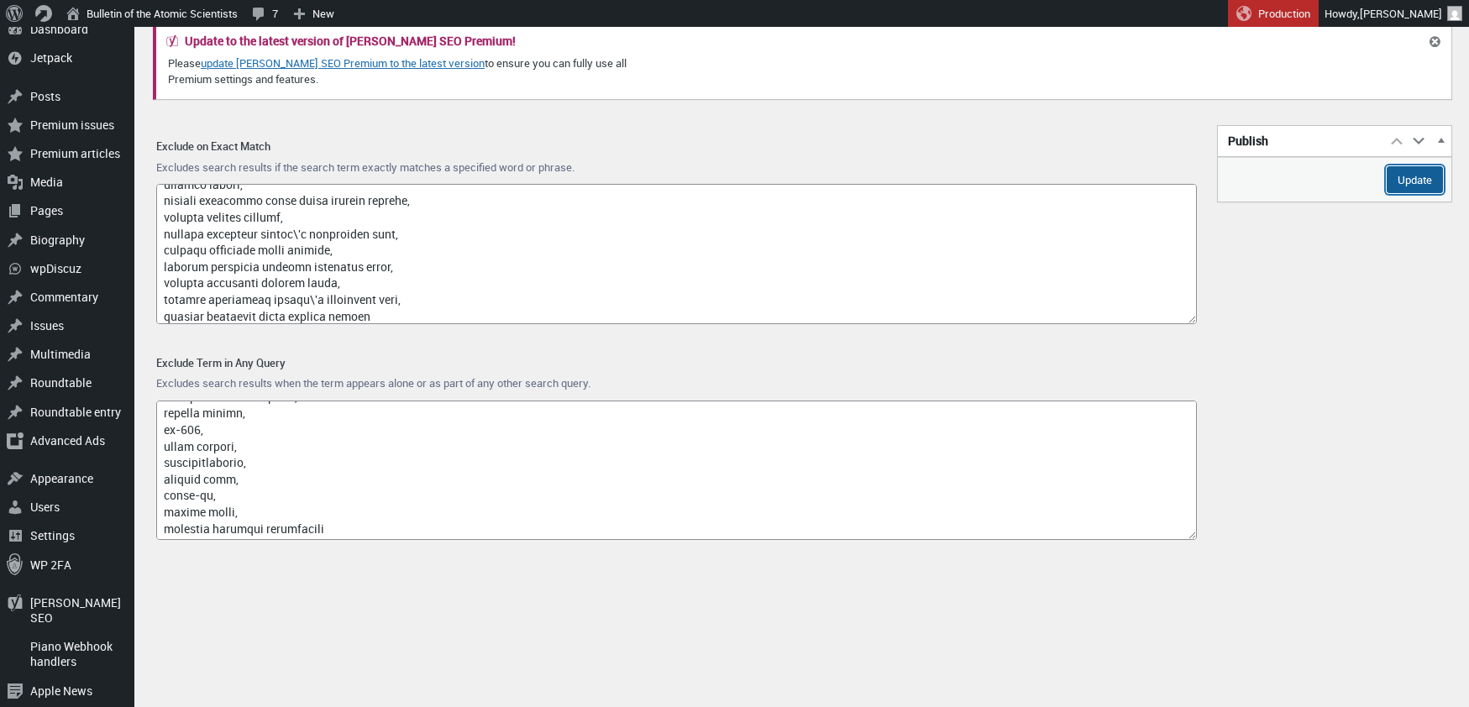
click at [1413, 177] on input "Update" at bounding box center [1414, 179] width 56 height 27
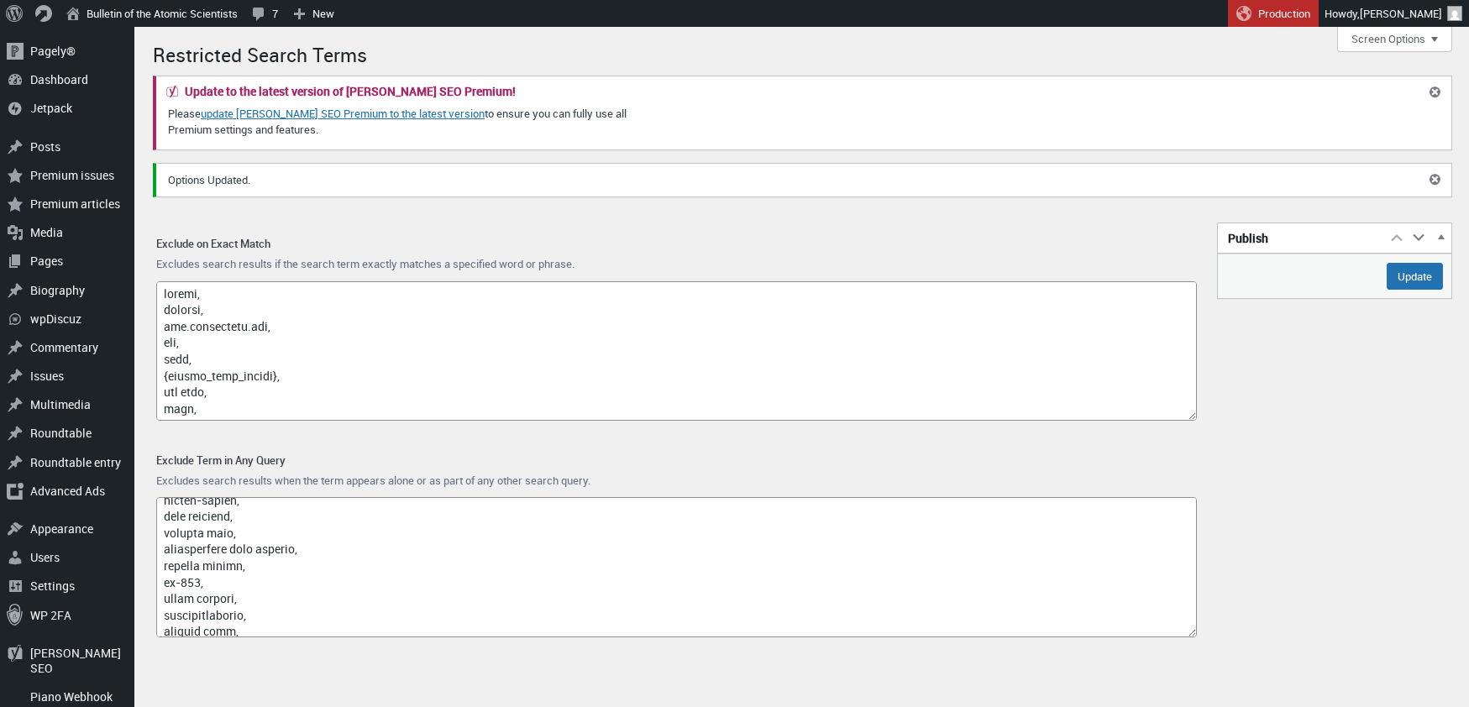
scroll to position [12323, 0]
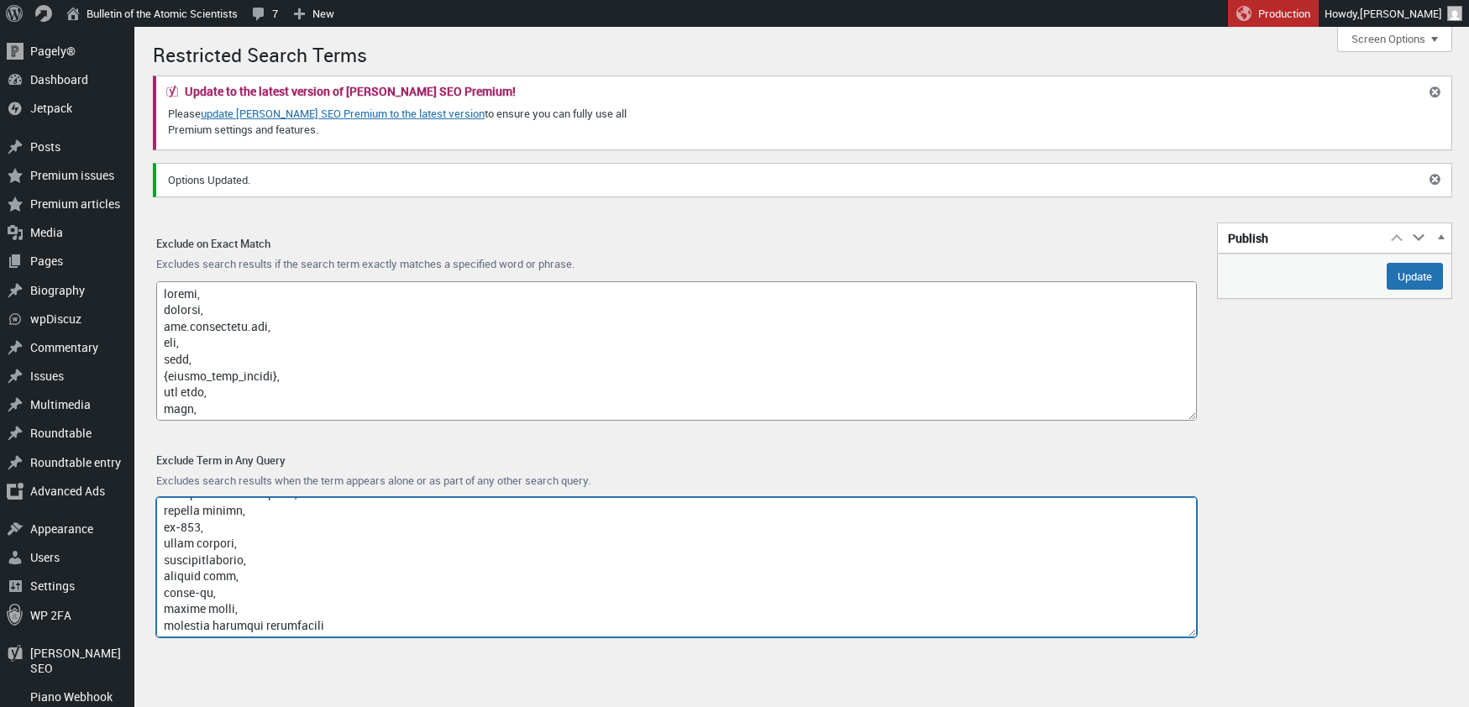
click at [350, 624] on textarea "Exclude Term in Any Query" at bounding box center [676, 567] width 1040 height 140
paste textarea "quantum computing naval aviation units"
drag, startPoint x: 276, startPoint y: 624, endPoint x: 154, endPoint y: 628, distance: 122.7
click at [154, 628] on div "Exclude Term in Any Query Excludes search results when the term appears alone o…" at bounding box center [676, 546] width 1067 height 217
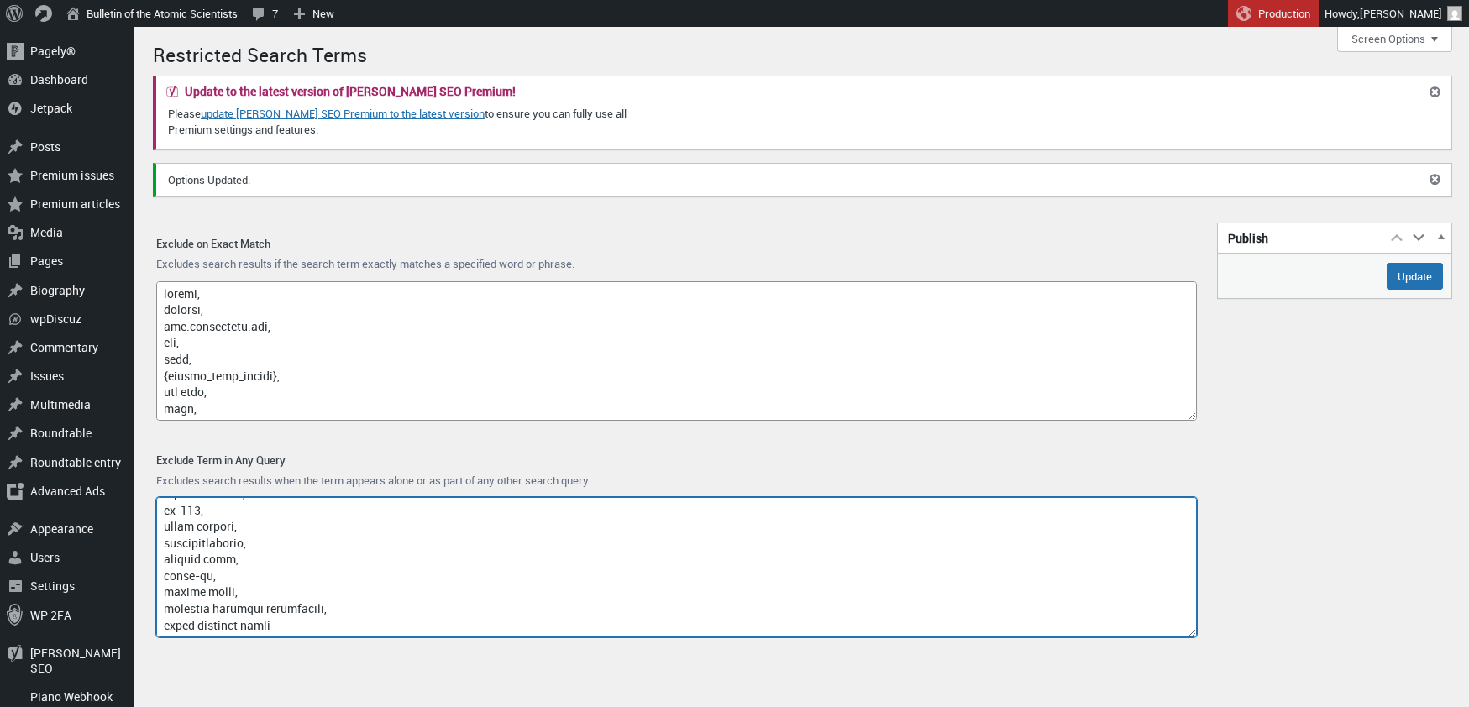
click at [406, 620] on textarea "Exclude Term in Any Query" at bounding box center [676, 567] width 1040 height 140
type textarea "access-type/, article-subject/, invokefunction, to66.asia, binance.com, index/,…"
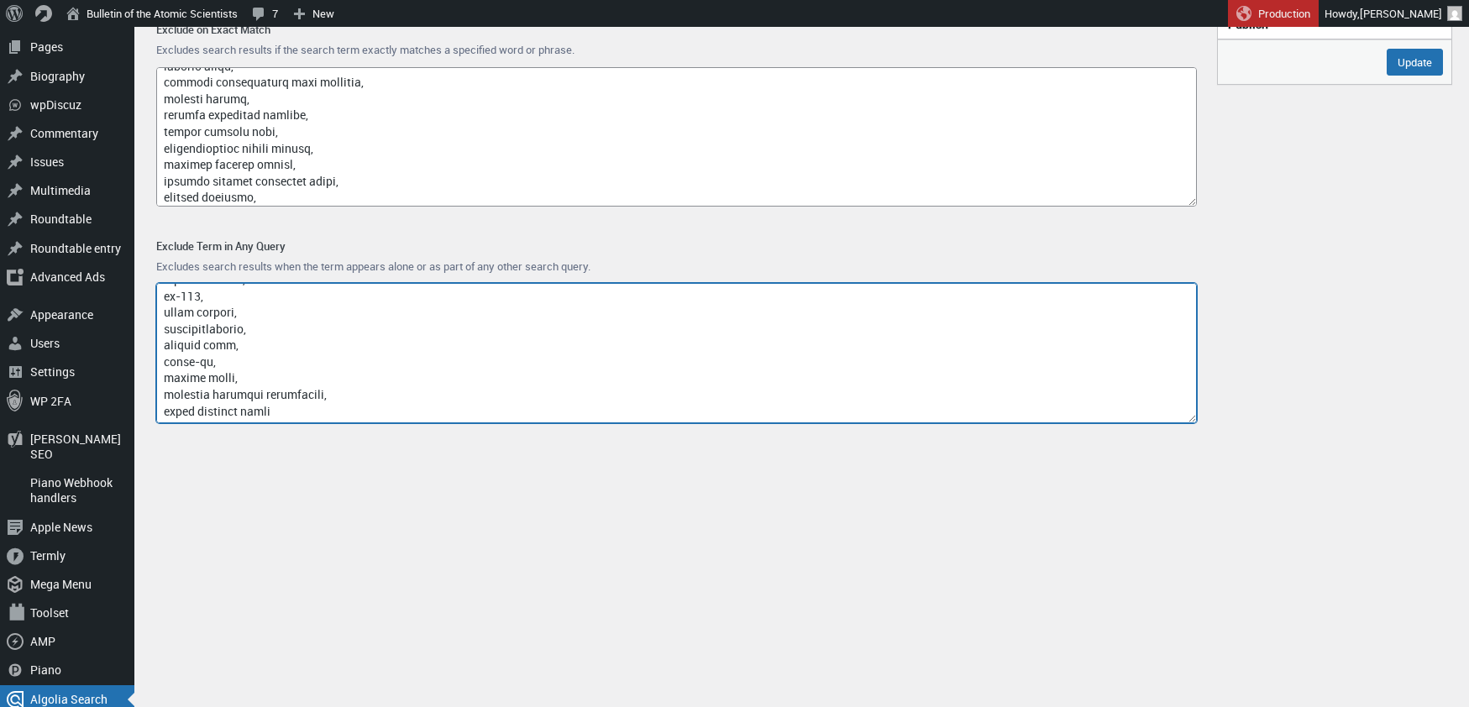
scroll to position [11731, 0]
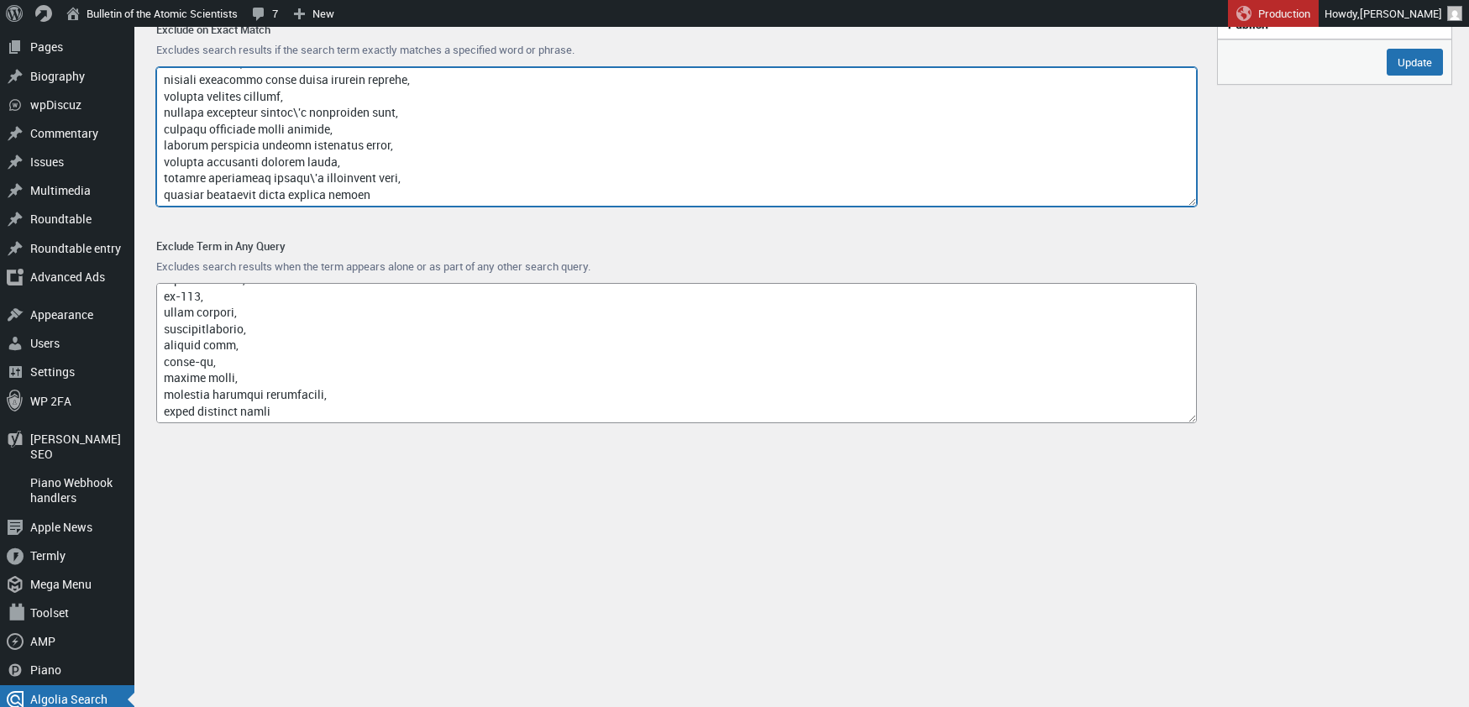
click at [399, 197] on textarea "Exclude on Exact Match" at bounding box center [676, 137] width 1040 height 140
paste textarea "quantum computing cyber command"
type textarea "google, captcha, www.nubobeauty.com, amp, feed, {search_term_string}, say what,…"
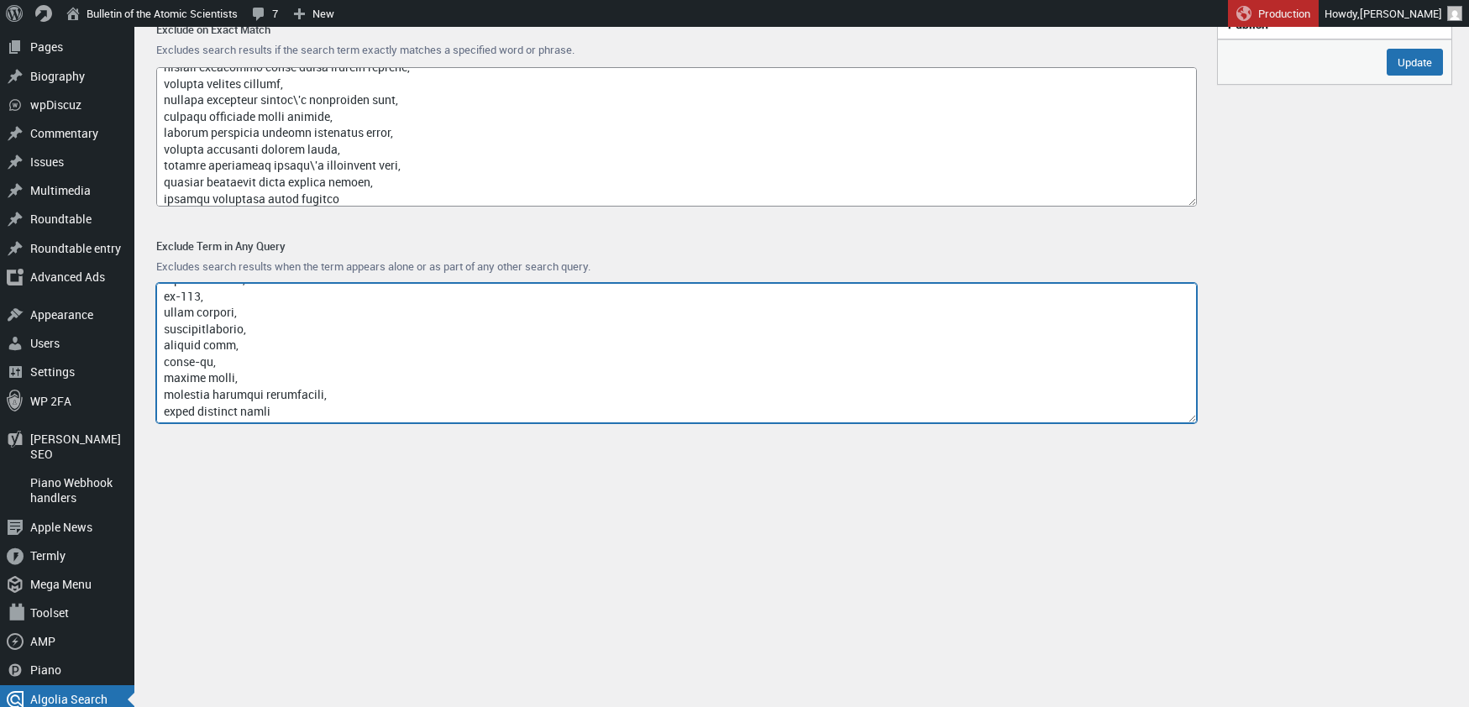
click at [295, 415] on textarea "Exclude Term in Any Query" at bounding box center [676, 353] width 1040 height 140
paste textarea "quantum technology china ordnance equipment research institute"
drag, startPoint x: 280, startPoint y: 417, endPoint x: 165, endPoint y: 406, distance: 114.7
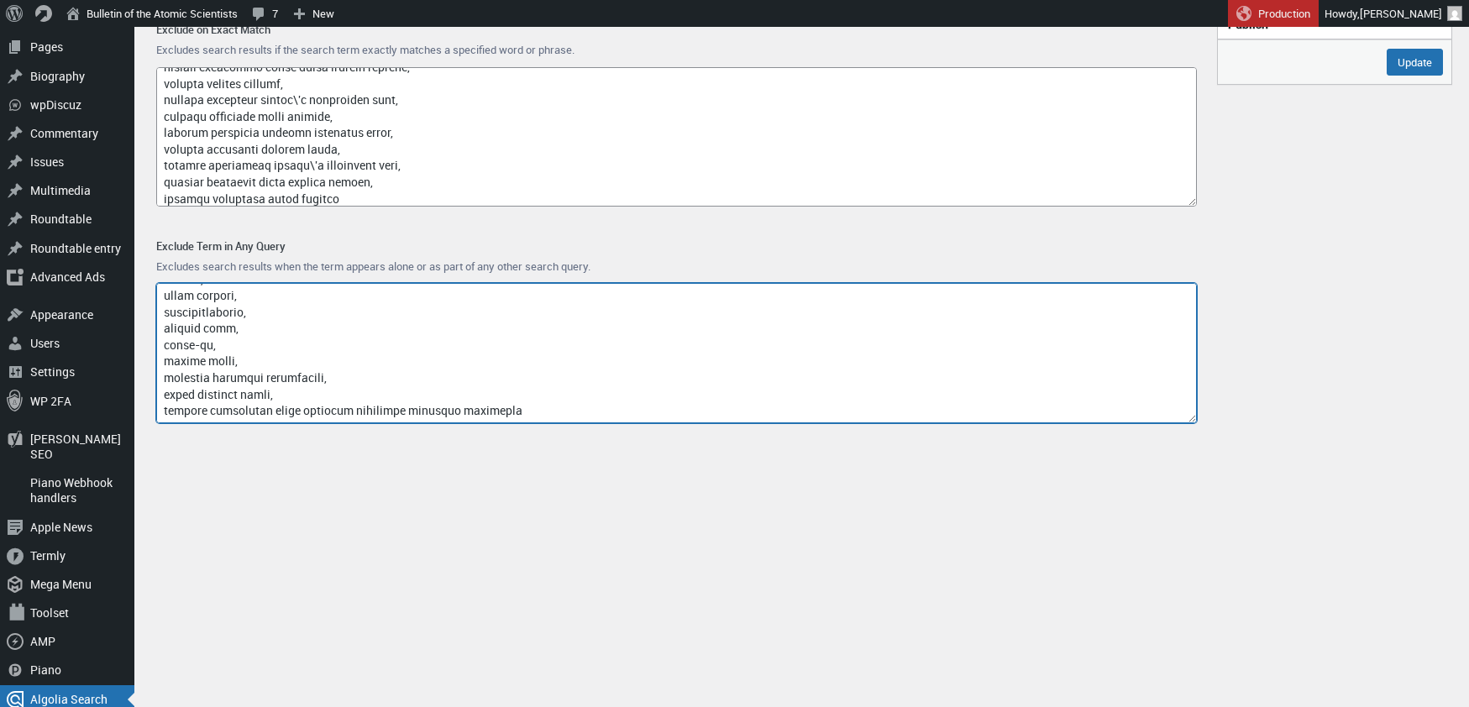
click at [165, 406] on textarea "Exclude Term in Any Query" at bounding box center [676, 353] width 1040 height 140
drag, startPoint x: 420, startPoint y: 413, endPoint x: 308, endPoint y: 412, distance: 111.7
click at [308, 412] on textarea "Exclude Term in Any Query" at bounding box center [676, 353] width 1040 height 140
paste textarea "mission briefing documents"
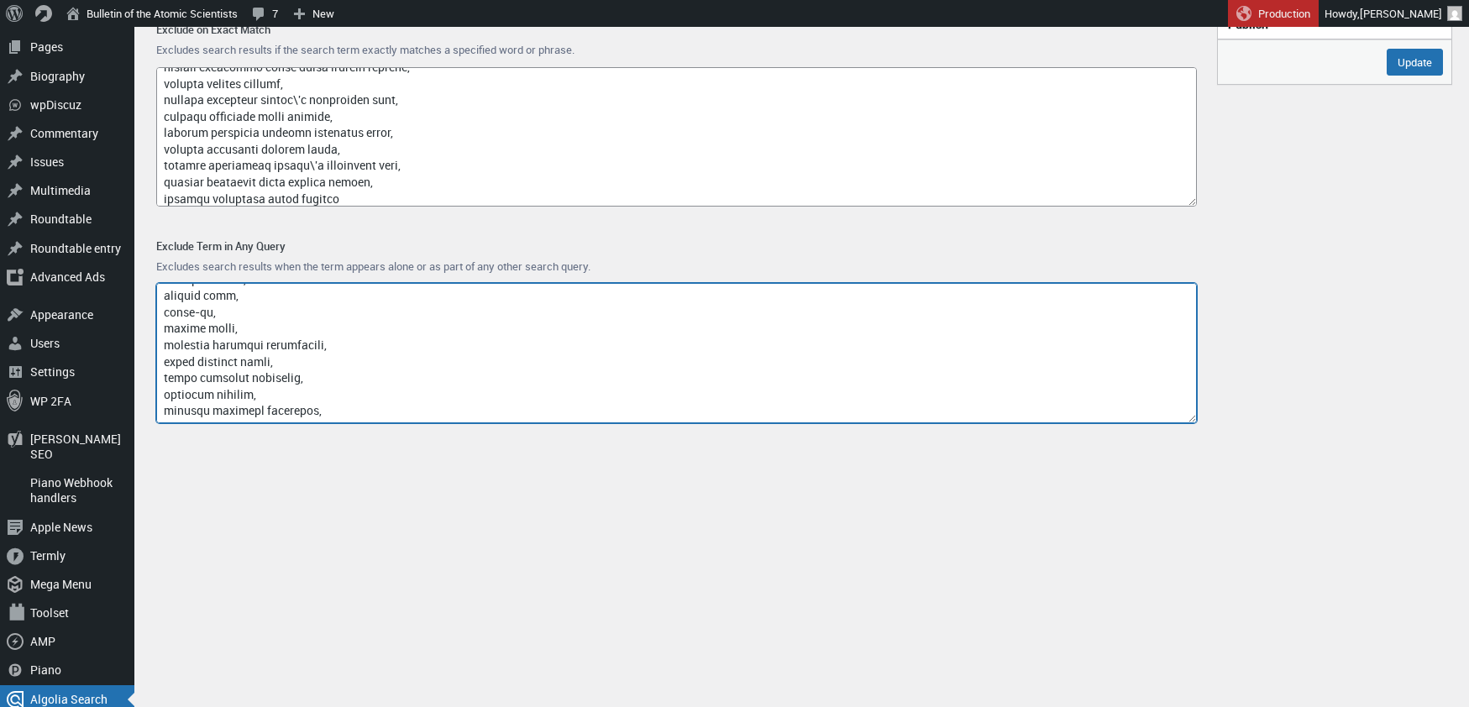
scroll to position [12401, 0]
paste textarea "quantum computing air traffic controller (military)"
drag, startPoint x: 275, startPoint y: 413, endPoint x: 159, endPoint y: 413, distance: 116.7
click at [159, 413] on textarea "Exclude Term in Any Query" at bounding box center [676, 353] width 1040 height 140
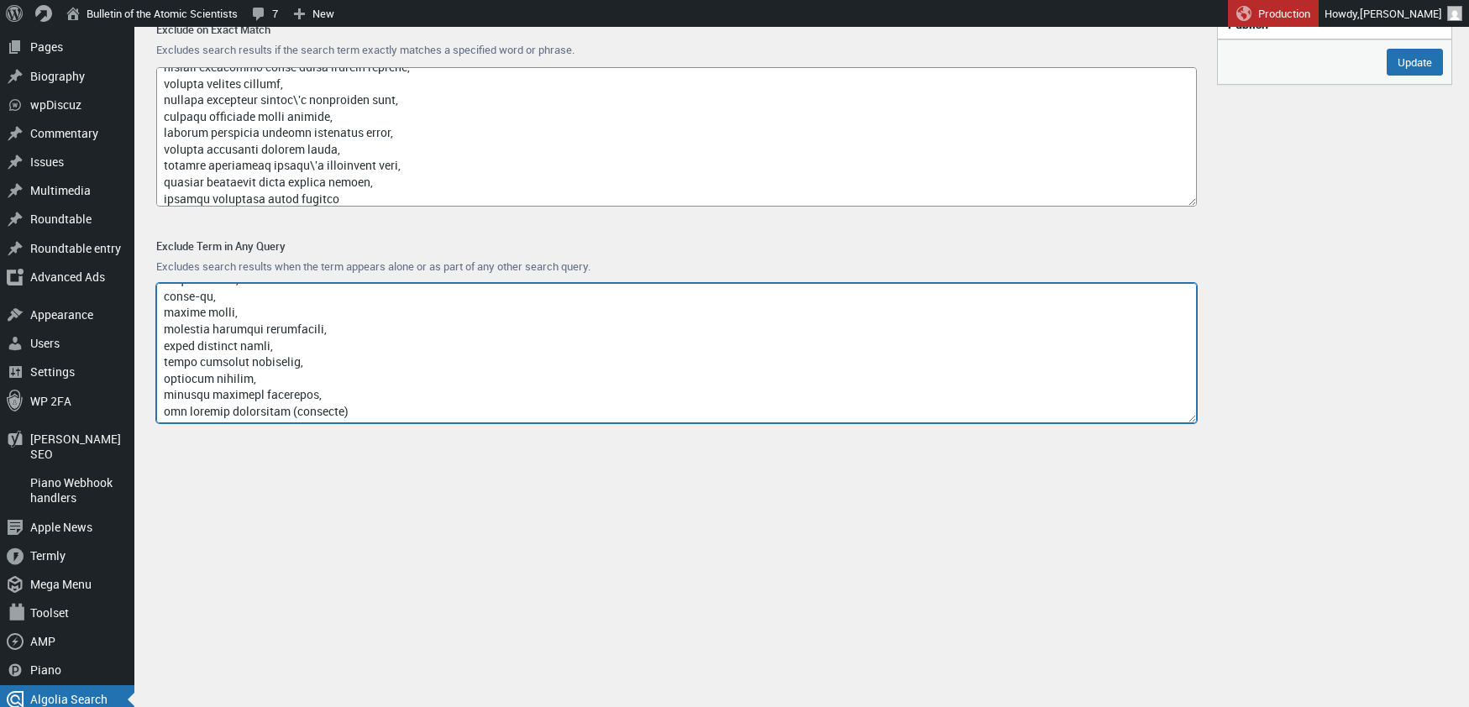
click at [343, 409] on textarea "Exclude Term in Any Query" at bounding box center [676, 353] width 1040 height 140
paste textarea "wang liang"
paste textarea "tank commander"
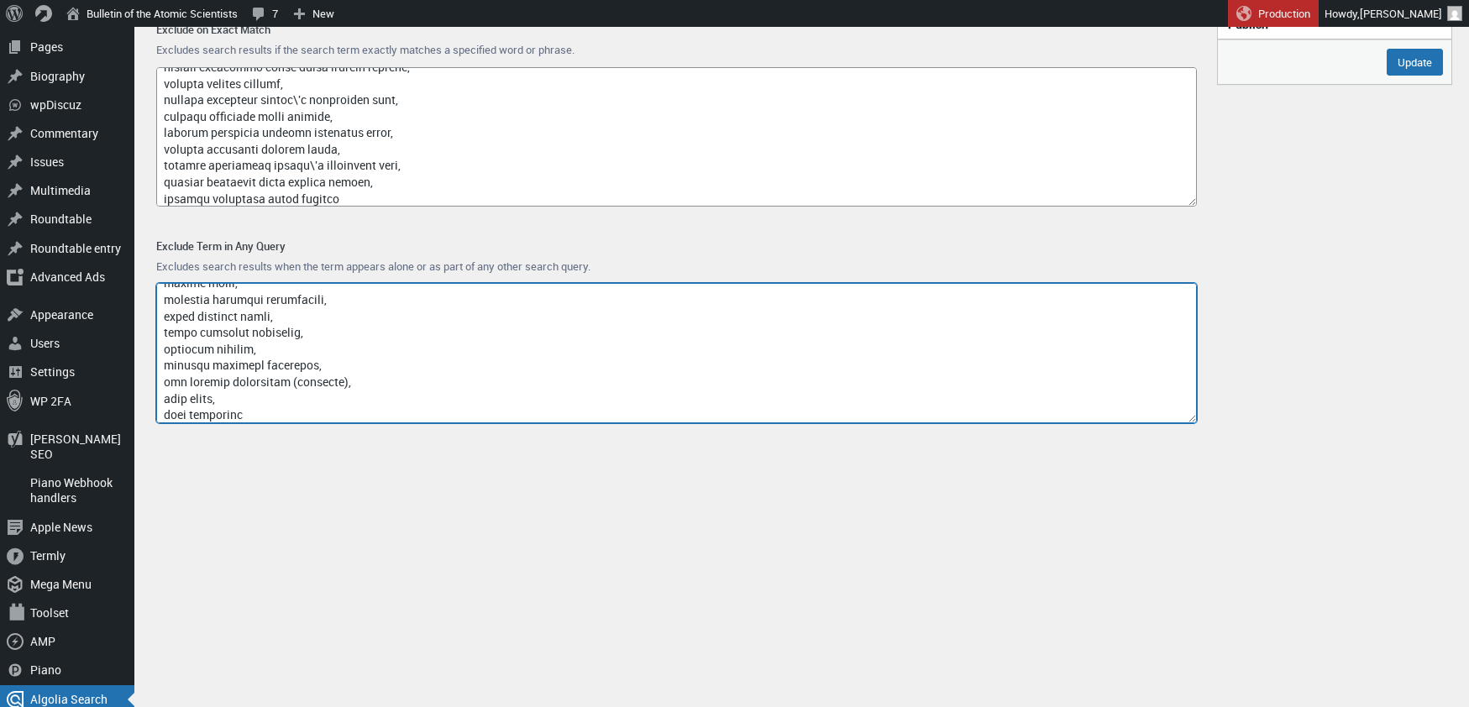
click at [301, 414] on textarea "Exclude Term in Any Query" at bounding box center [676, 353] width 1040 height 140
paste textarea "pla ground force"
paste textarea "quantum guizhou aviation technical development"
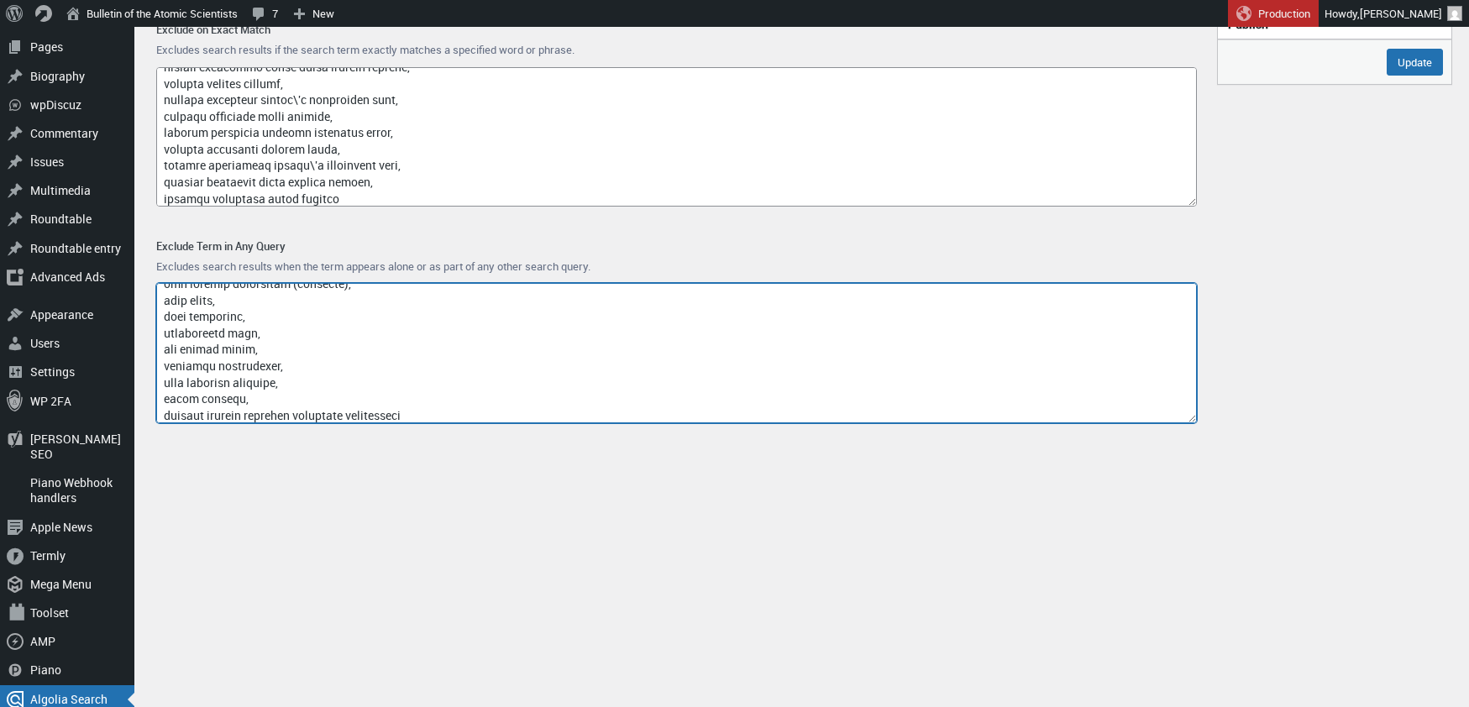
scroll to position [12537, 0]
drag, startPoint x: 217, startPoint y: 416, endPoint x: 155, endPoint y: 411, distance: 61.5
click at [156, 411] on textarea "Exclude Term in Any Query" at bounding box center [676, 353] width 1040 height 140
click at [211, 411] on textarea "Exclude Term in Any Query" at bounding box center [676, 353] width 1040 height 140
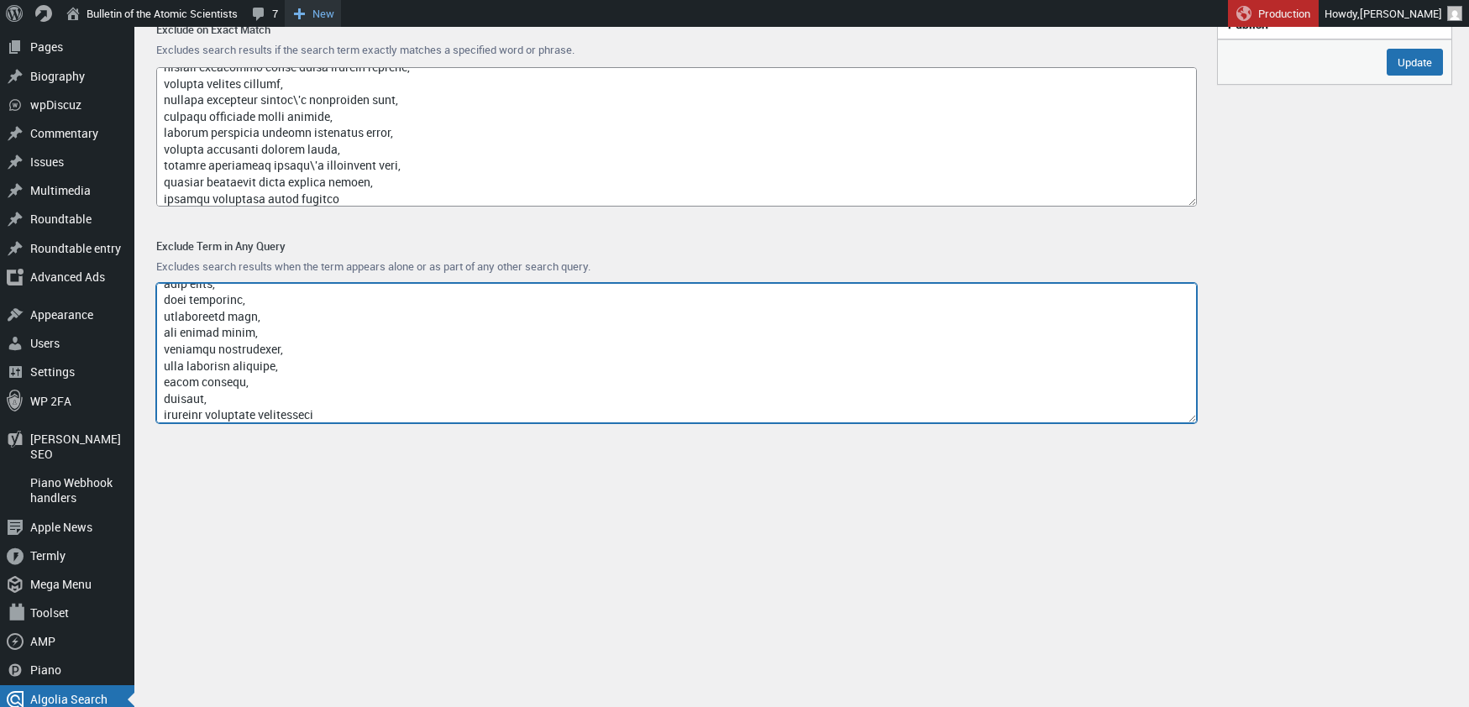
type textarea "access-type/, article-subject/, invokefunction, to66.asia, binance.com, index/,…"
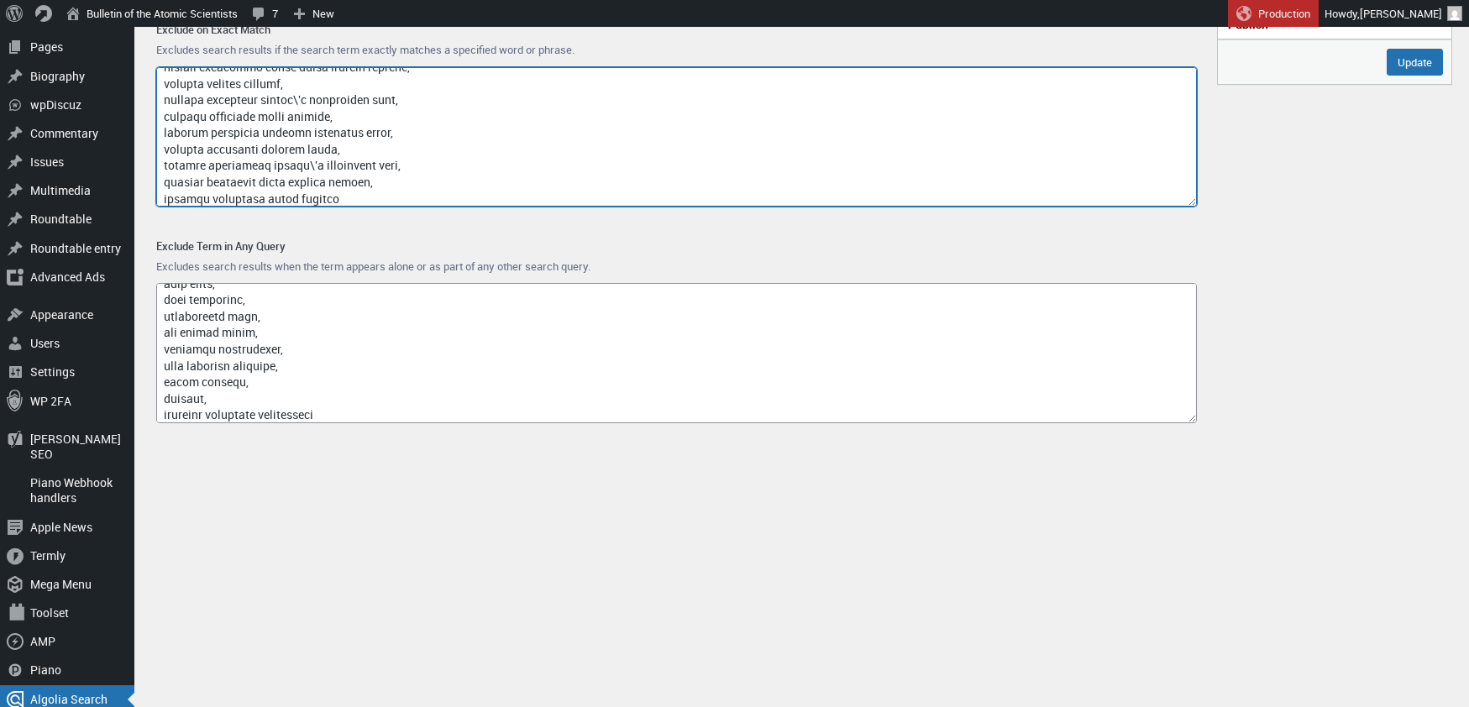
click at [406, 194] on textarea "Exclude on Exact Match" at bounding box center [676, 137] width 1040 height 140
paste textarea "quantum torpedo"
type textarea "google, captcha, www.nubobeauty.com, amp, feed, {search_term_string}, say what,…"
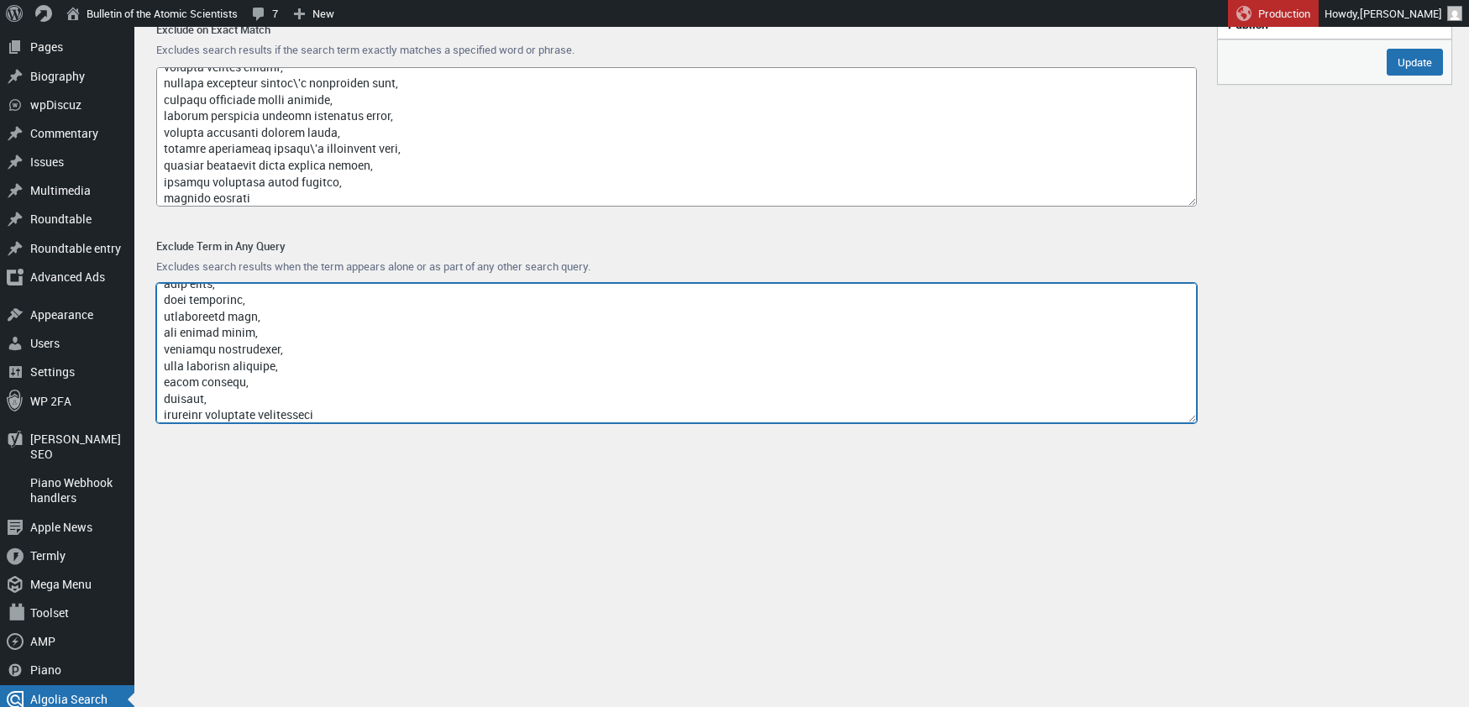
click at [349, 415] on textarea "Exclude Term in Any Query" at bounding box center [676, 353] width 1040 height 140
paste textarea "quantum china state shipbuilding corporation"
click at [217, 415] on textarea "Exclude Term in Any Query" at bounding box center [676, 353] width 1040 height 140
click at [373, 421] on textarea "Exclude Term in Any Query" at bounding box center [676, 353] width 1040 height 140
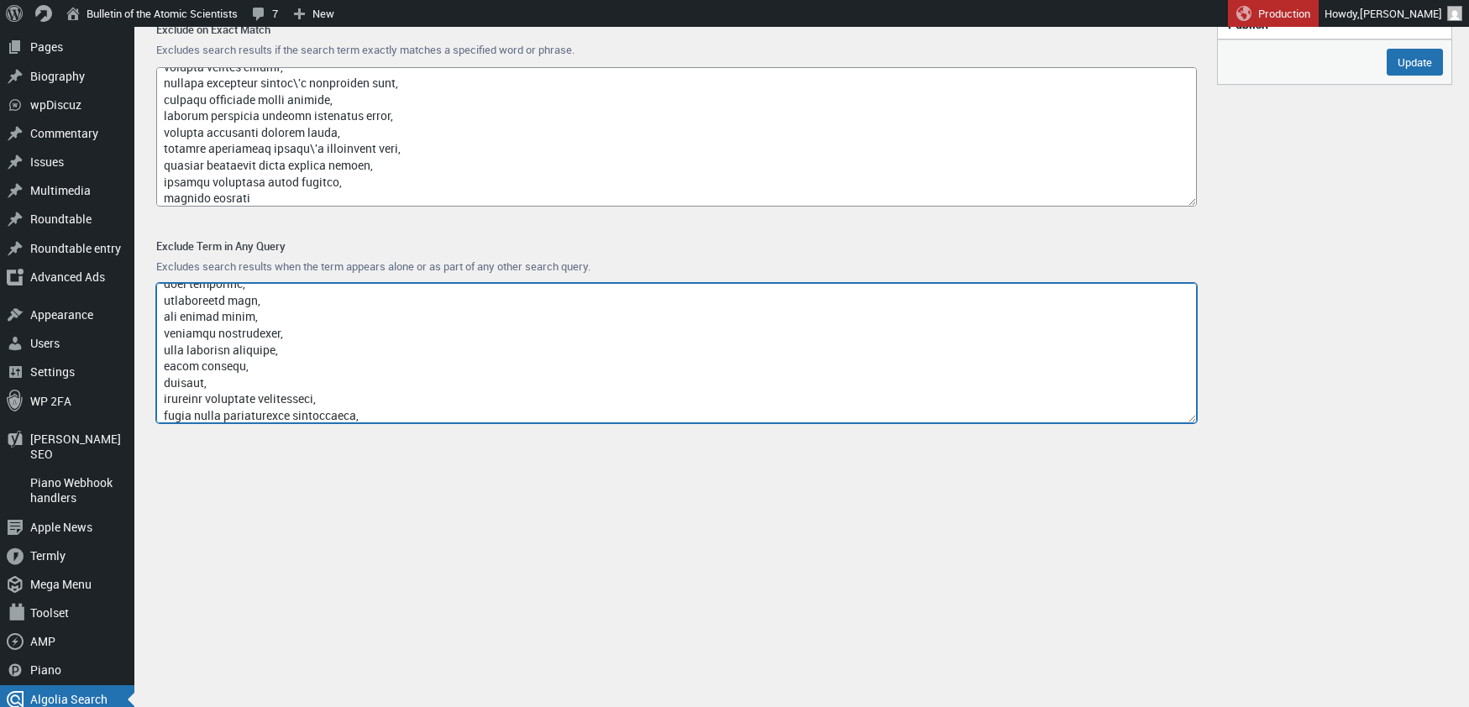
scroll to position [12582, 0]
type textarea "access-type/, article-subject/, invokefunction, to66.asia, binance.com, index/,…"
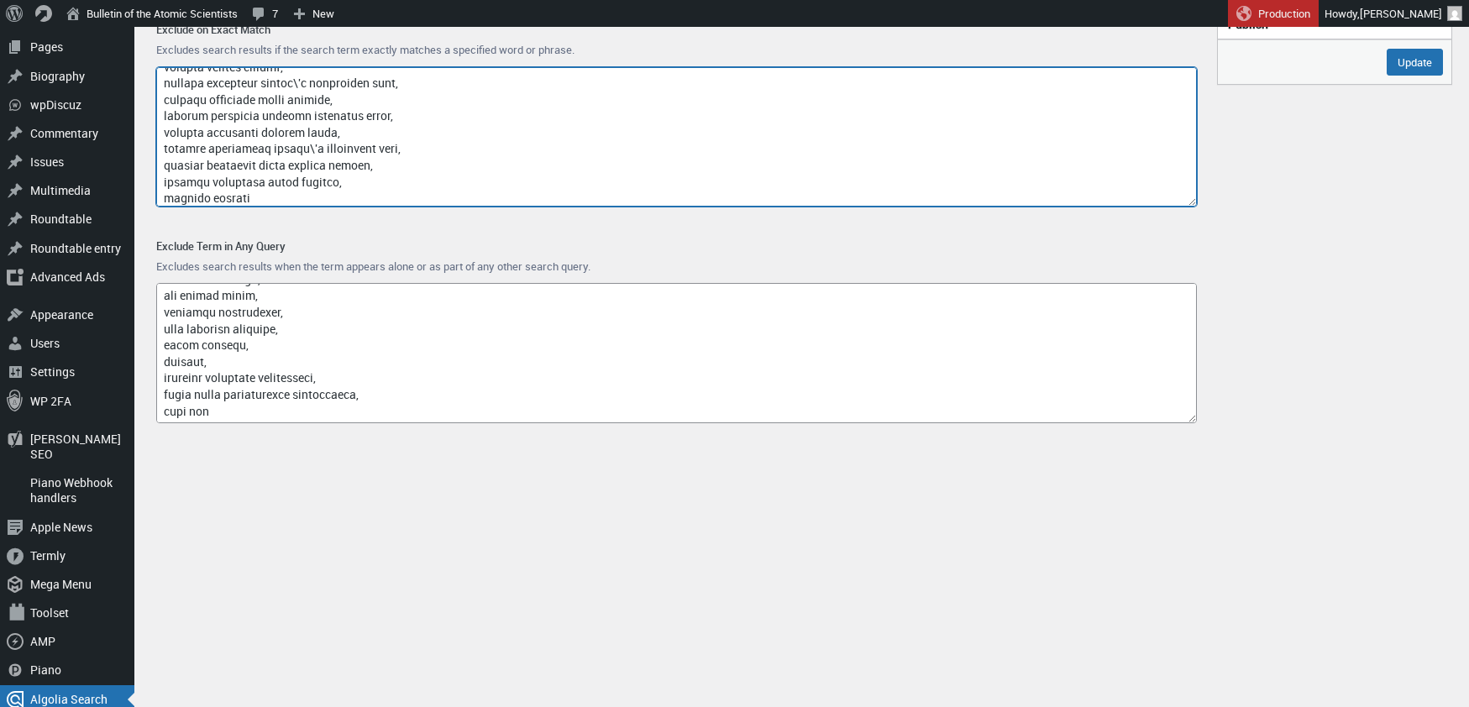
click at [296, 199] on textarea "Exclude on Exact Match" at bounding box center [676, 137] width 1040 height 140
paste textarea "quantum computing jammer"
click at [338, 191] on textarea "Exclude on Exact Match" at bounding box center [676, 137] width 1040 height 140
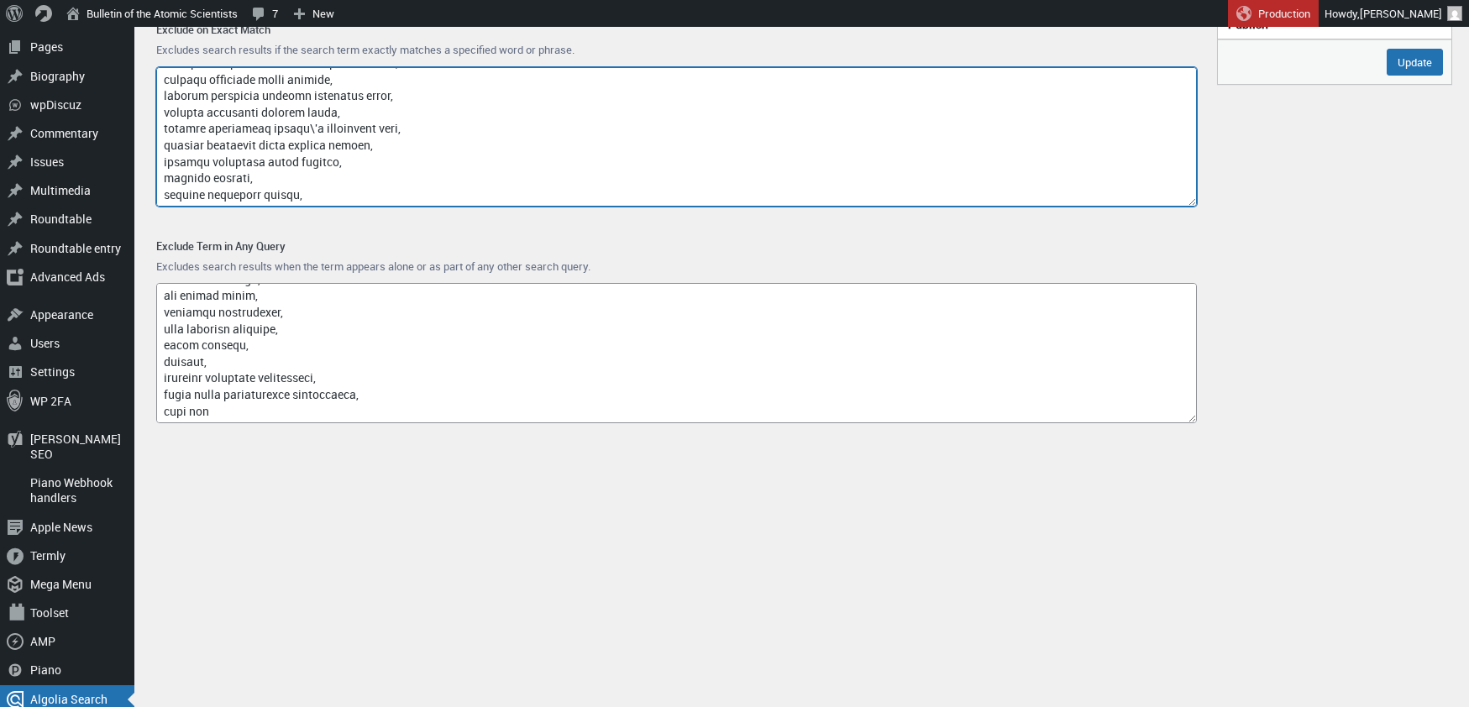
paste textarea "quantum computing torpedo"
type textarea "google, captcha, www.nubobeauty.com, amp, feed, {search_term_string}, say what,…"
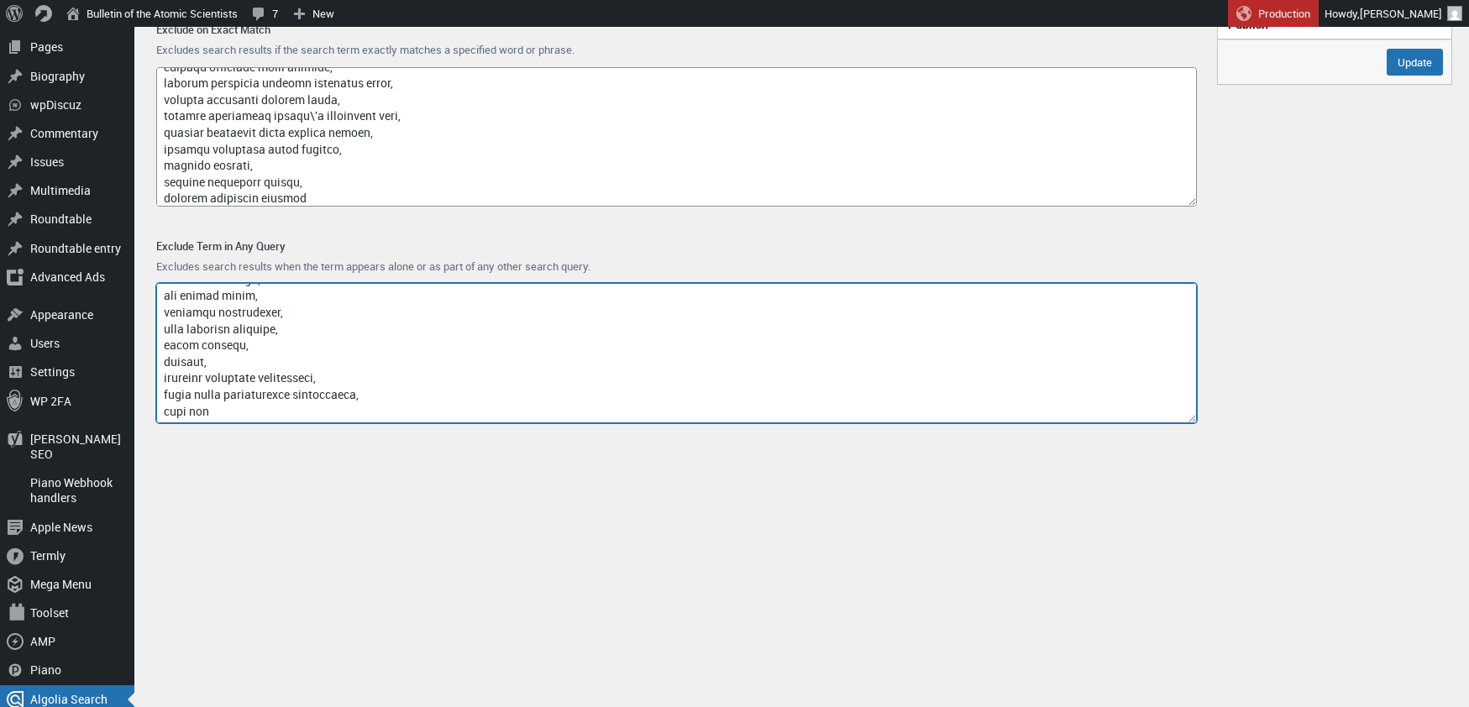
click at [241, 410] on textarea "Exclude Term in Any Query" at bounding box center [676, 353] width 1040 height 140
paste textarea "quantum china electronics technology group"
drag, startPoint x: 217, startPoint y: 417, endPoint x: 155, endPoint y: 416, distance: 61.3
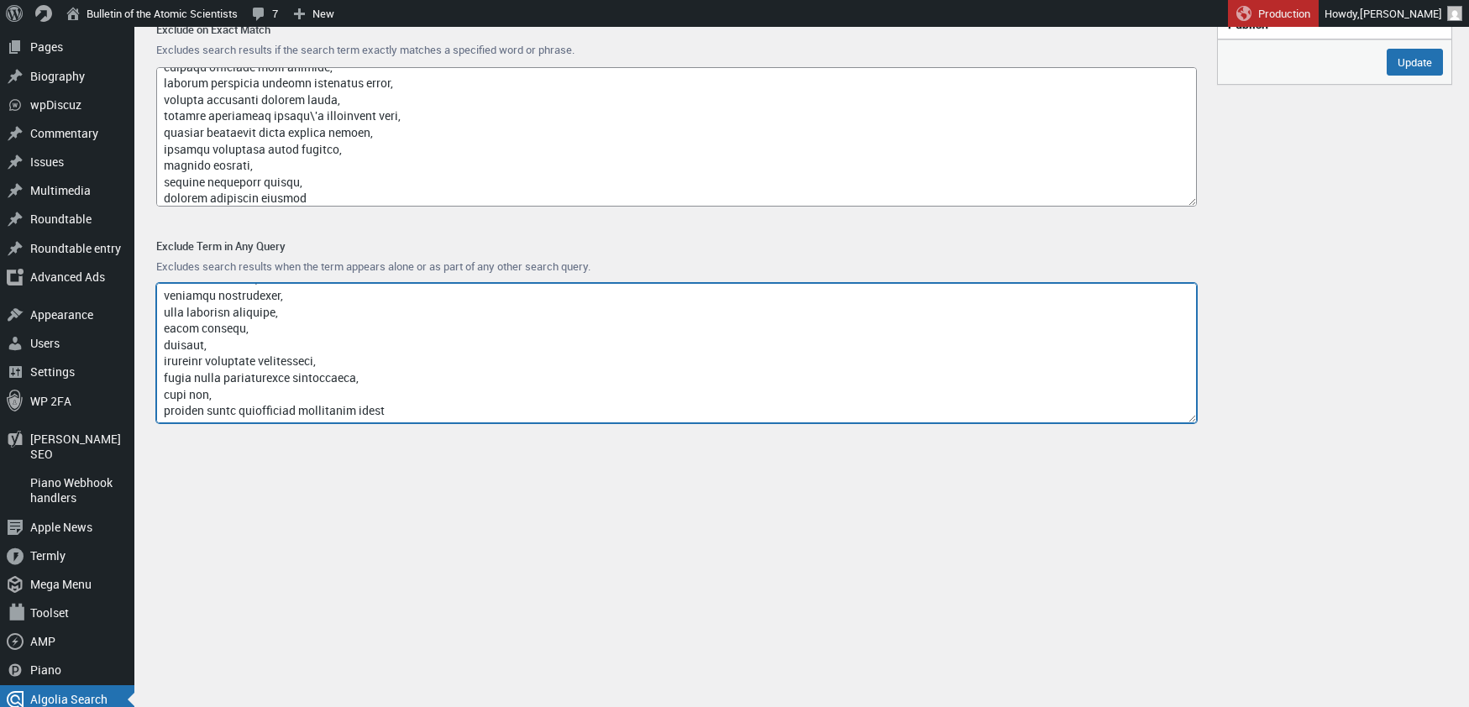
click at [156, 416] on textarea "Exclude Term in Any Query" at bounding box center [676, 353] width 1040 height 140
click at [370, 413] on textarea "Exclude Term in Any Query" at bounding box center [676, 353] width 1040 height 140
paste textarea "quantum china aerospace science and technology"
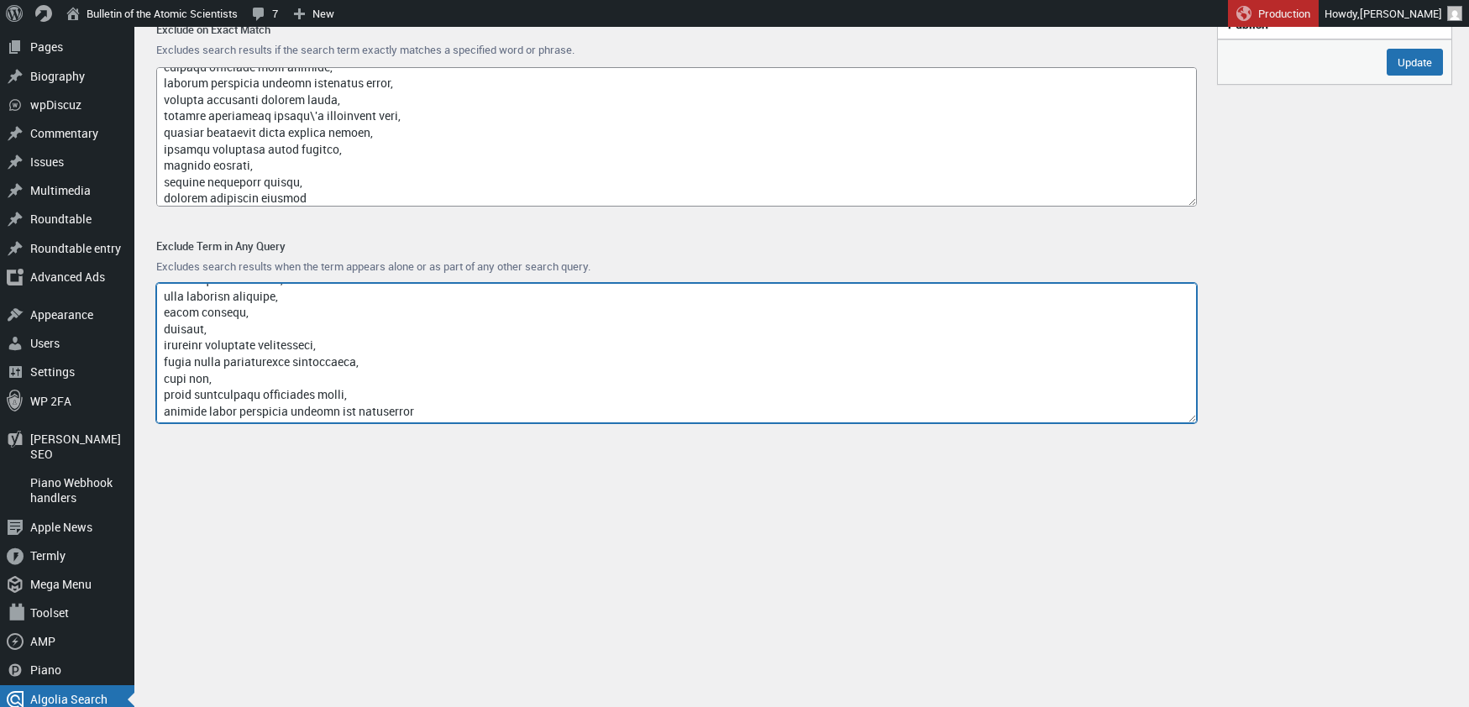
drag, startPoint x: 249, startPoint y: 416, endPoint x: 157, endPoint y: 412, distance: 91.6
click at [157, 412] on textarea "Exclude Term in Any Query" at bounding box center [676, 353] width 1040 height 140
type textarea "access-type/, article-subject/, invokefunction, to66.asia, binance.com, index/,…"
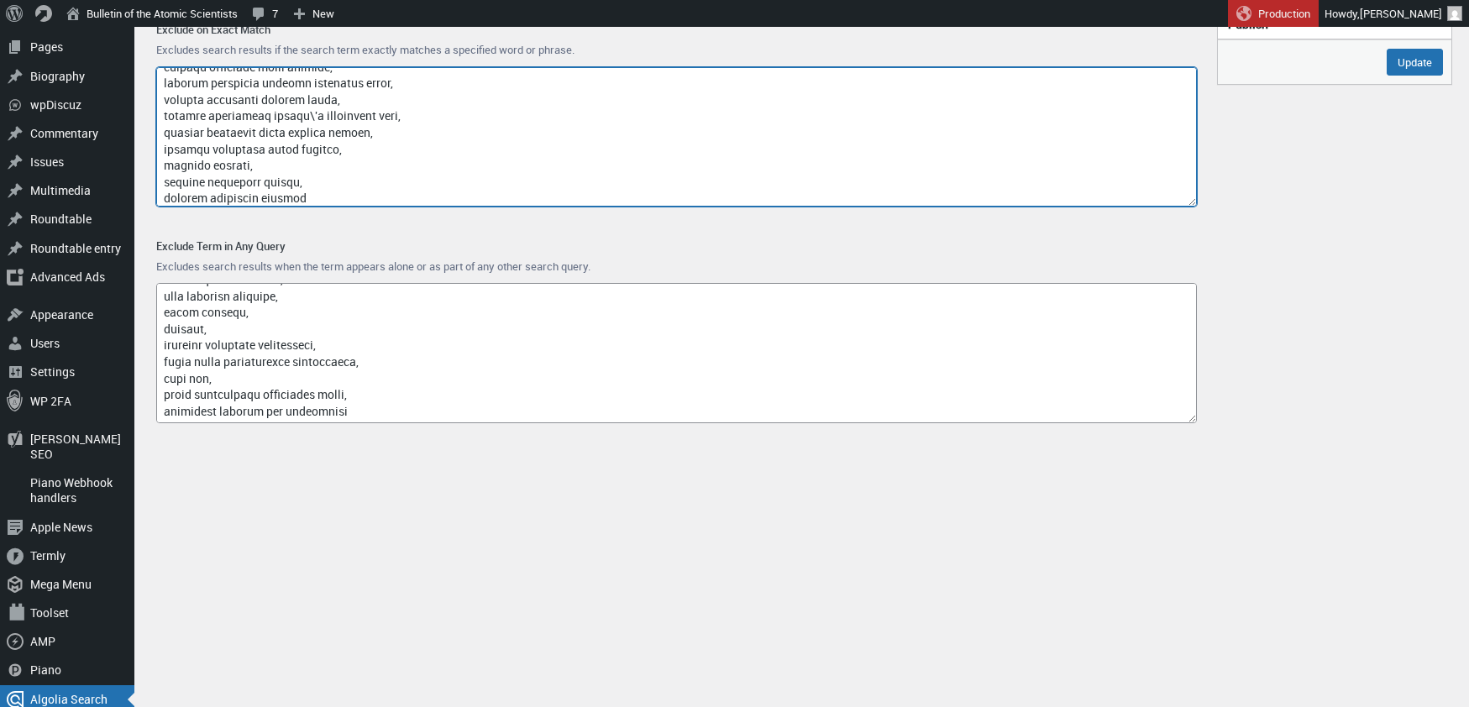
click at [329, 198] on textarea "Exclude on Exact Match" at bounding box center [676, 137] width 1040 height 140
paste textarea "quantum cyberwarfare"
paste textarea "quantum computing cyberwarfare"
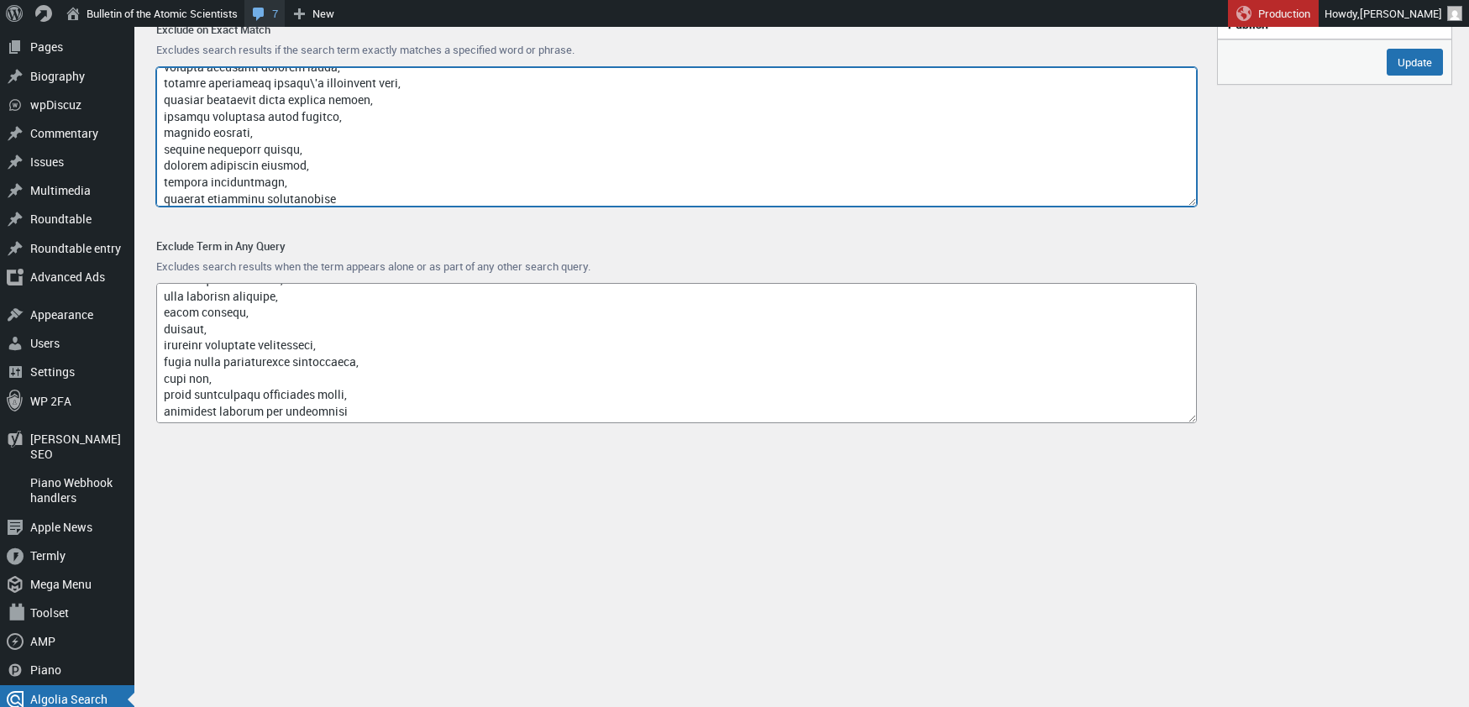
type textarea "google, captcha, www.nubobeauty.com, amp, feed, {search_term_string}, say what,…"
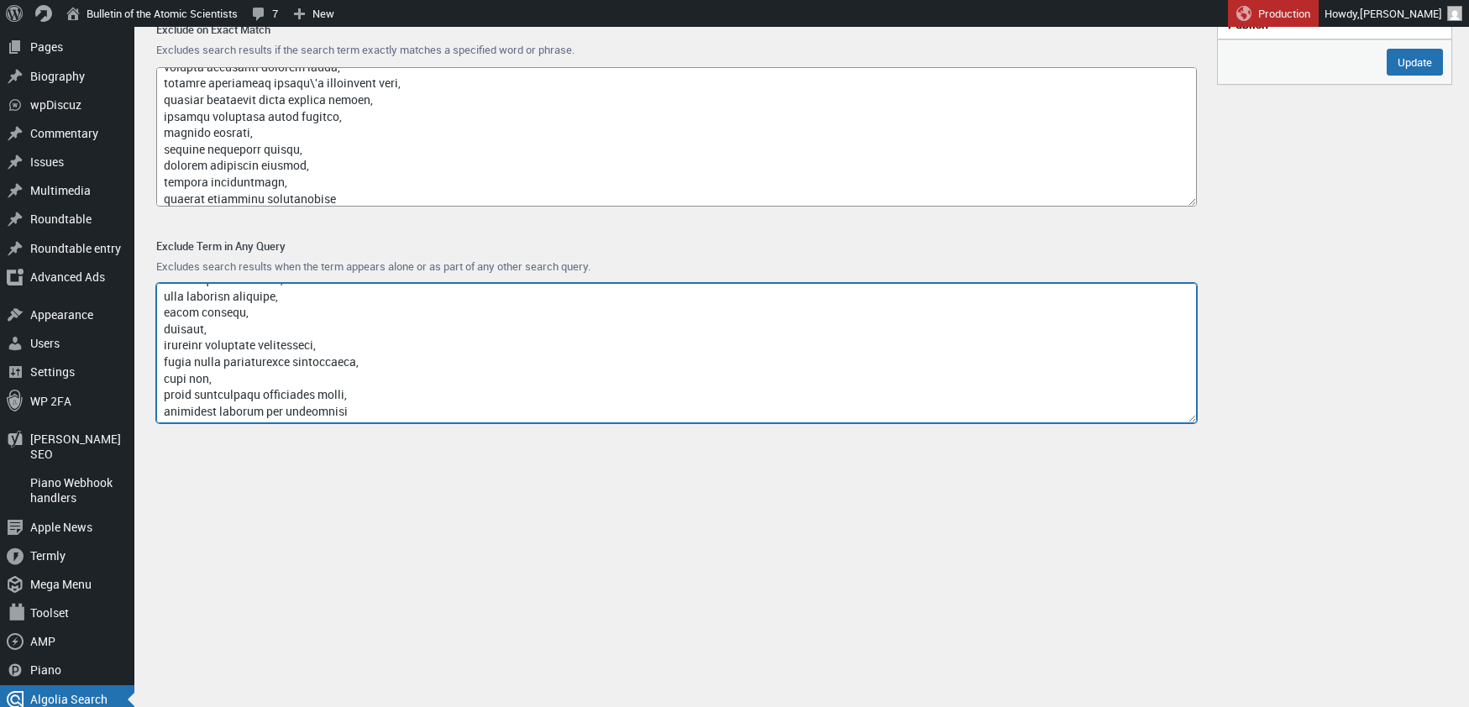
click at [364, 404] on textarea "Exclude Term in Any Query" at bounding box center [676, 353] width 1040 height 140
paste textarea "quantum computing china north industries group corporation limited"
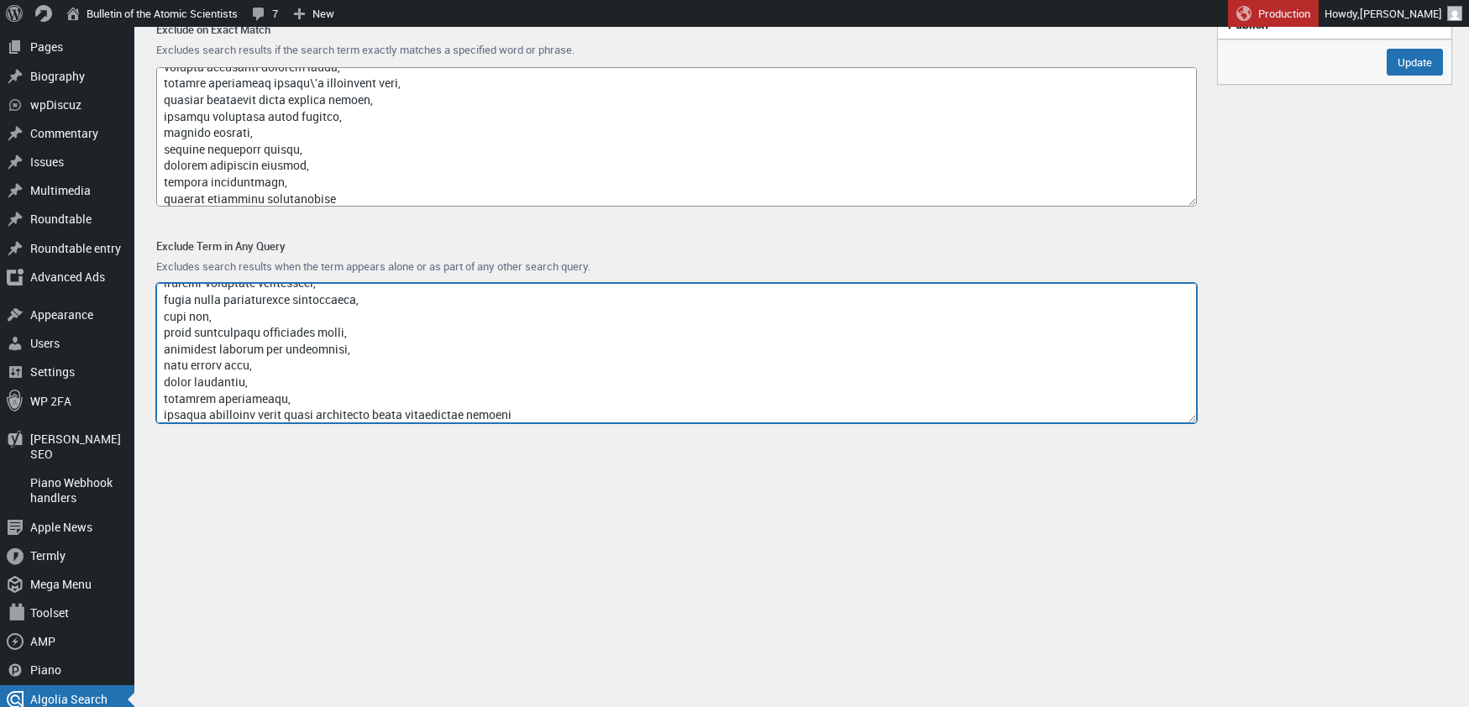
scroll to position [12685, 0]
drag, startPoint x: 275, startPoint y: 417, endPoint x: 155, endPoint y: 412, distance: 120.2
click at [155, 412] on div "Exclude Term in Any Query Excludes search results when the term appears alone o…" at bounding box center [676, 332] width 1067 height 217
click at [483, 418] on textarea "Exclude Term in Any Query" at bounding box center [676, 353] width 1040 height 140
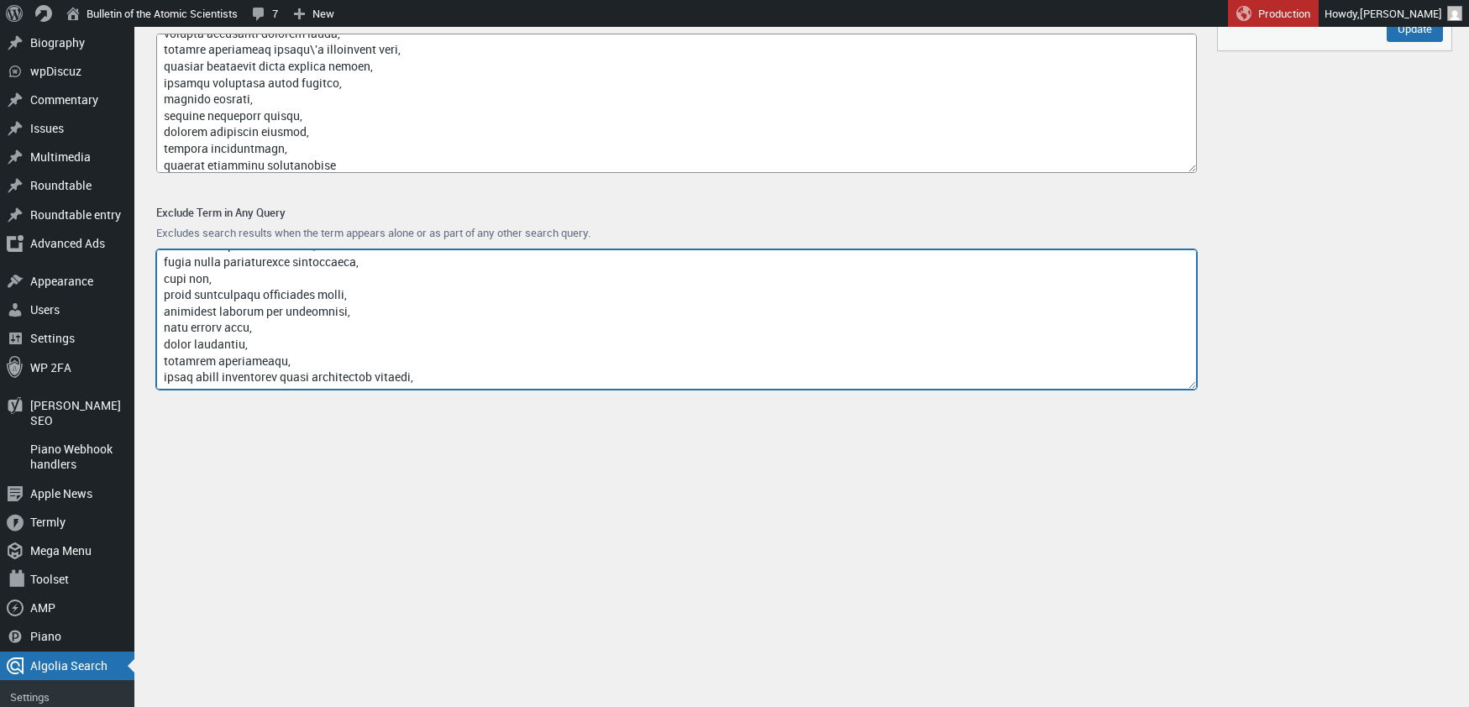
scroll to position [12697, 0]
paste textarea "quantum technology wang haibo"
drag, startPoint x: 281, startPoint y: 384, endPoint x: 155, endPoint y: 375, distance: 127.1
click at [156, 375] on textarea "Exclude Term in Any Query" at bounding box center [676, 319] width 1040 height 140
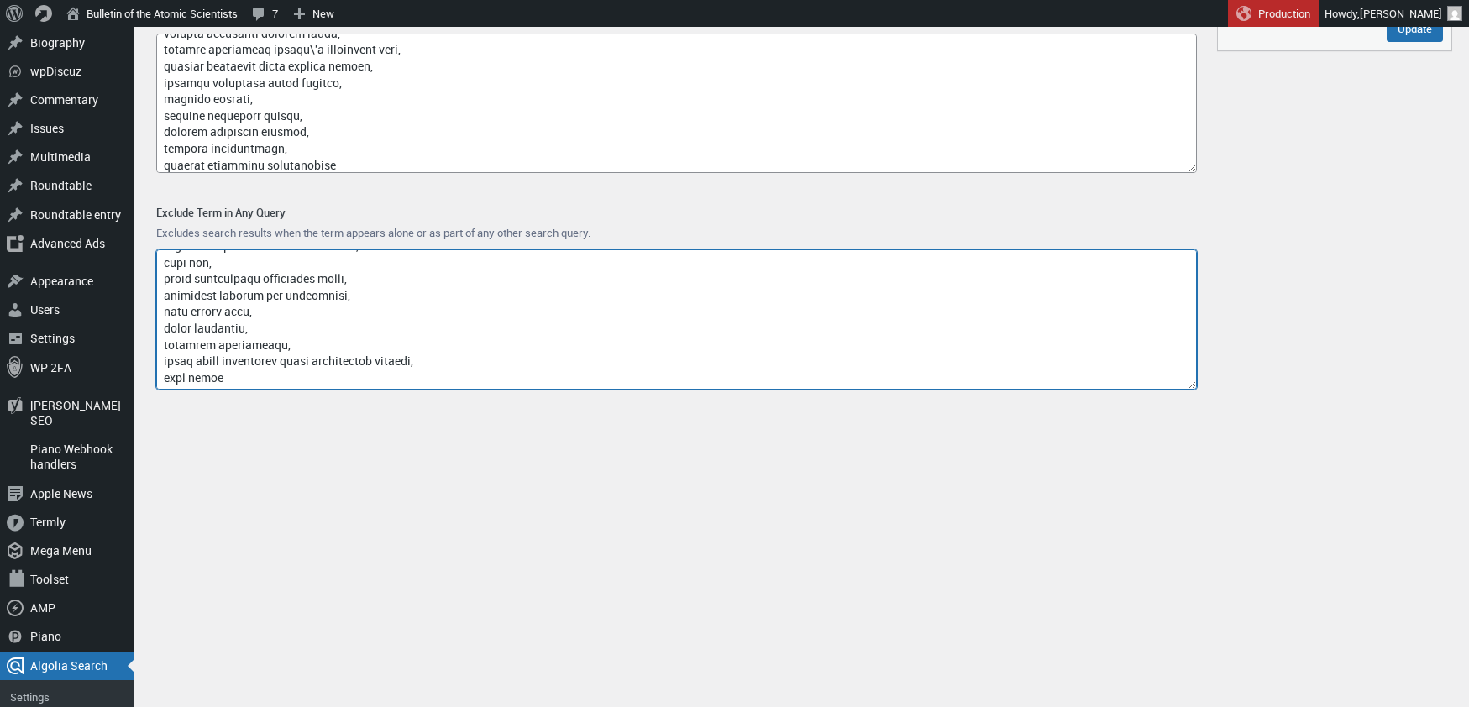
click at [316, 373] on textarea "Exclude Term in Any Query" at bounding box center [676, 319] width 1040 height 140
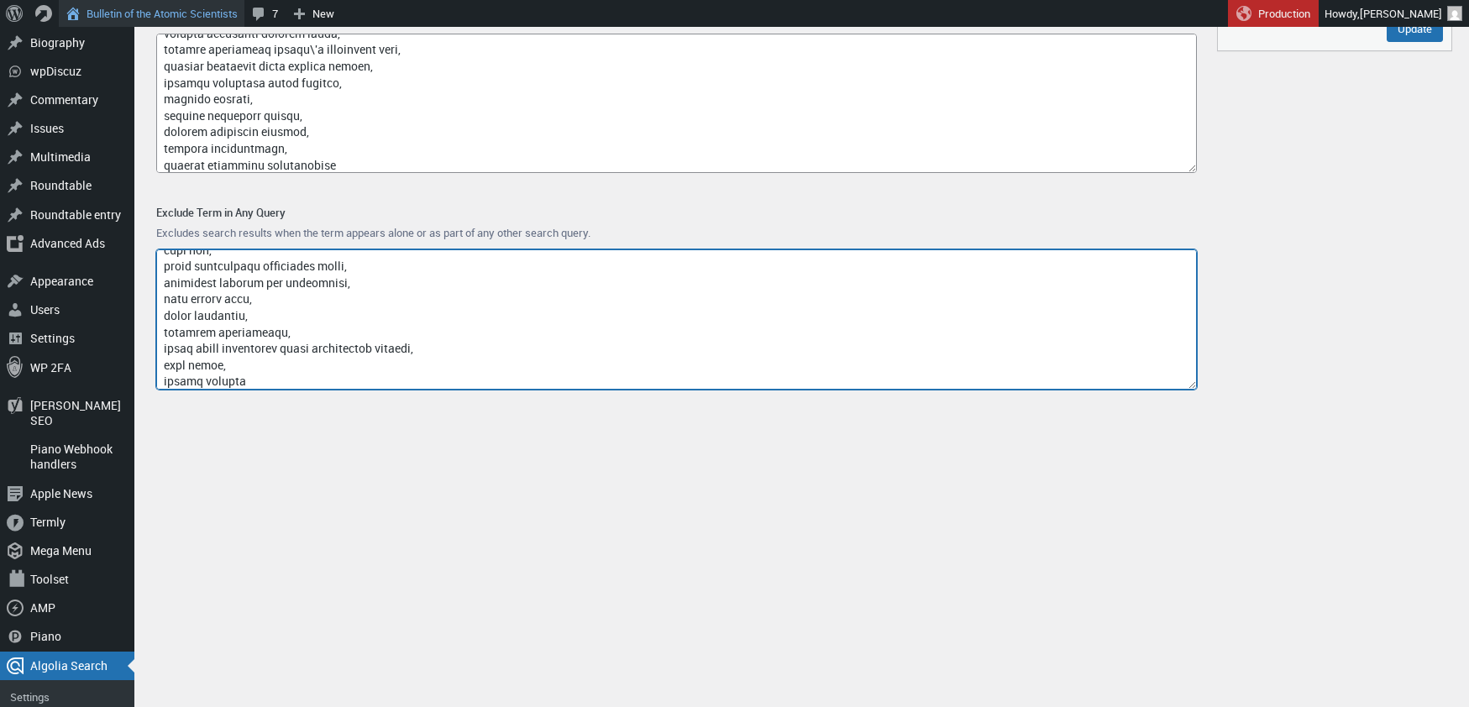
type textarea "access-type/, article-subject/, invokefunction, to66.asia, binance.com, index/,…"
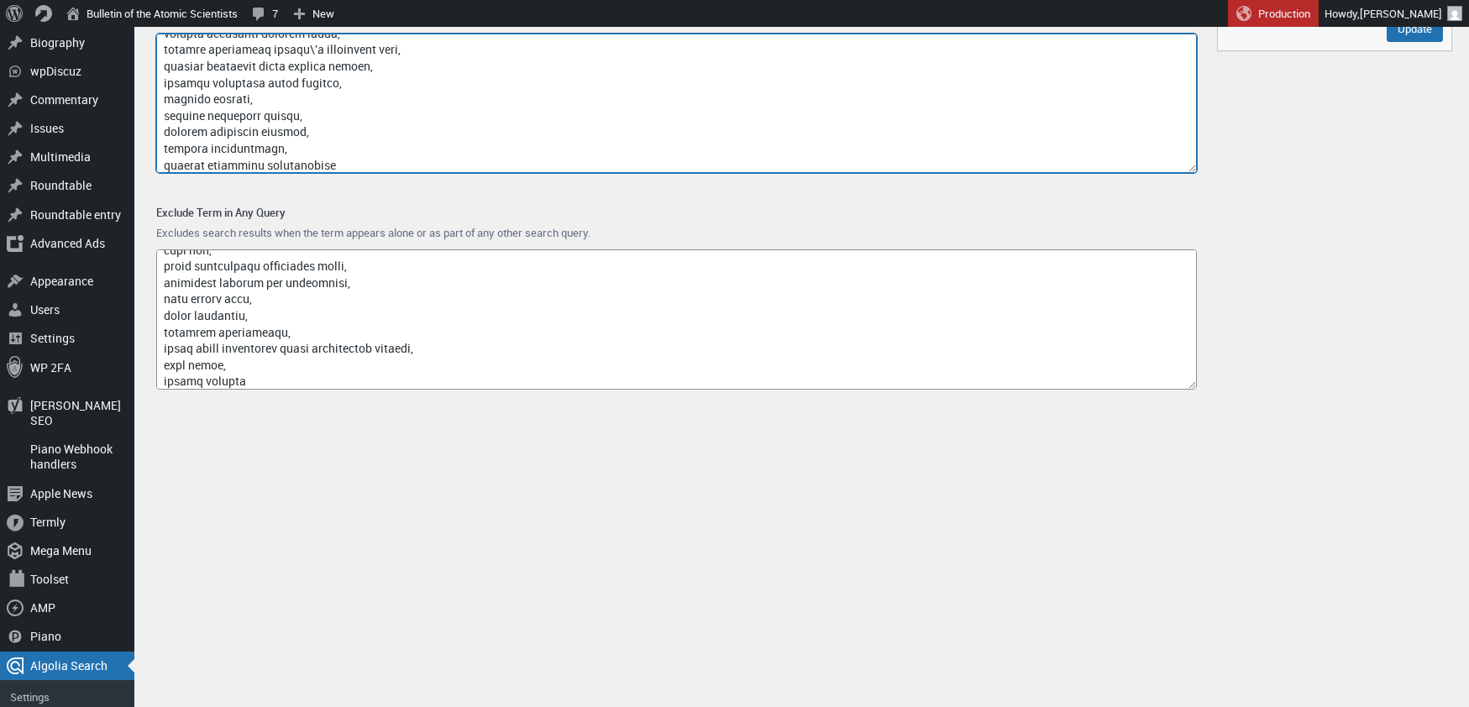
click at [380, 159] on textarea "Exclude on Exact Match" at bounding box center [676, 104] width 1040 height 140
paste textarea "quantum computing fighter jet"
paste textarea "quantum conventional warfare"
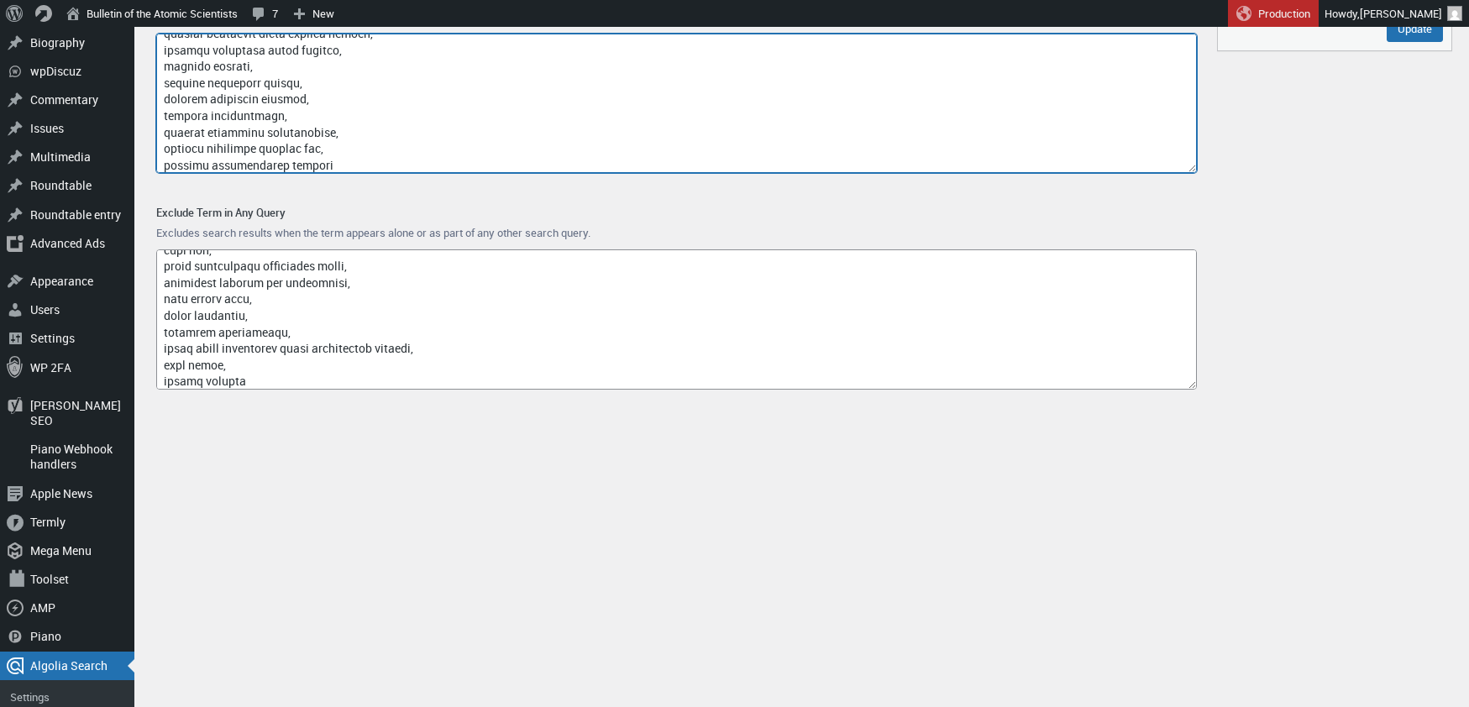
type textarea "google, captcha, www.nubobeauty.com, amp, feed, {search_term_string}, say what,…"
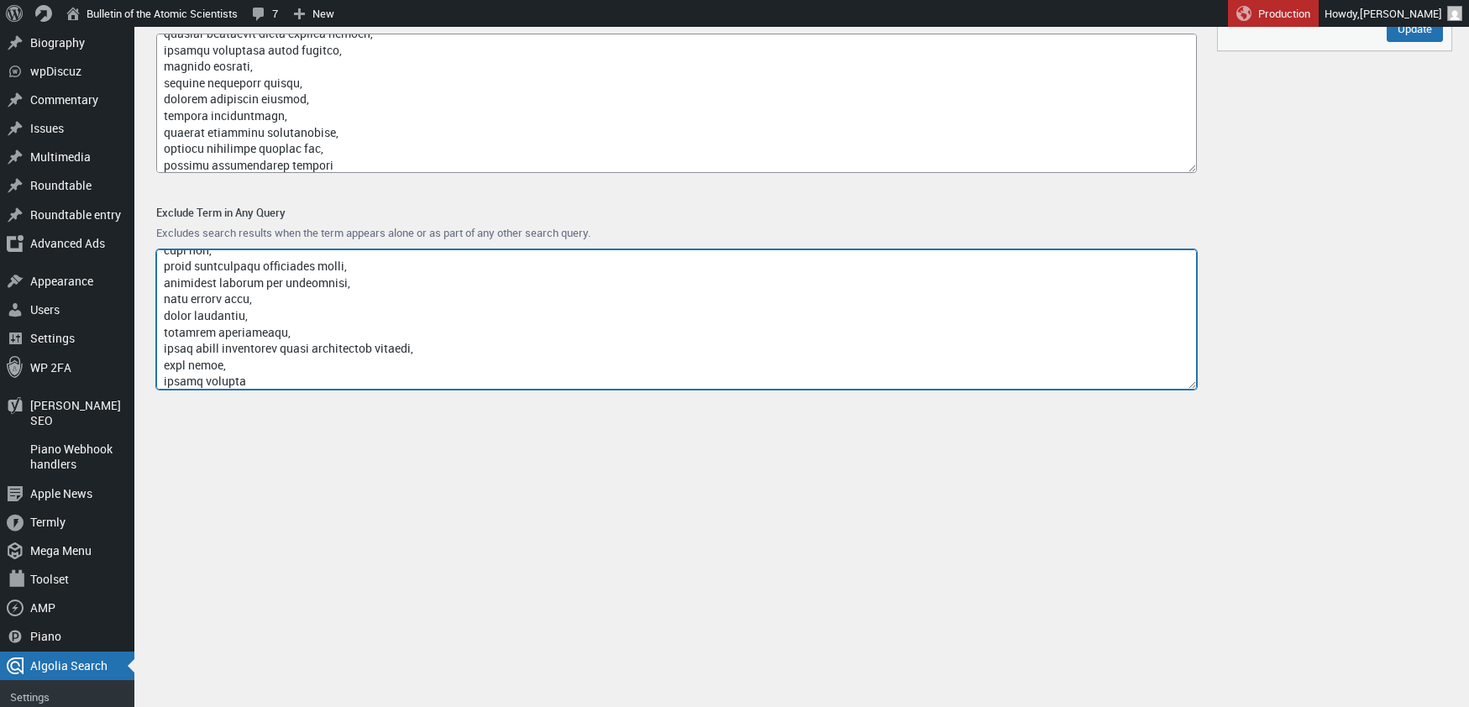
click at [302, 375] on textarea "Exclude Term in Any Query" at bounding box center [676, 319] width 1040 height 140
type textarea "access-type/, article-subject/, invokefunction, to66.asia, binance.com, index/,…"
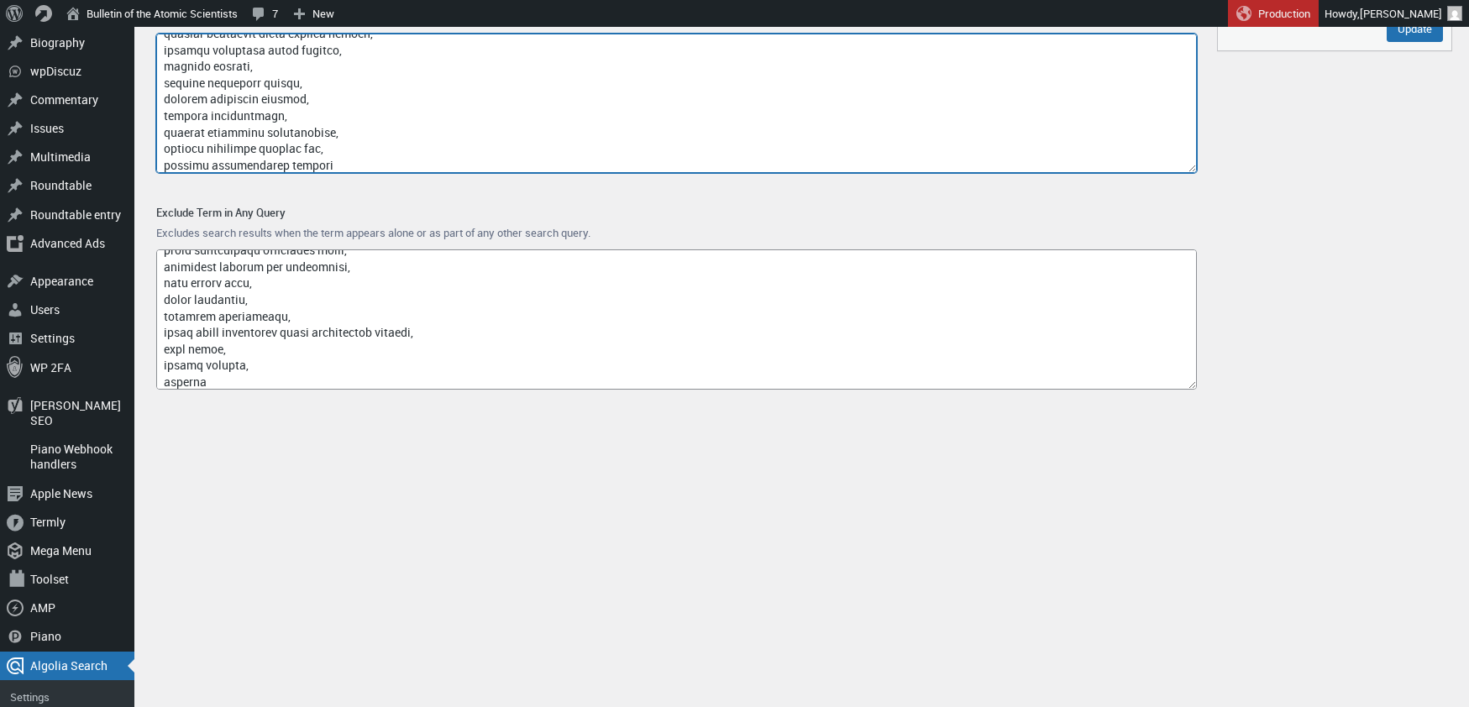
click at [359, 165] on textarea "Exclude on Exact Match" at bounding box center [676, 104] width 1040 height 140
paste textarea "quantum fighter jet"
type textarea "google, captcha, www.nubobeauty.com, amp, feed, {search_term_string}, say what,…"
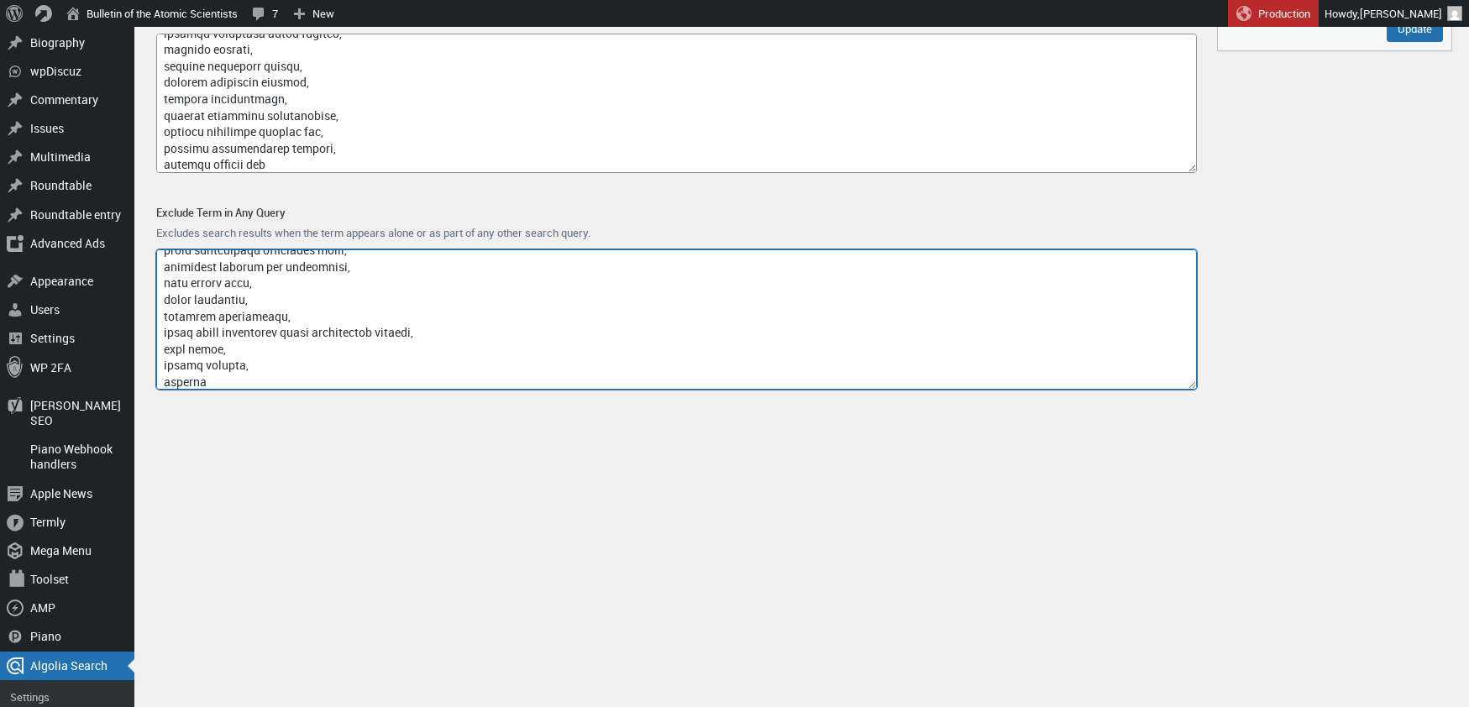
click at [240, 380] on textarea "Exclude Term in Any Query" at bounding box center [676, 319] width 1040 height 140
paste textarea "quantum field artillery cannon"
drag, startPoint x: 216, startPoint y: 380, endPoint x: 144, endPoint y: 380, distance: 71.4
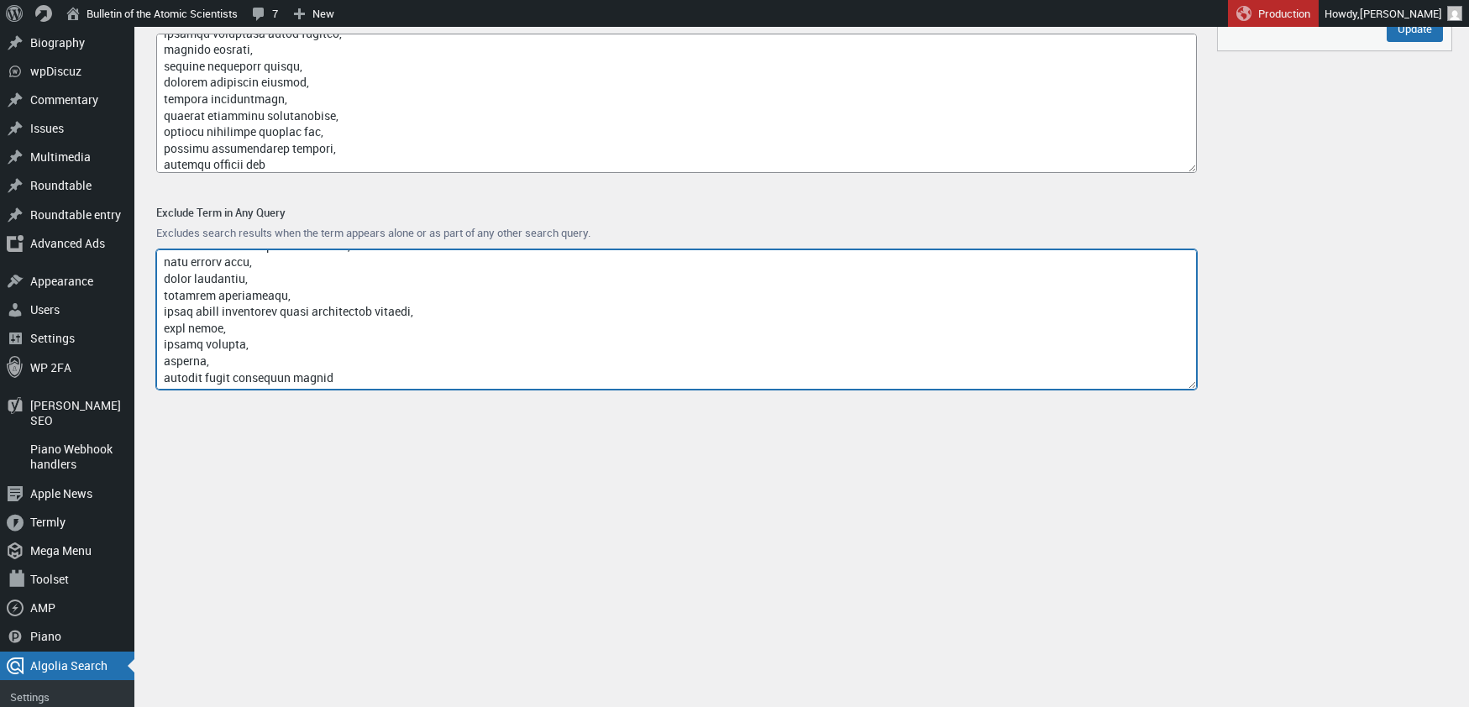
click at [144, 380] on div "Exclude Term in Any Query Excludes search results when the term appears alone o…" at bounding box center [676, 299] width 1067 height 217
click at [289, 381] on textarea "Exclude Term in Any Query" at bounding box center [676, 319] width 1040 height 140
type textarea "access-type/, article-subject/, invokefunction, to66.asia, binance.com, index/,…"
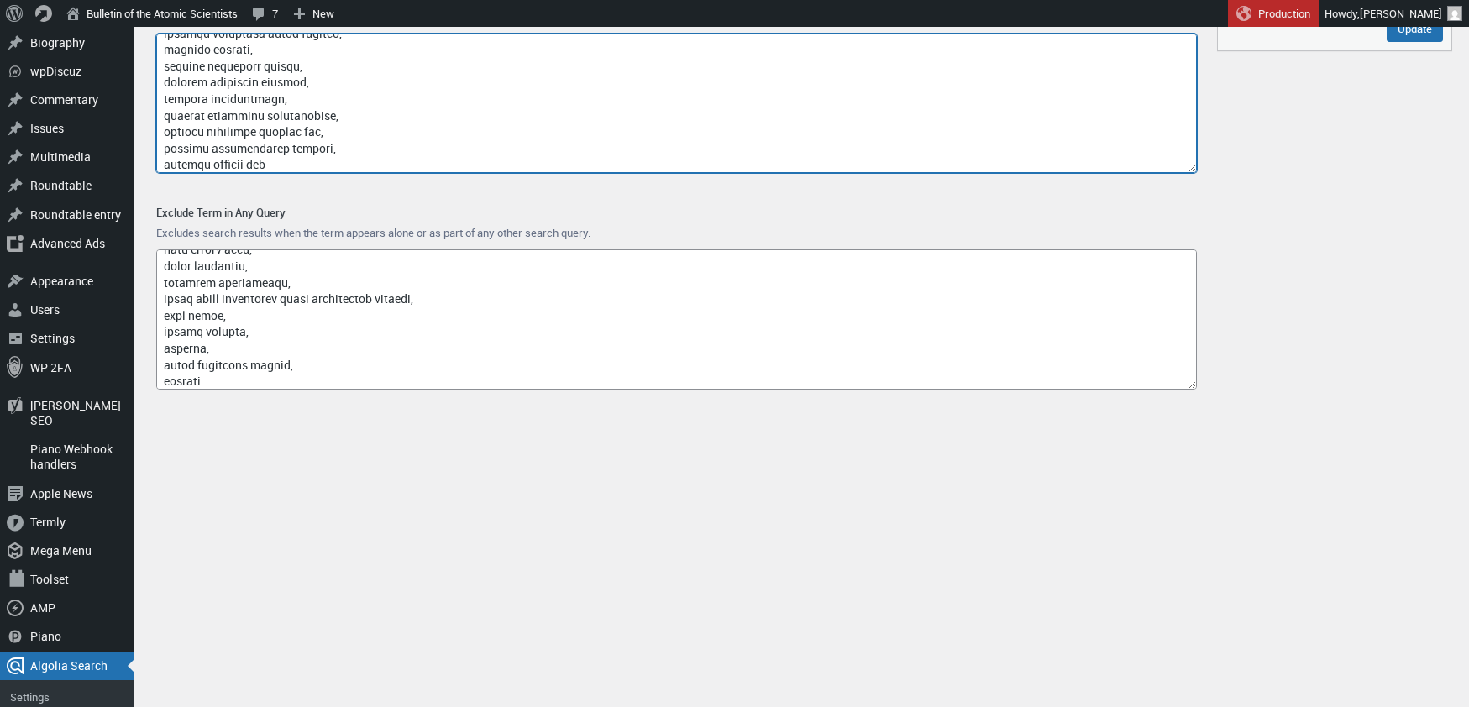
click at [303, 164] on textarea "Exclude on Exact Match" at bounding box center [676, 104] width 1040 height 140
paste textarea "quantum computing naval fleet command"
type textarea "google, captcha, www.nubobeauty.com, amp, feed, {search_term_string}, say what,…"
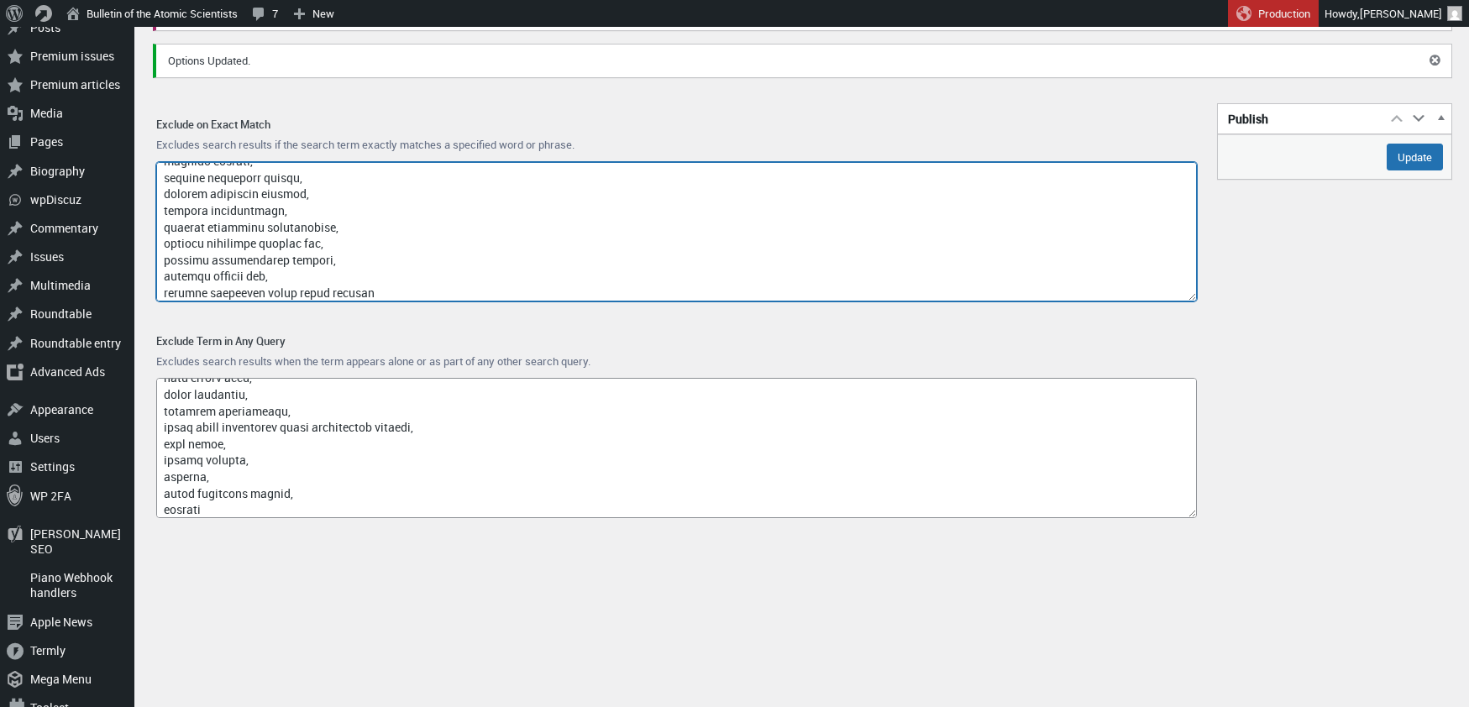
scroll to position [118, 0]
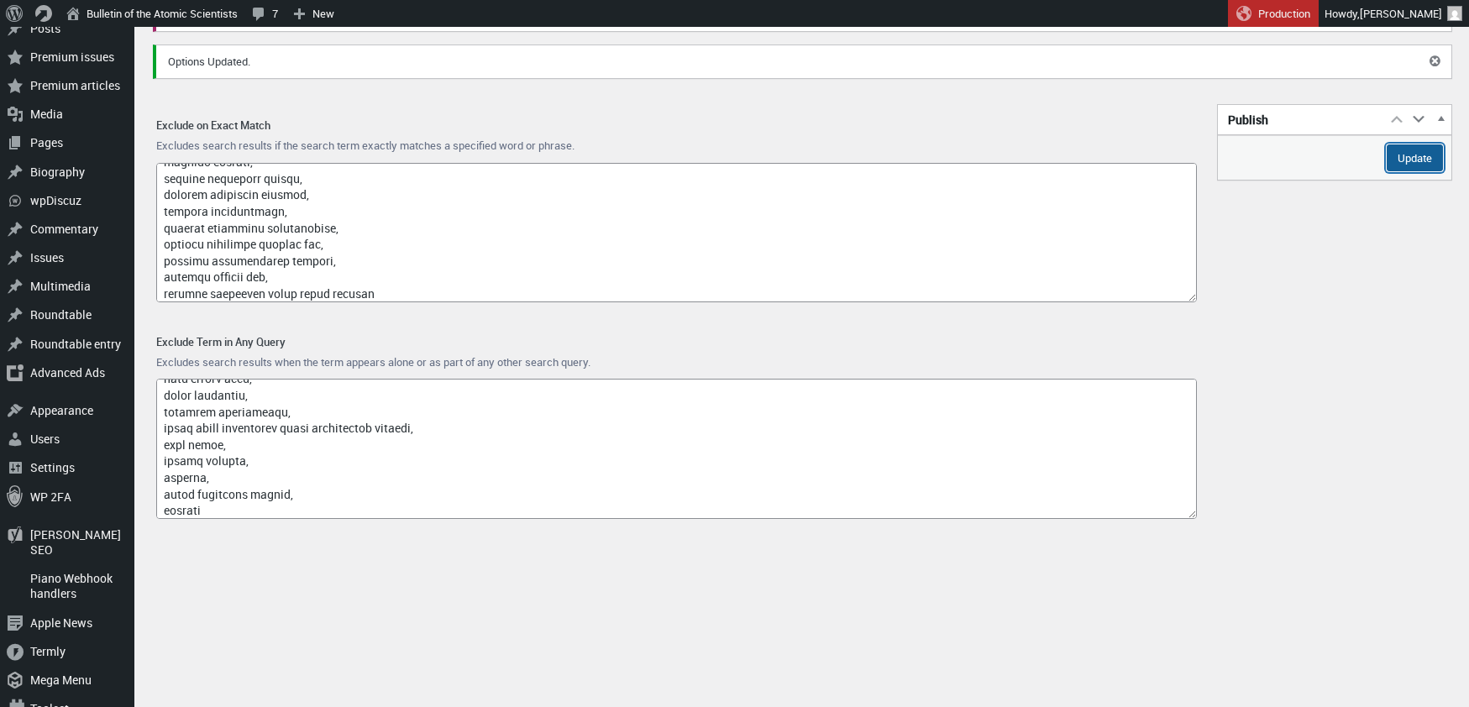
click at [1393, 160] on input "Update" at bounding box center [1414, 157] width 56 height 27
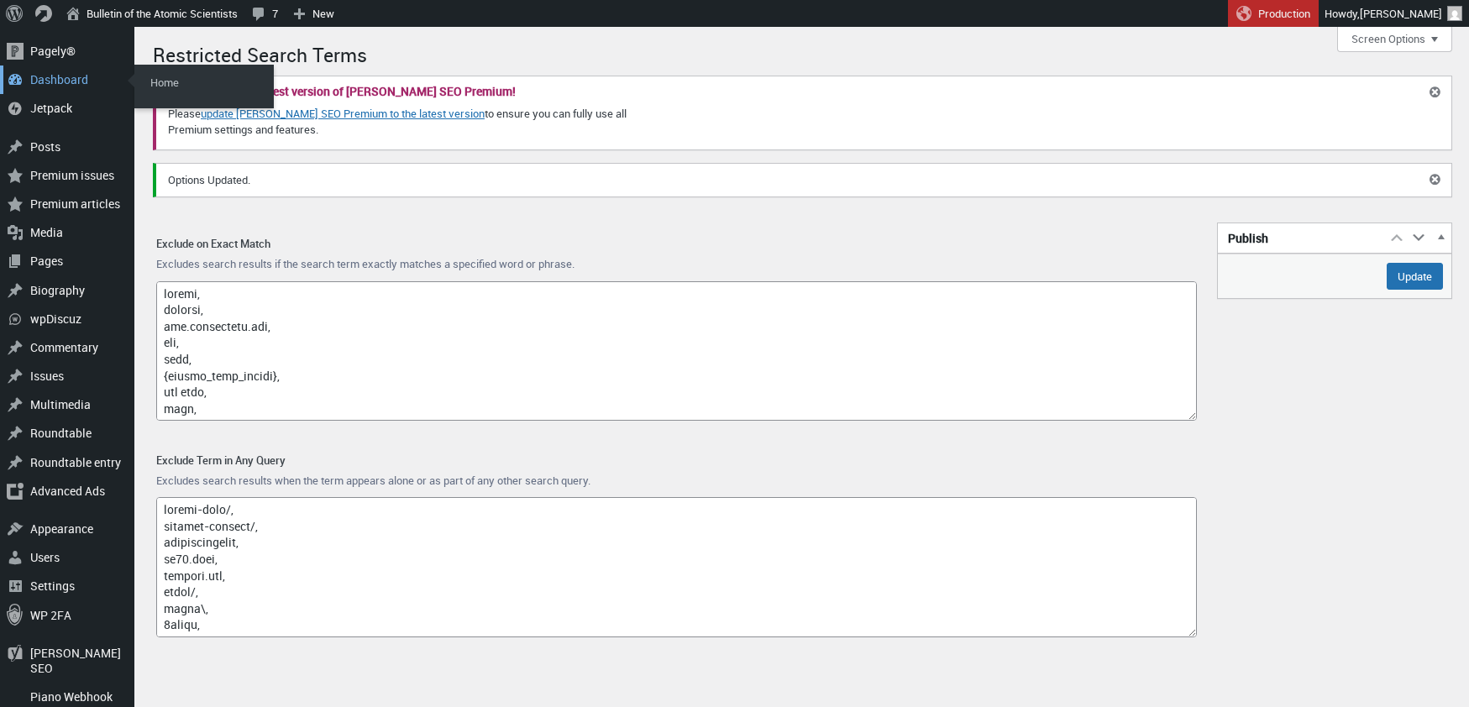
click at [51, 77] on div "Dashboard" at bounding box center [67, 79] width 134 height 29
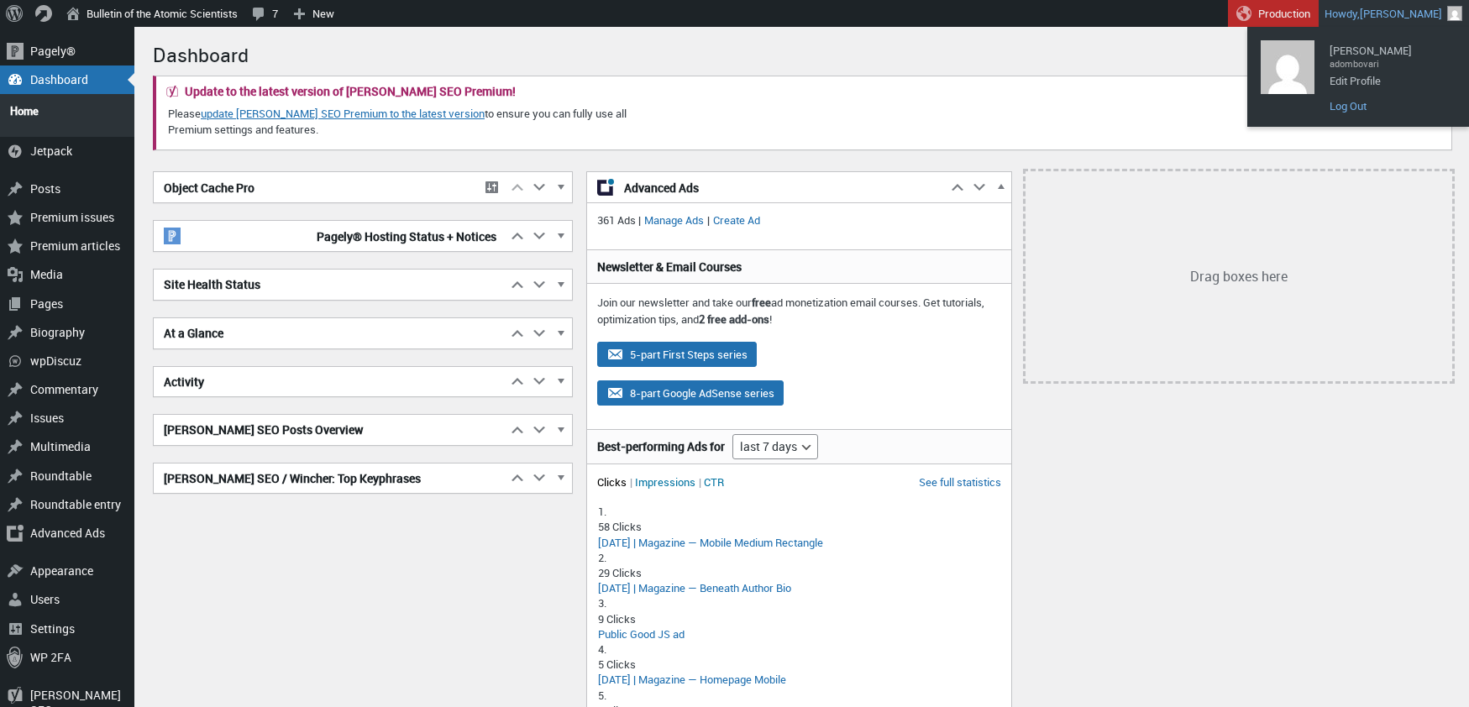
click at [1353, 102] on link "Log Out" at bounding box center [1388, 106] width 134 height 22
